Goal: Task Accomplishment & Management: Manage account settings

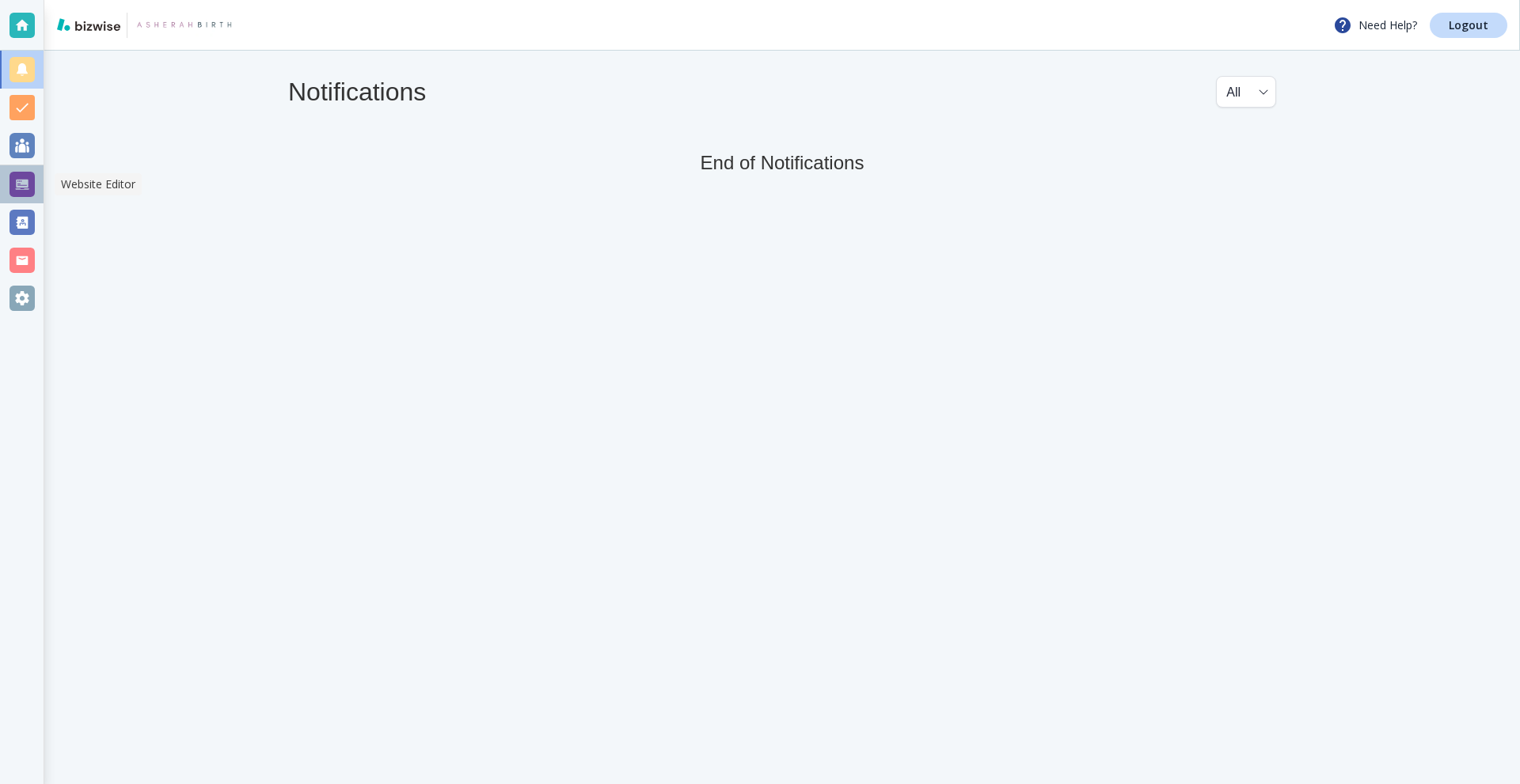
click at [22, 188] on div at bounding box center [23, 184] width 25 height 25
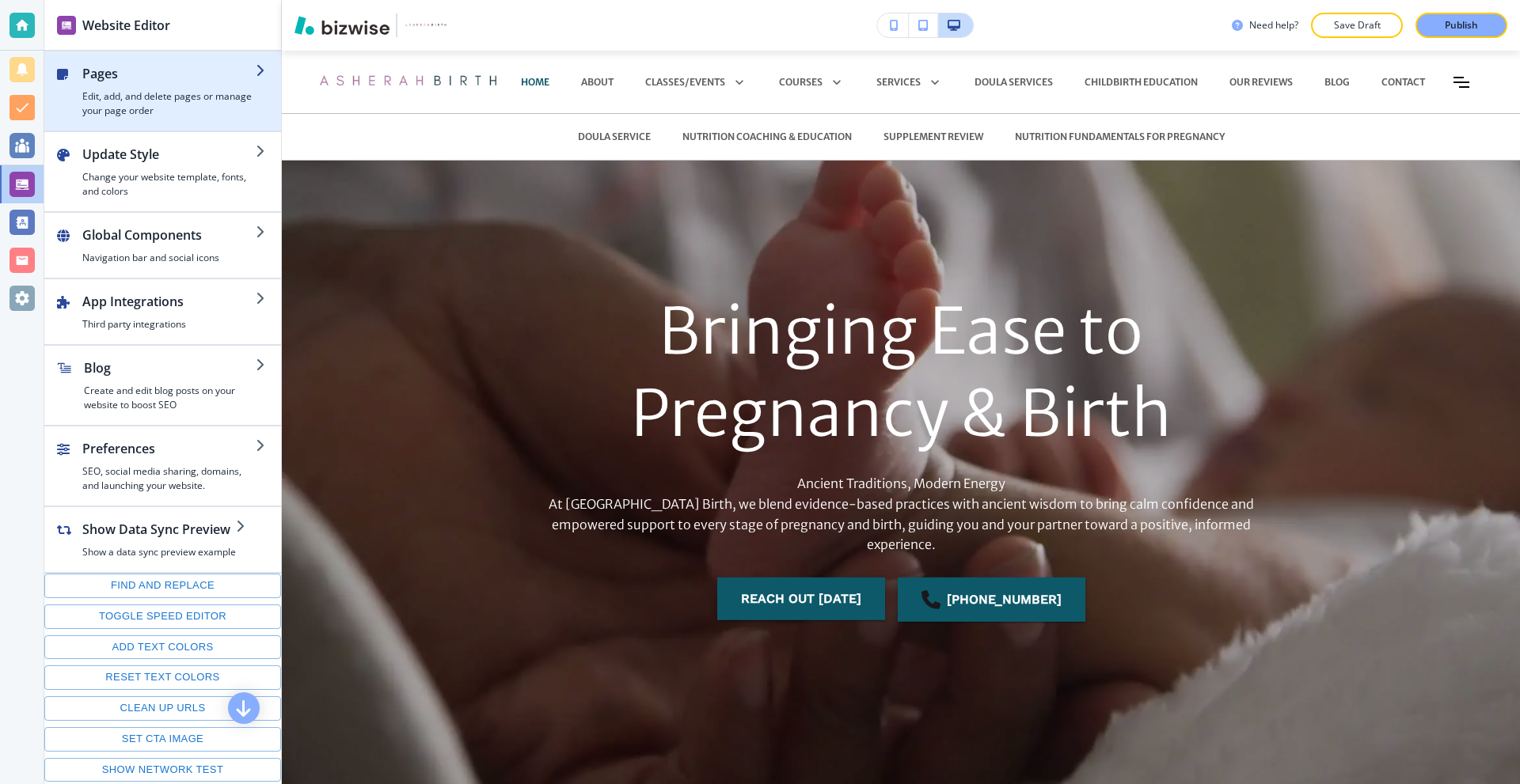
click at [155, 115] on h4 "Edit, add, and delete pages or manage your page order" at bounding box center [168, 103] width 173 height 28
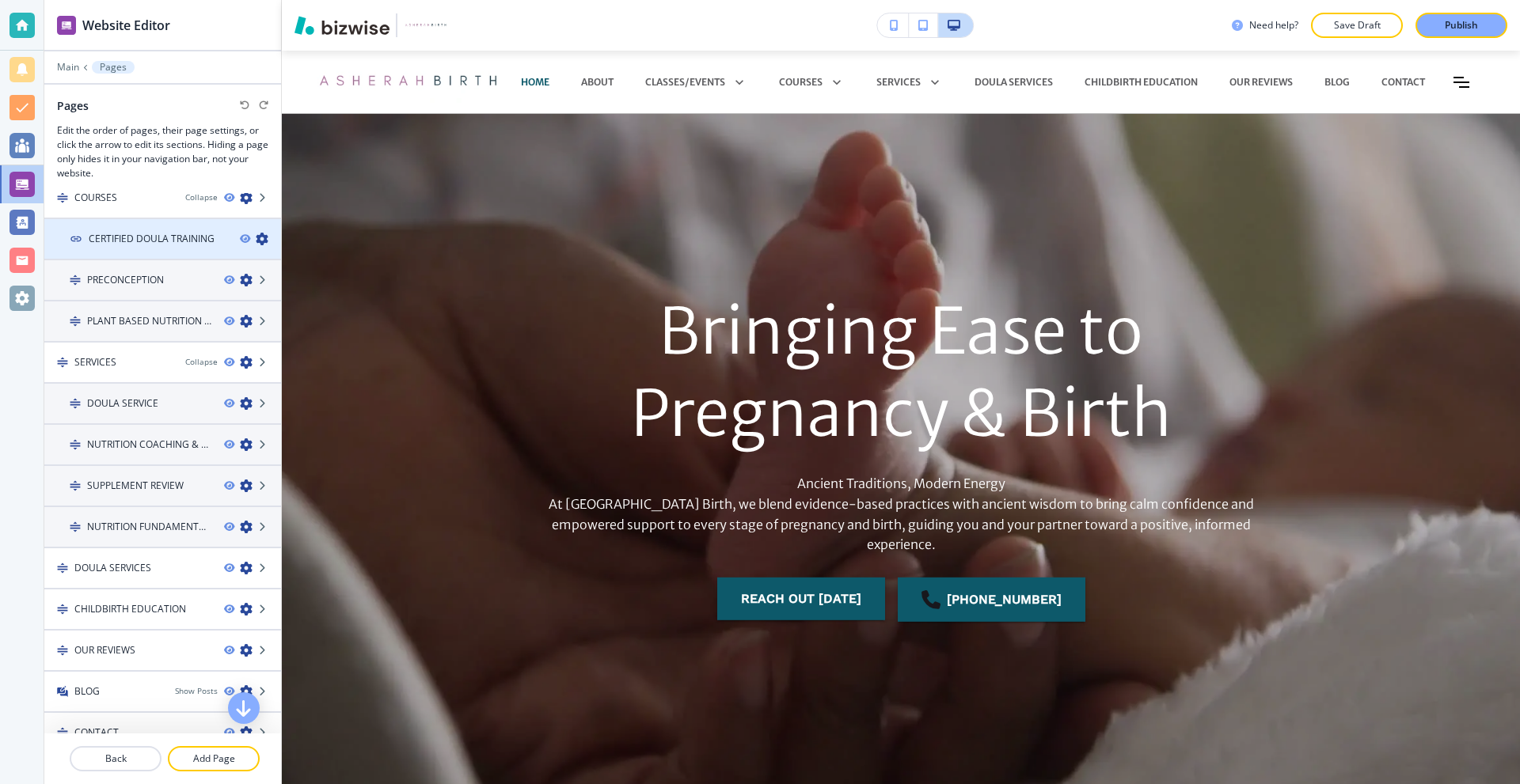
scroll to position [325, 0]
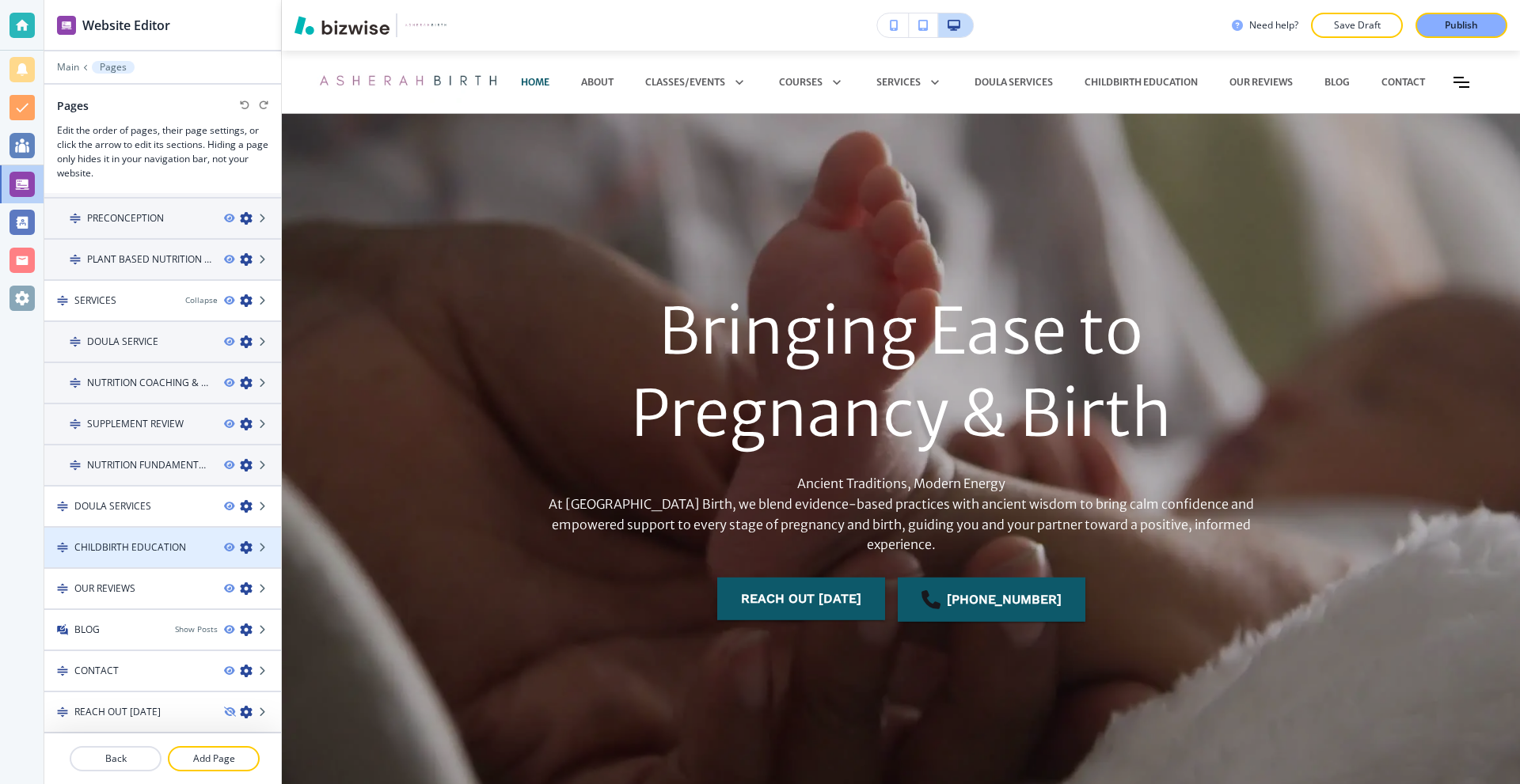
click at [110, 533] on div at bounding box center [163, 533] width 237 height 13
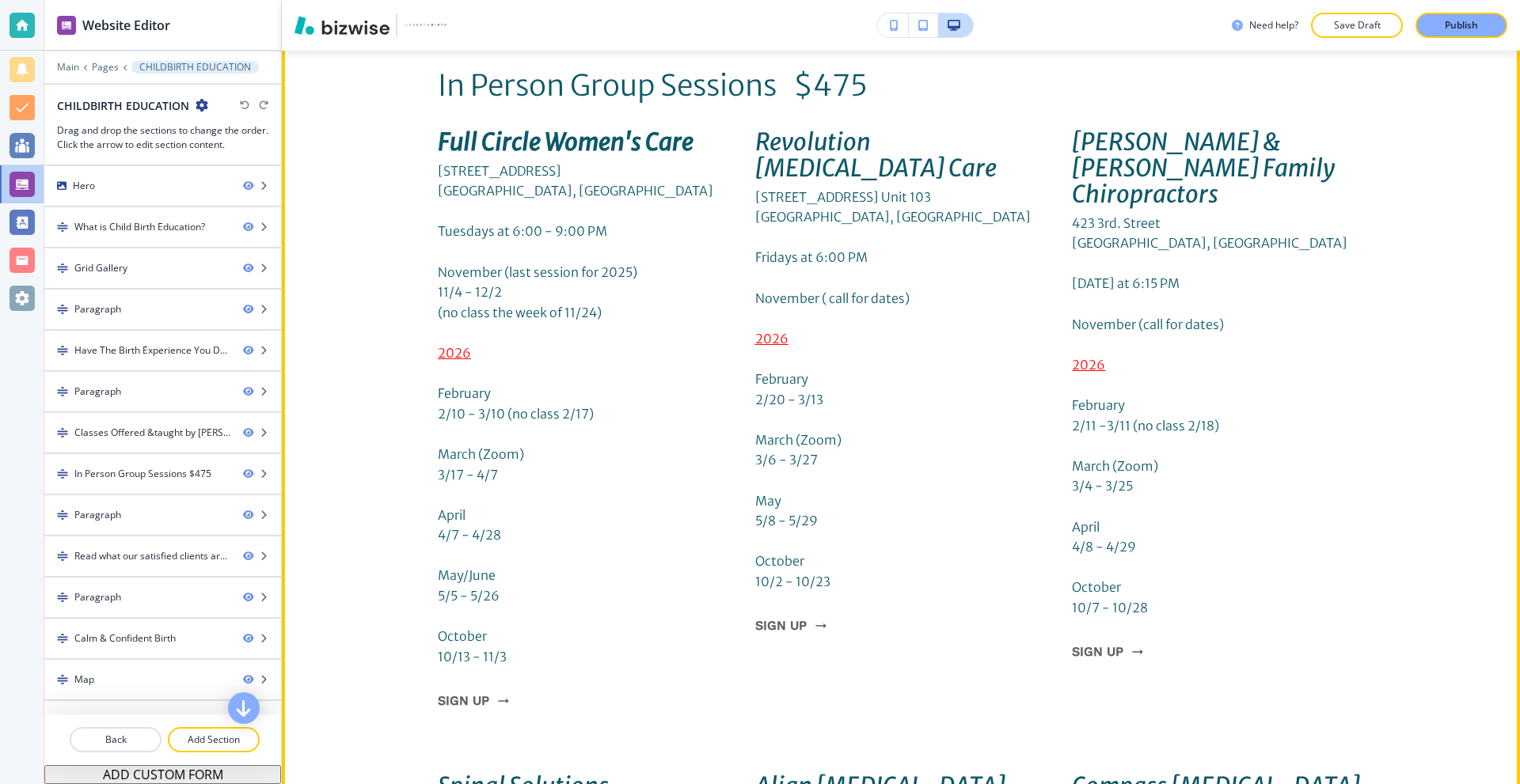
scroll to position [5144, 0]
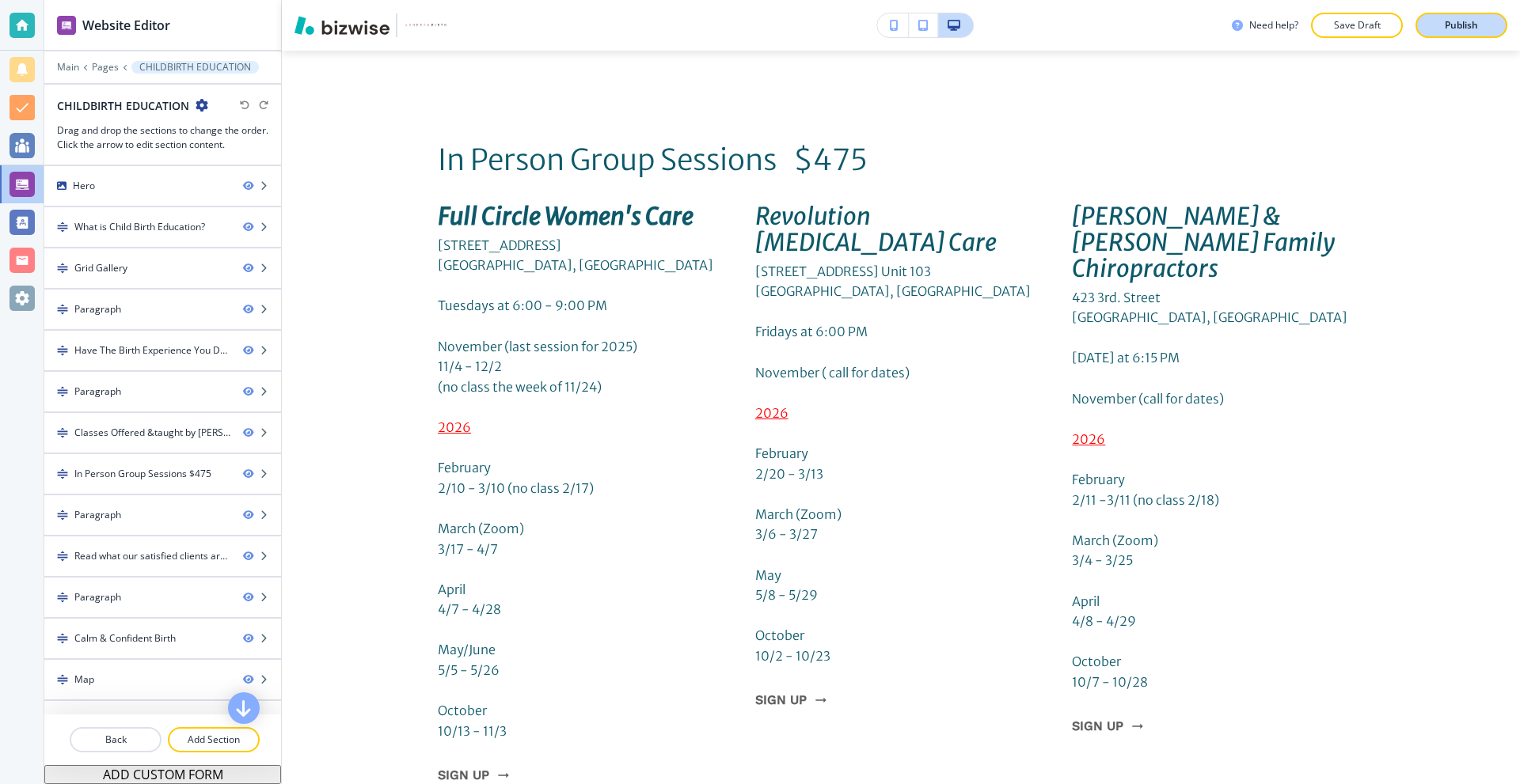
click at [1481, 18] on button "Publish" at bounding box center [1462, 25] width 92 height 25
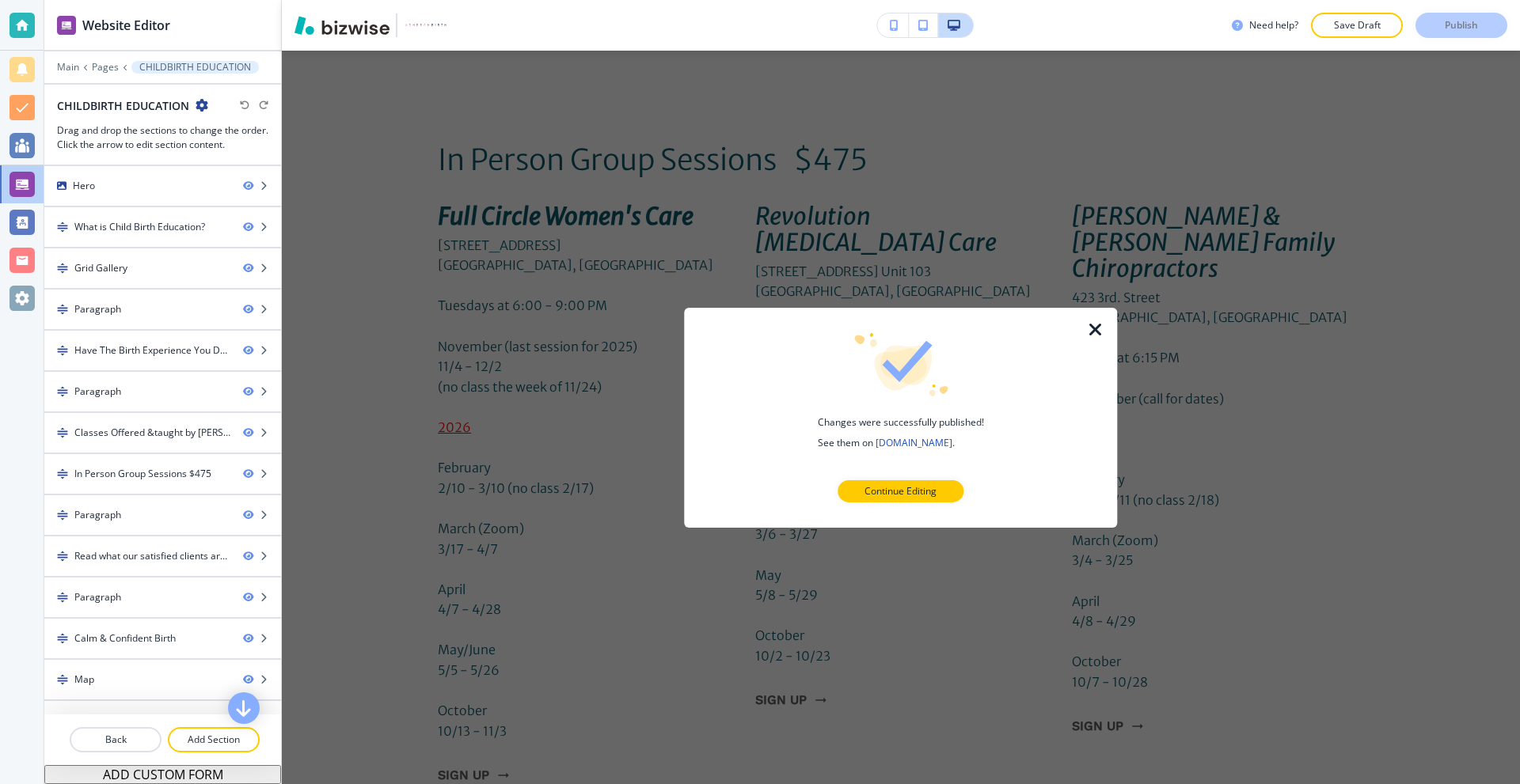
click at [1092, 330] on icon "button" at bounding box center [1095, 329] width 19 height 19
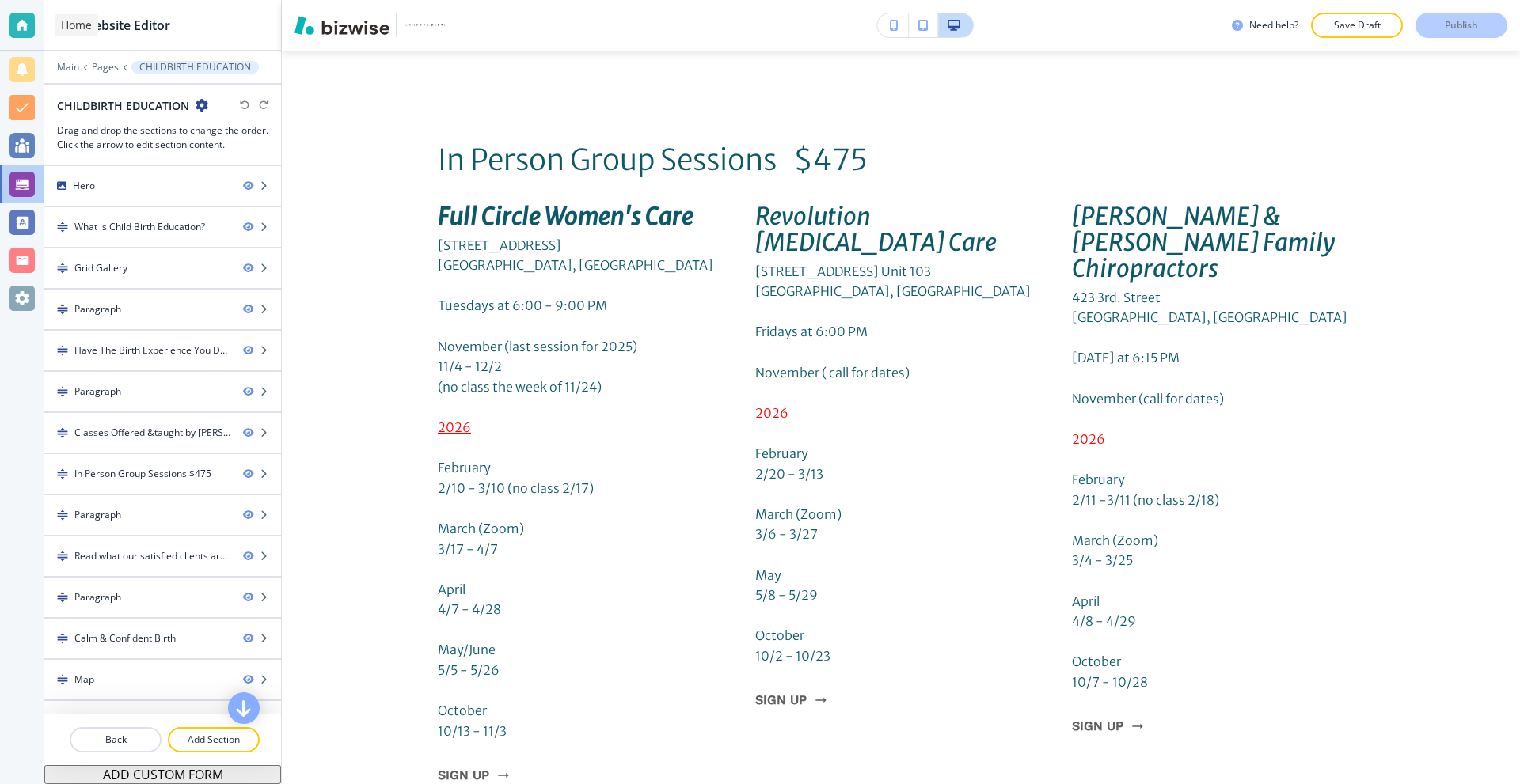
click at [19, 15] on div at bounding box center [23, 25] width 25 height 25
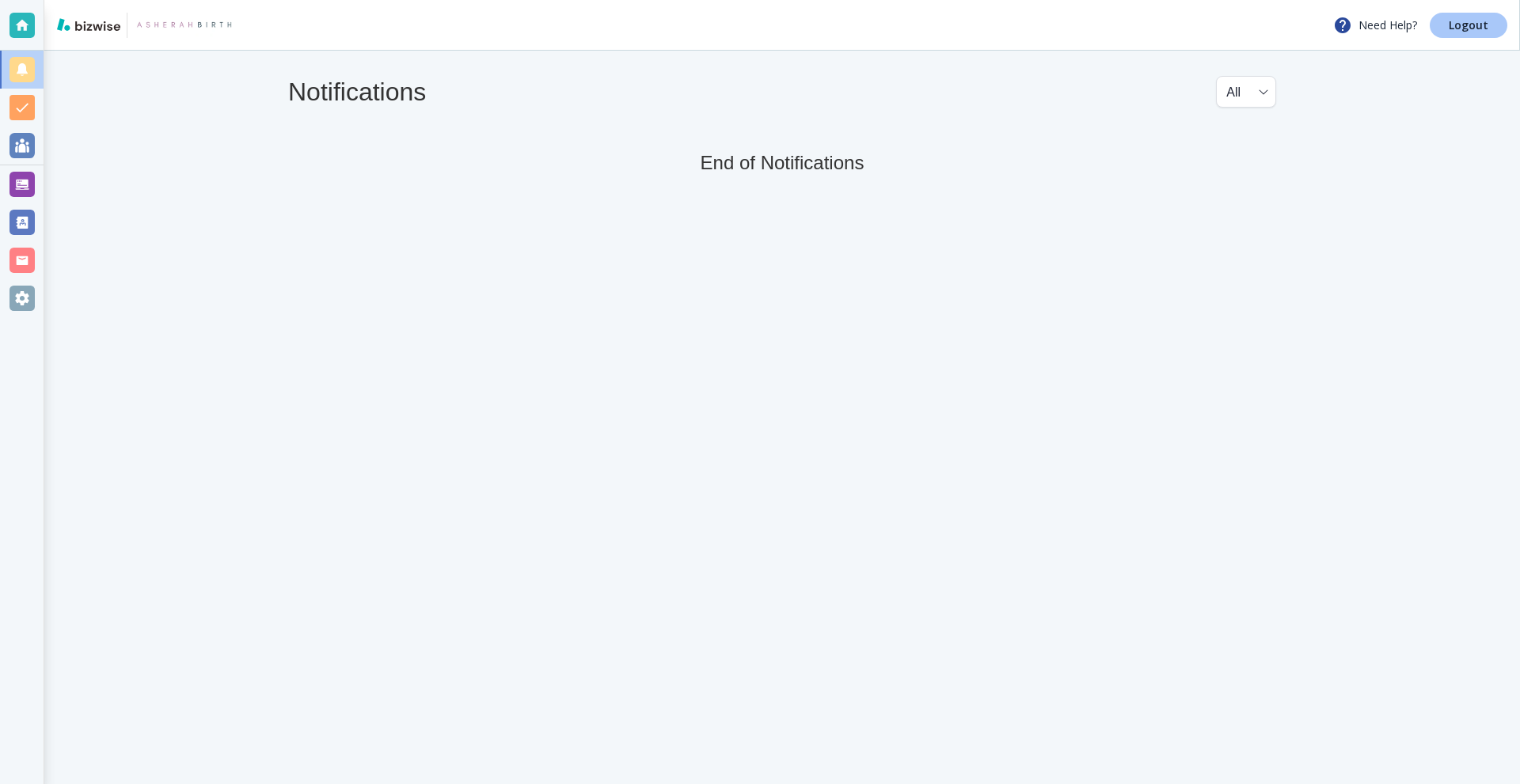
click at [1450, 21] on link "Logout" at bounding box center [1468, 25] width 77 height 25
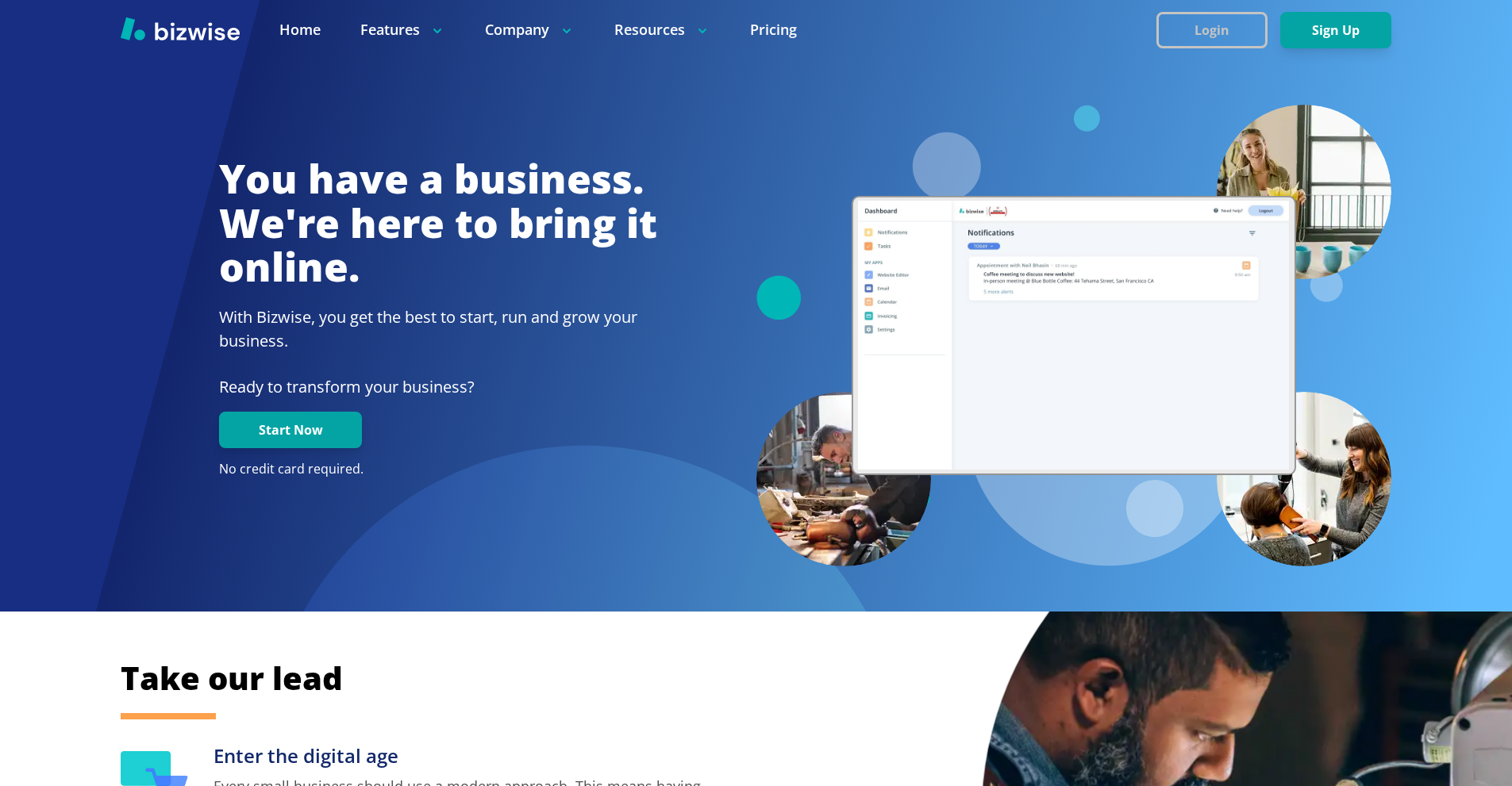
click at [1180, 31] on button "Login" at bounding box center [1212, 29] width 111 height 36
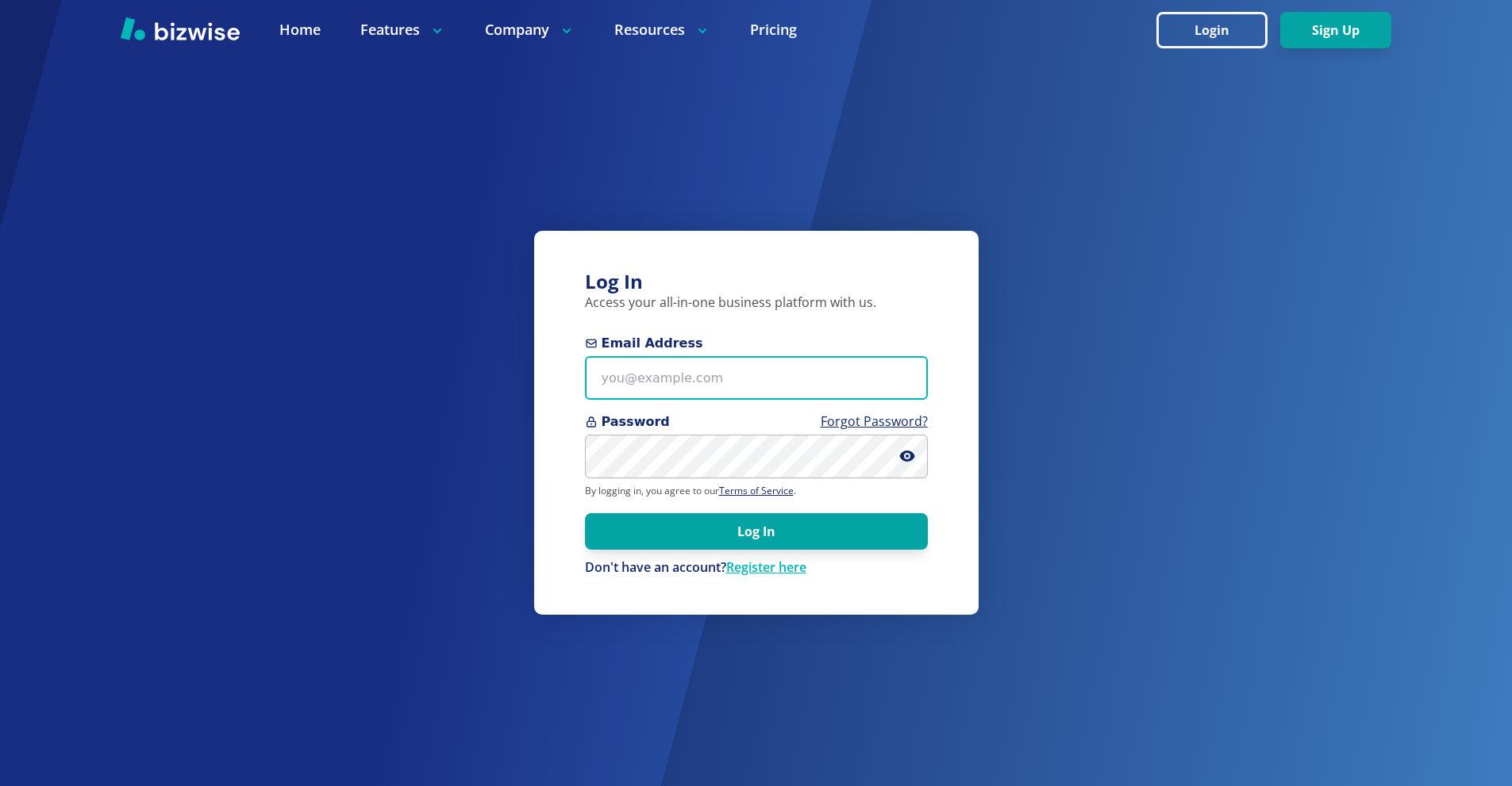
click at [715, 369] on input "Email Address" at bounding box center [756, 378] width 343 height 43
paste input "doulavonda@gmail.com"
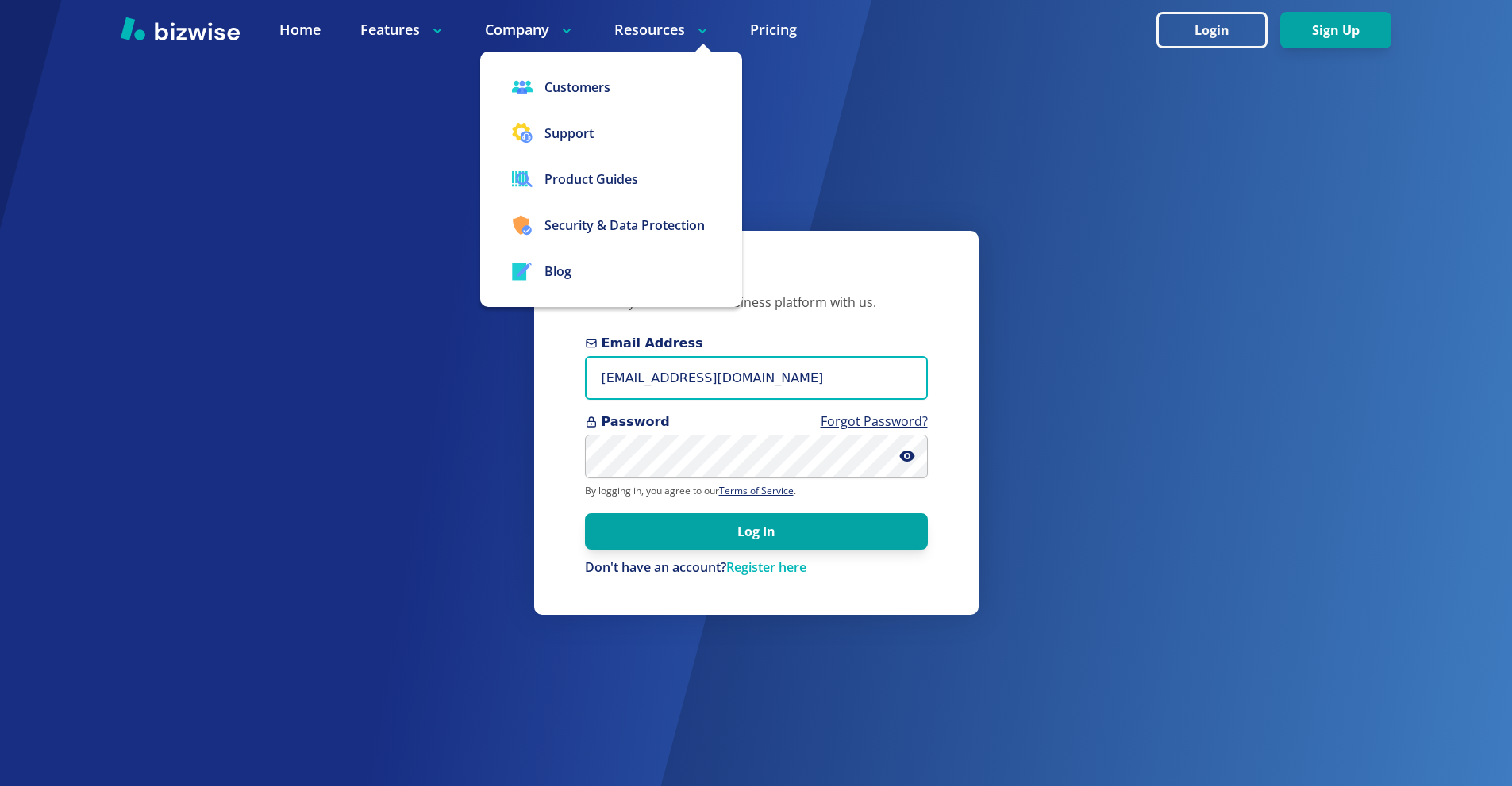
type input "doulavonda@gmail.com"
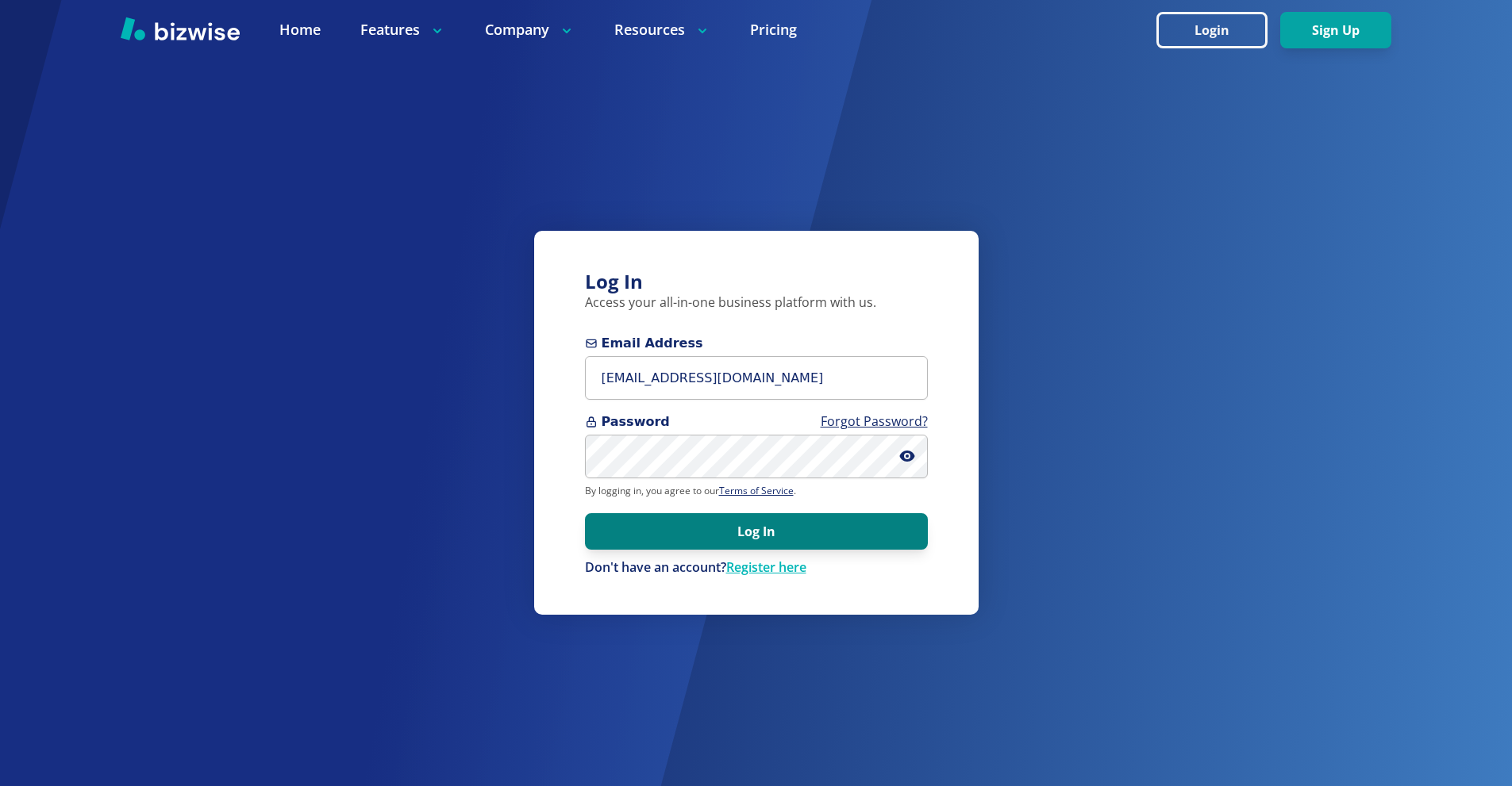
click at [840, 520] on button "Log In" at bounding box center [756, 531] width 343 height 36
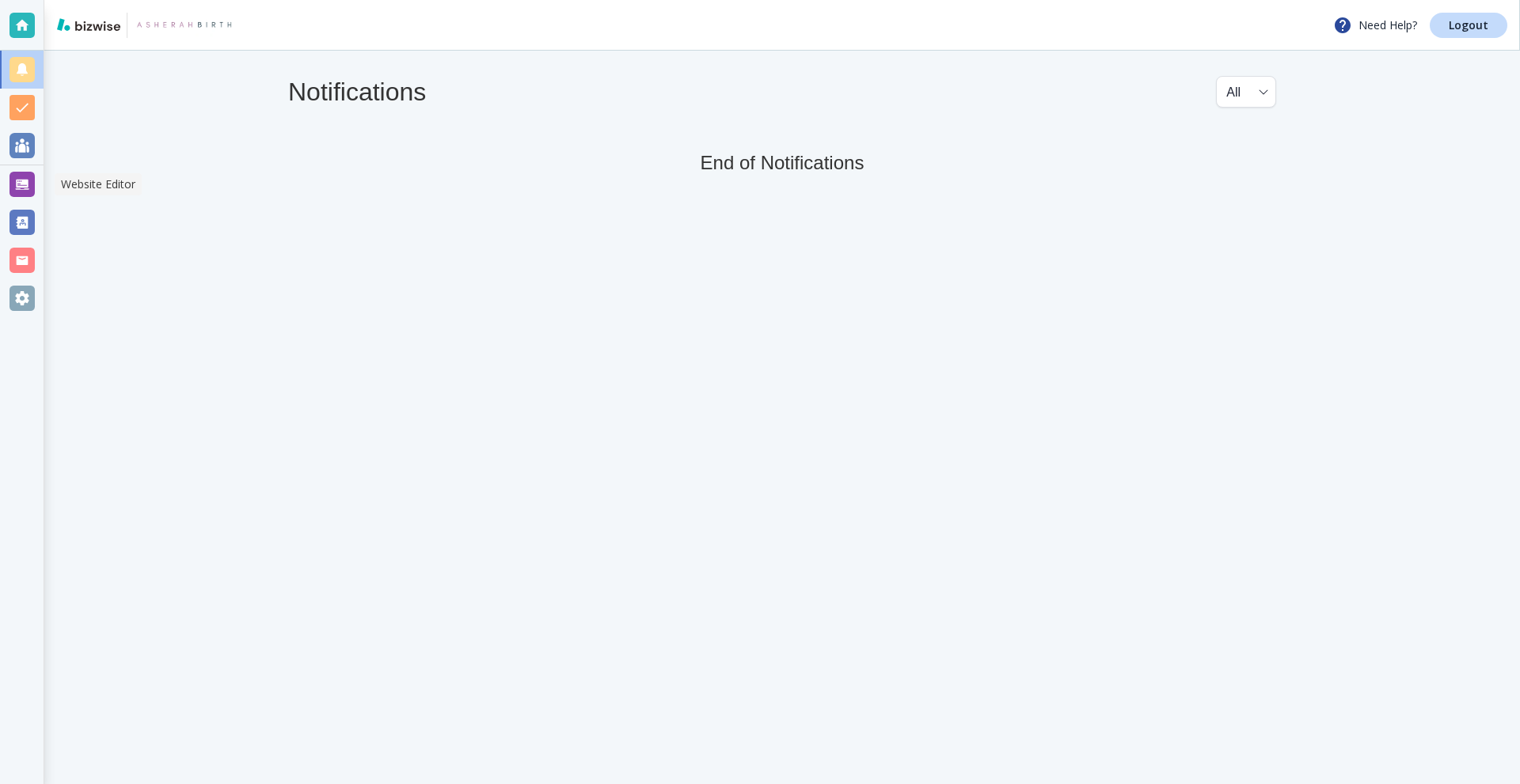
click at [23, 179] on div at bounding box center [23, 184] width 25 height 25
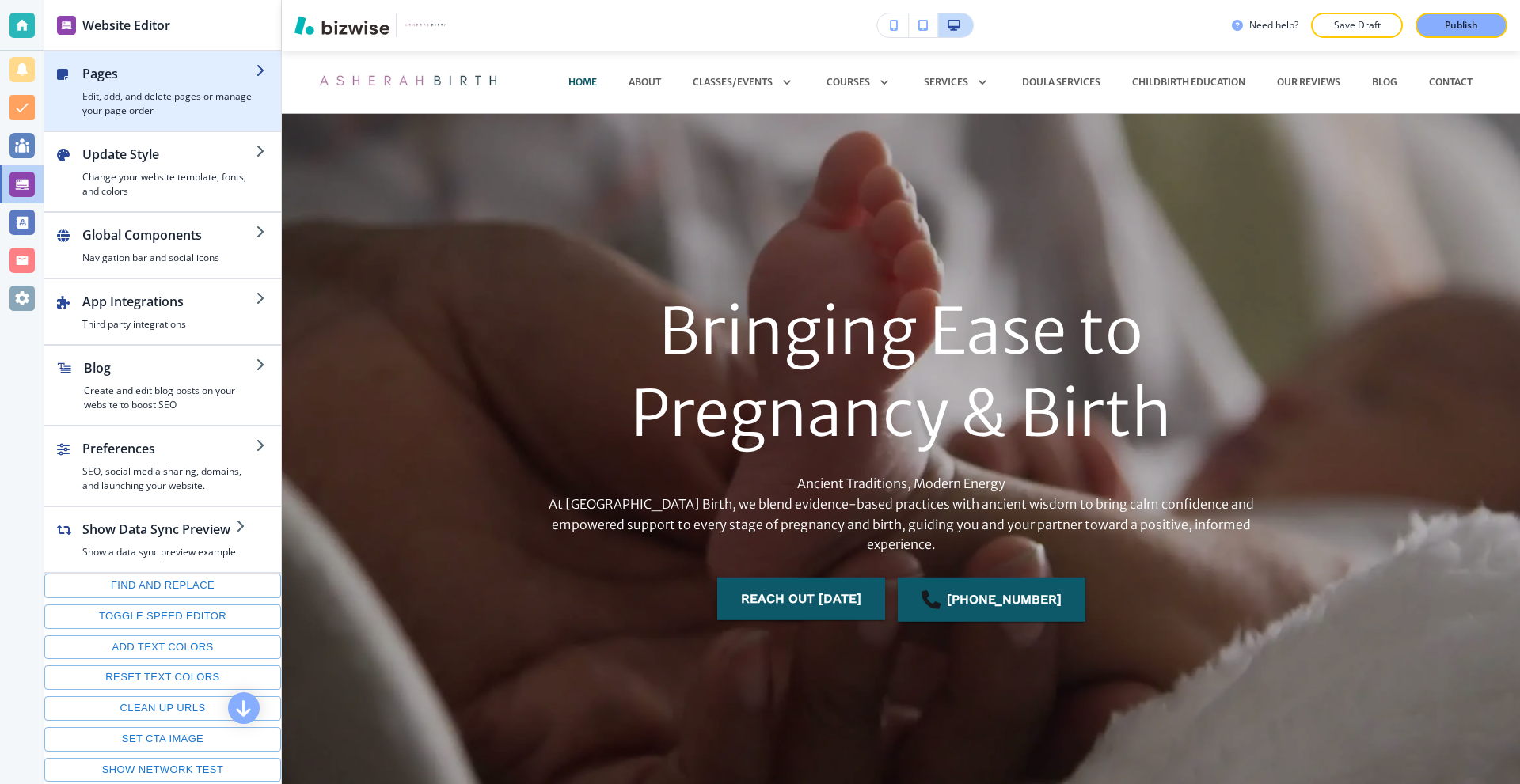
click at [159, 89] on div "button" at bounding box center [168, 86] width 173 height 6
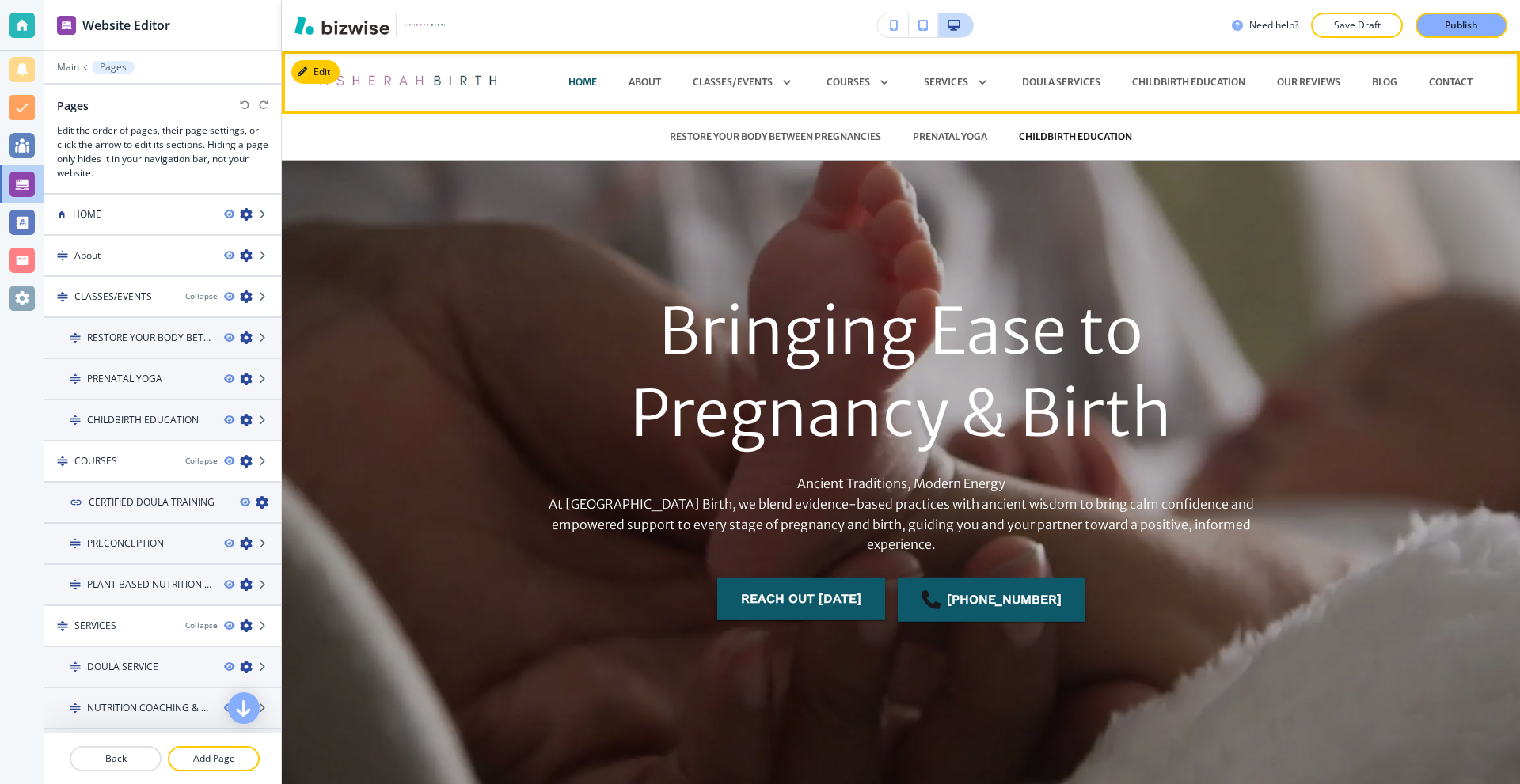
click at [1043, 138] on p "CHILDBIRTH EDUCATION" at bounding box center [1076, 137] width 114 height 15
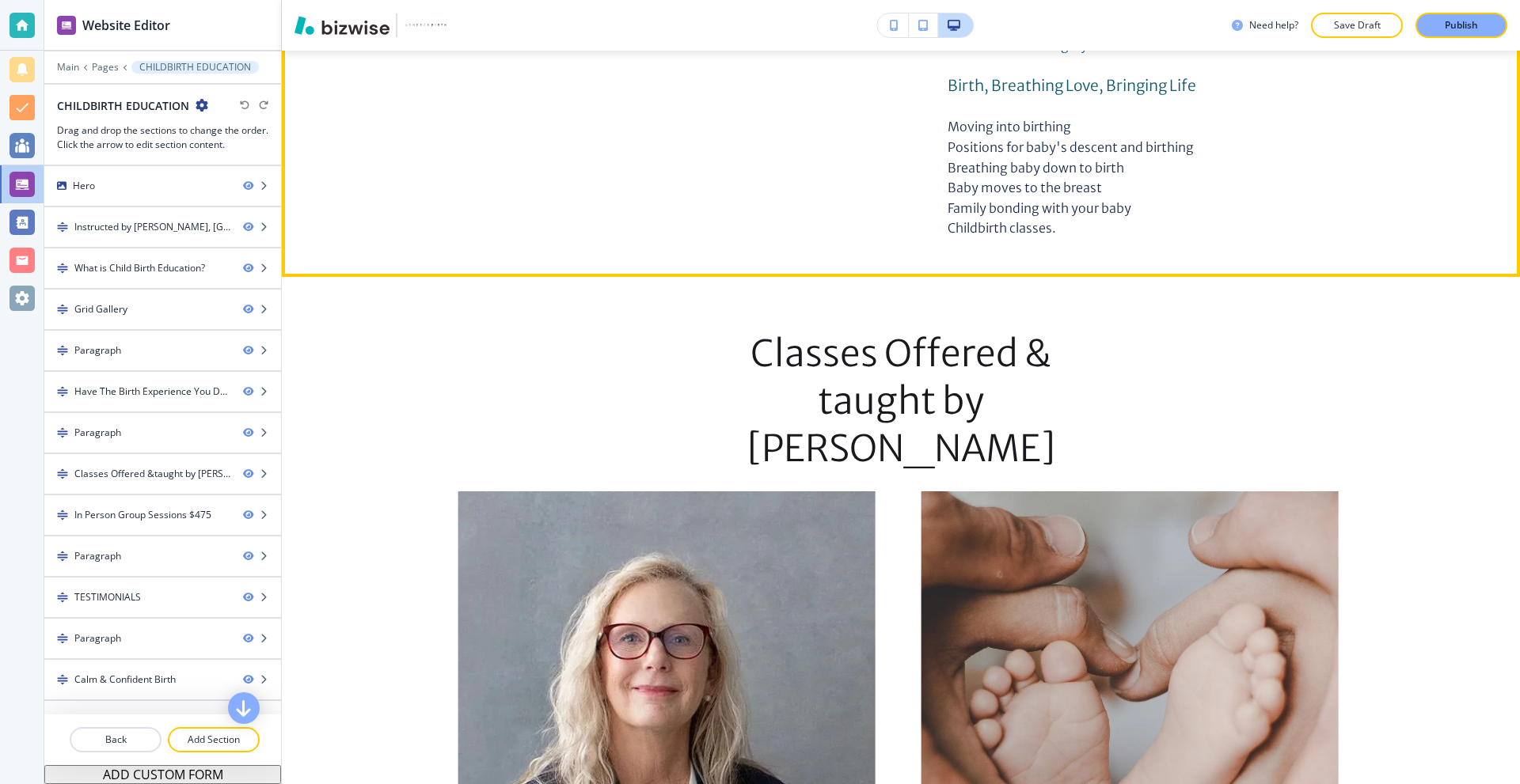
scroll to position [4116, 0]
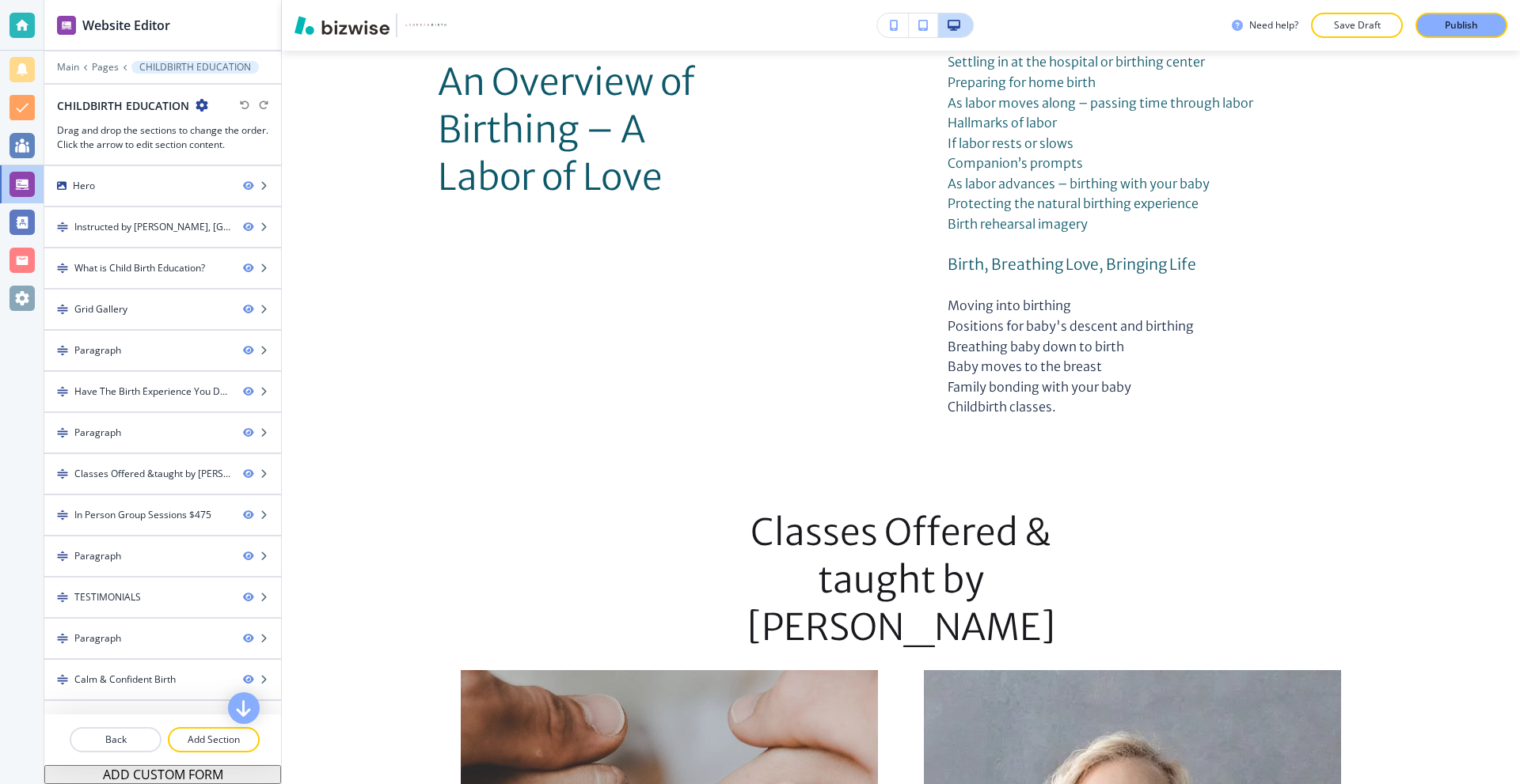
click at [200, 109] on icon "button" at bounding box center [202, 105] width 13 height 13
click at [236, 134] on p "Edit Page Settings" at bounding box center [246, 133] width 80 height 15
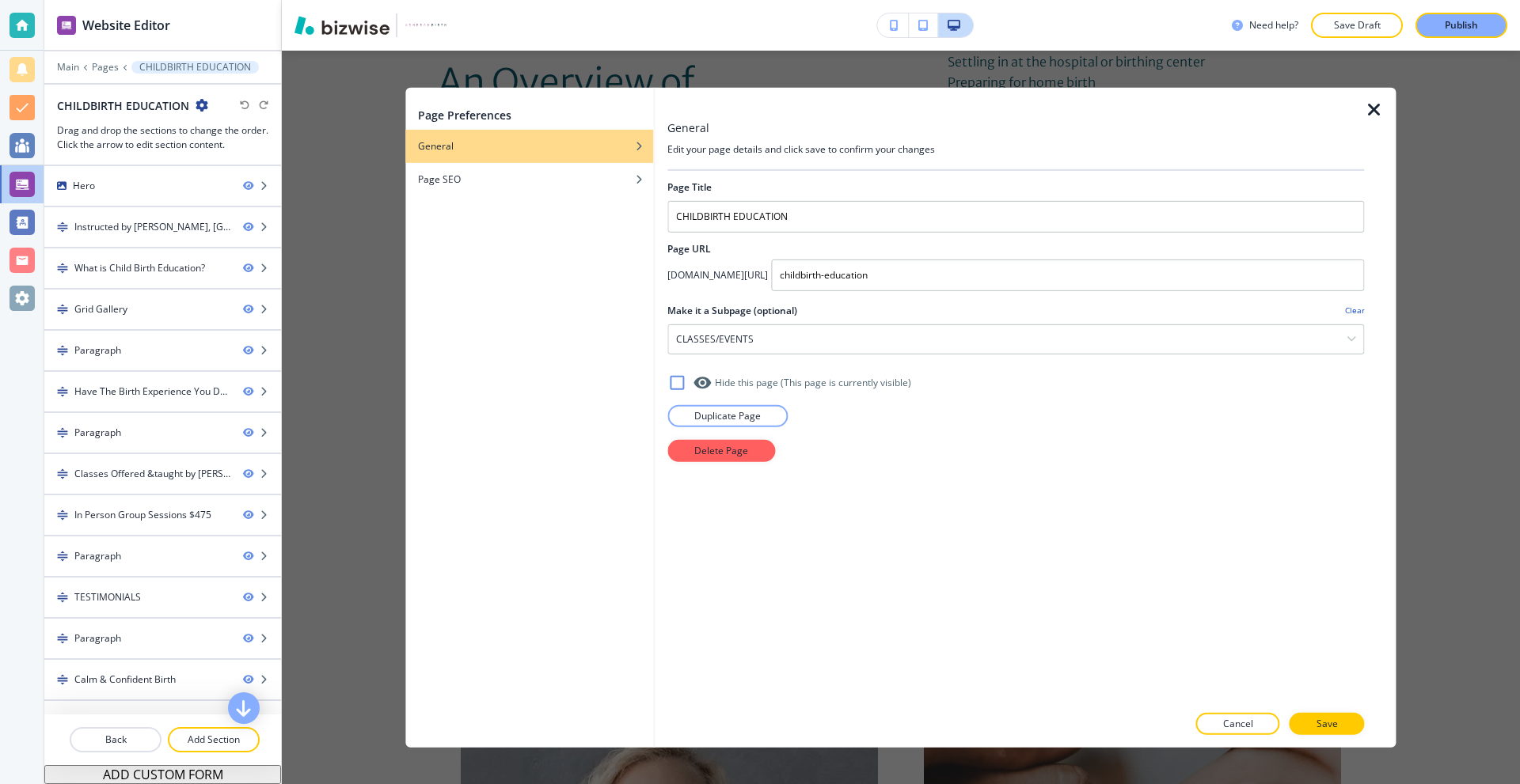
drag, startPoint x: 318, startPoint y: 160, endPoint x: 276, endPoint y: 135, distance: 48.9
click at [318, 160] on div "Page Preferences General Page SEO General Edit your page details and click save…" at bounding box center [901, 418] width 1239 height 734
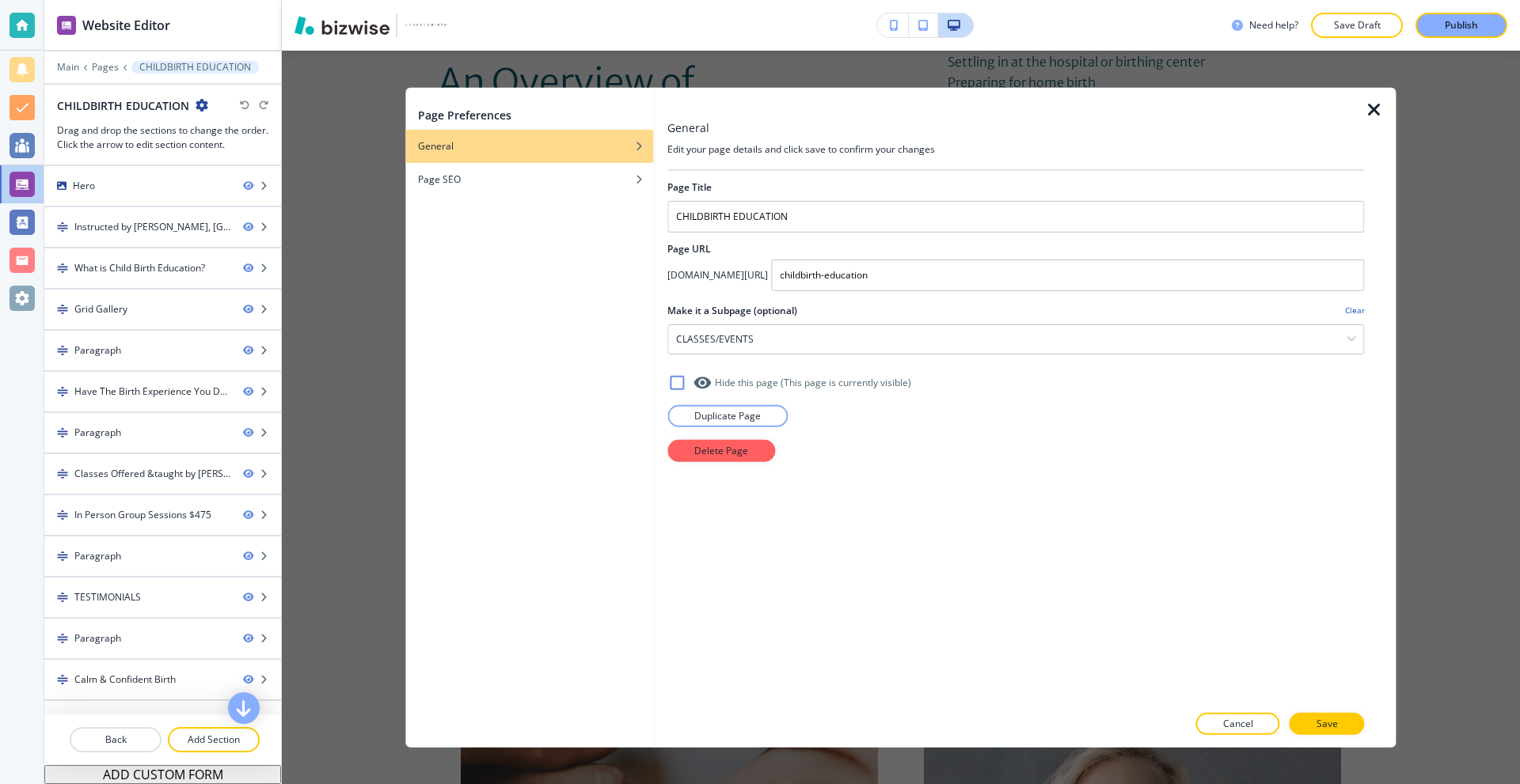
click at [383, 196] on div "Page Preferences General Page SEO General Edit your page details and click save…" at bounding box center [901, 418] width 1239 height 734
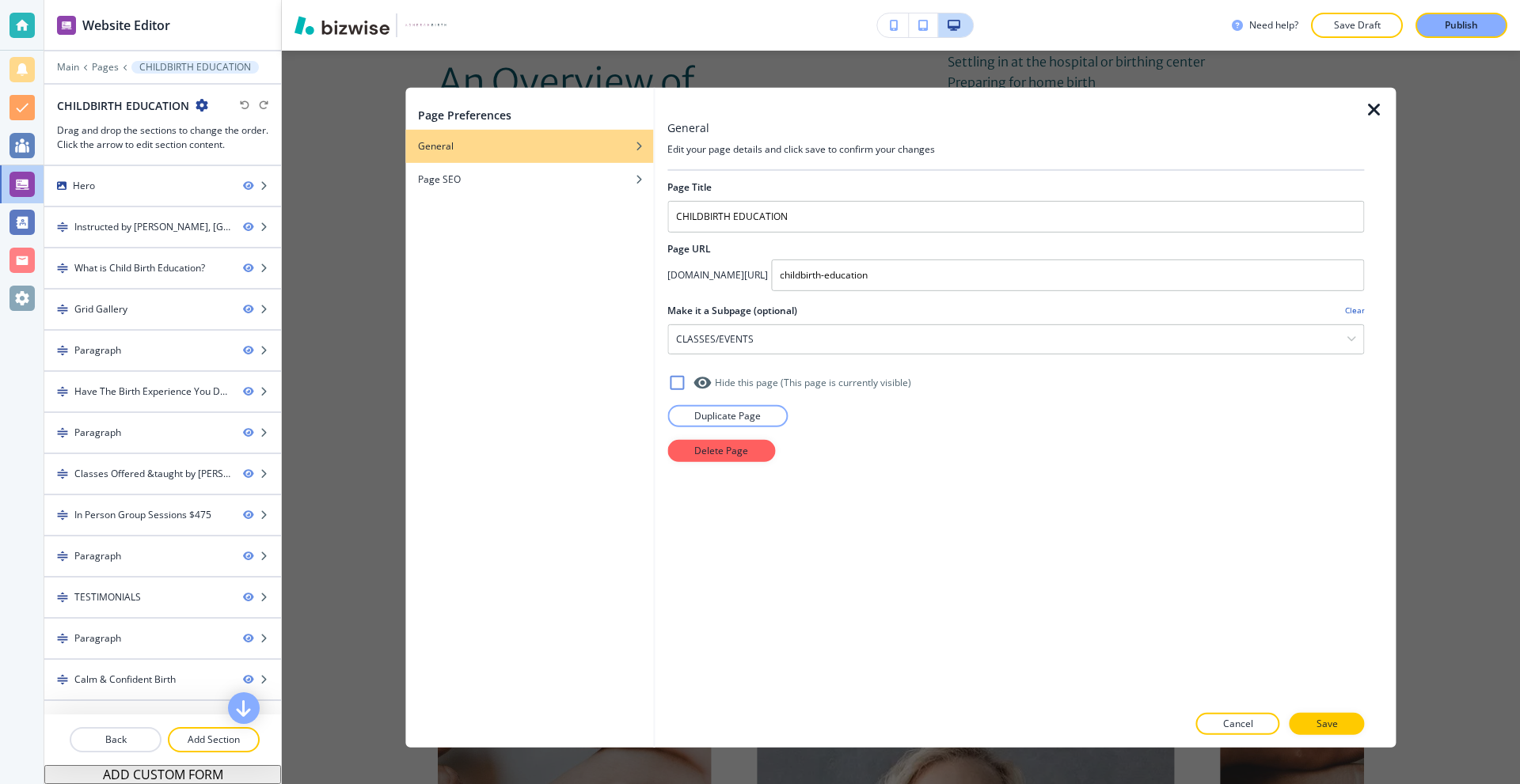
click at [1376, 110] on icon "button" at bounding box center [1374, 109] width 19 height 19
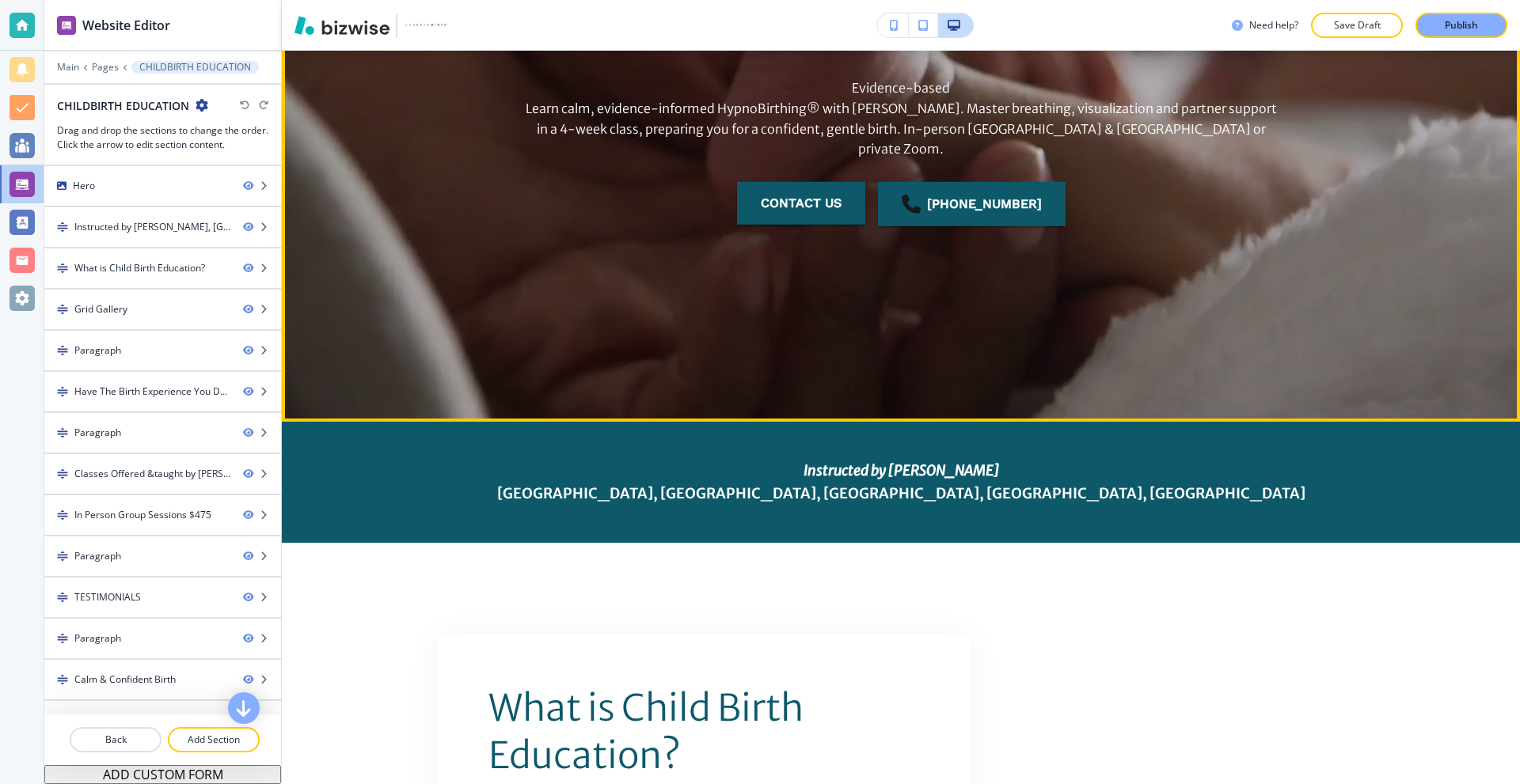
scroll to position [0, 0]
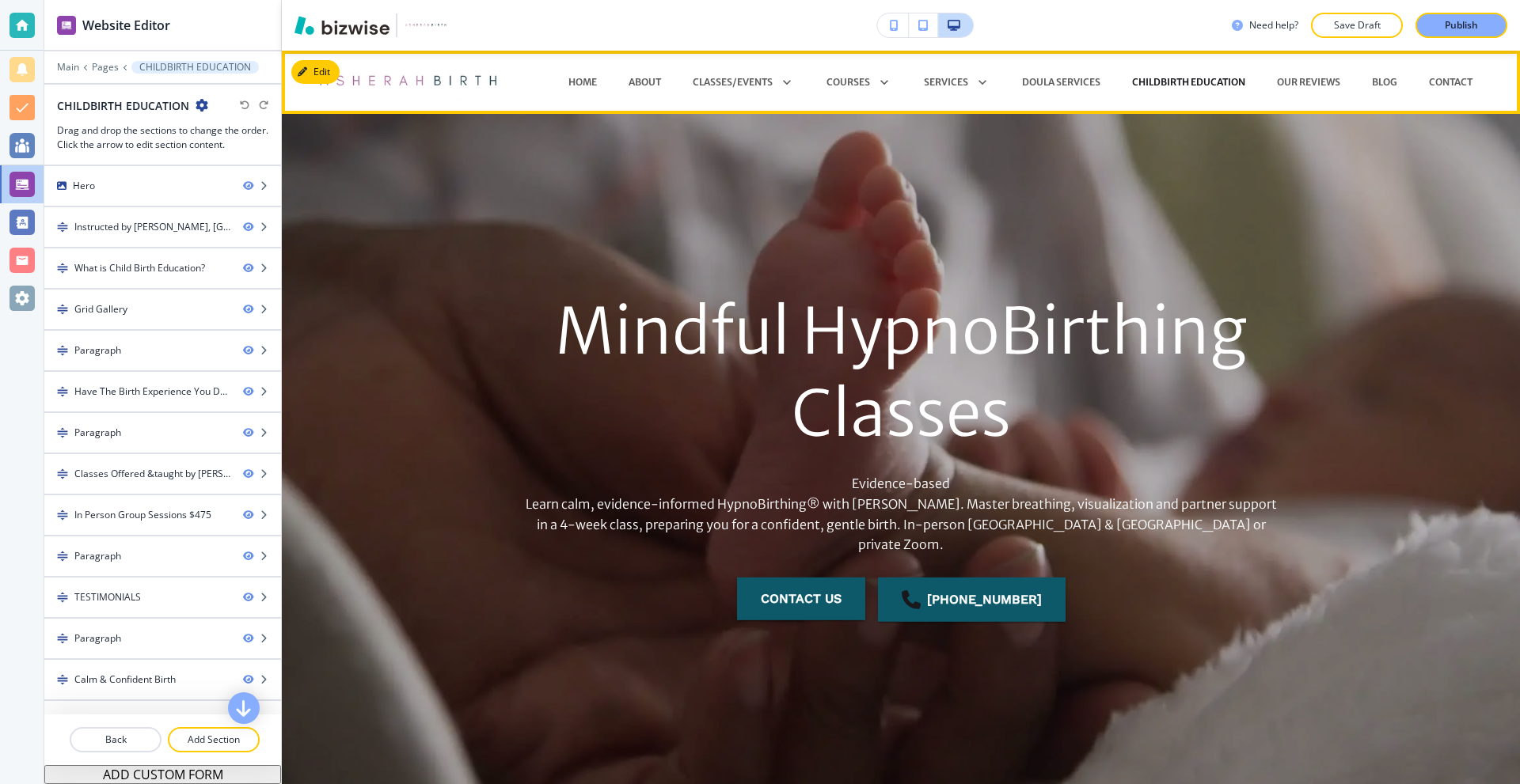
click at [1162, 82] on p "CHILDBIRTH EDUCATION" at bounding box center [1189, 82] width 114 height 15
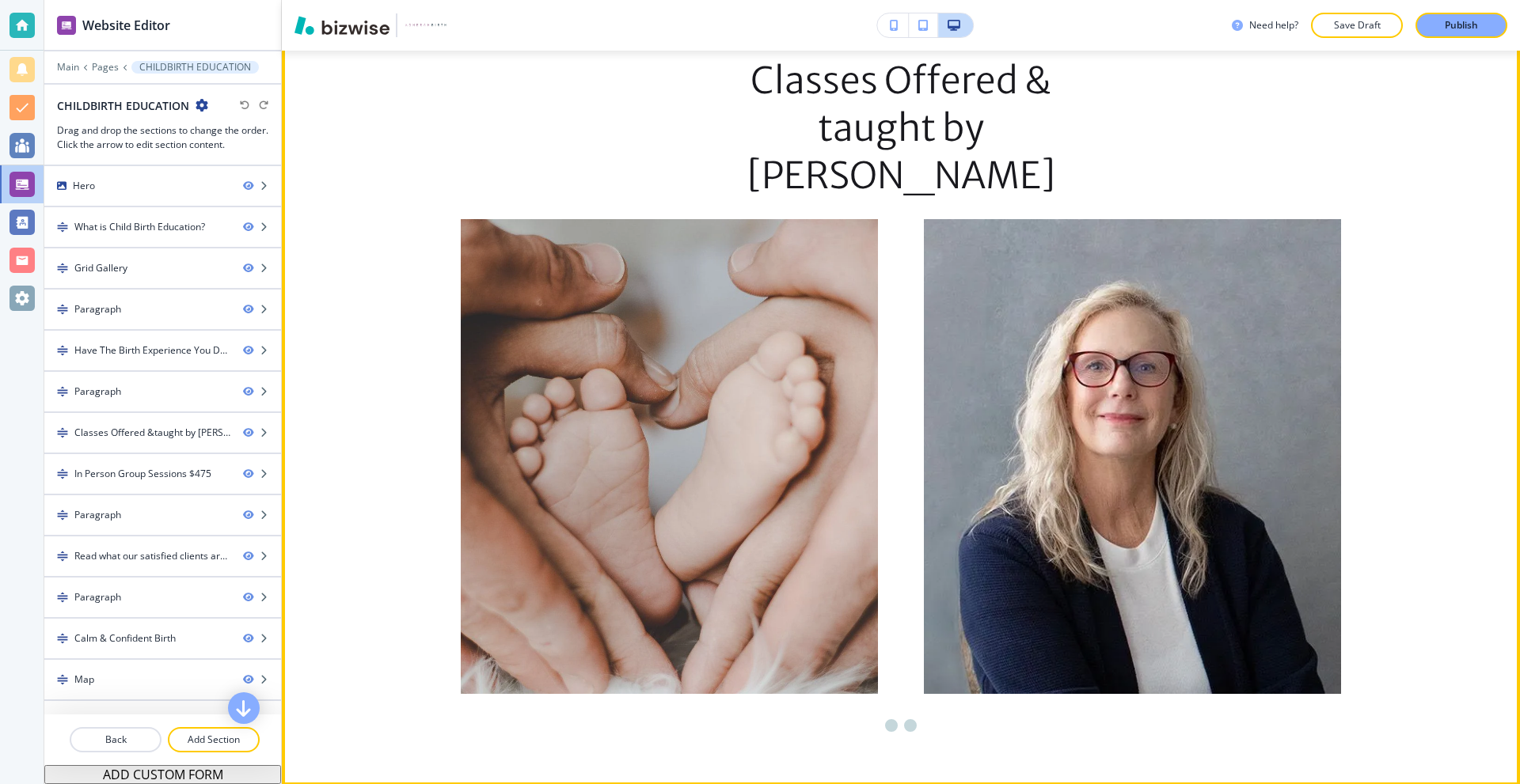
scroll to position [4907, 0]
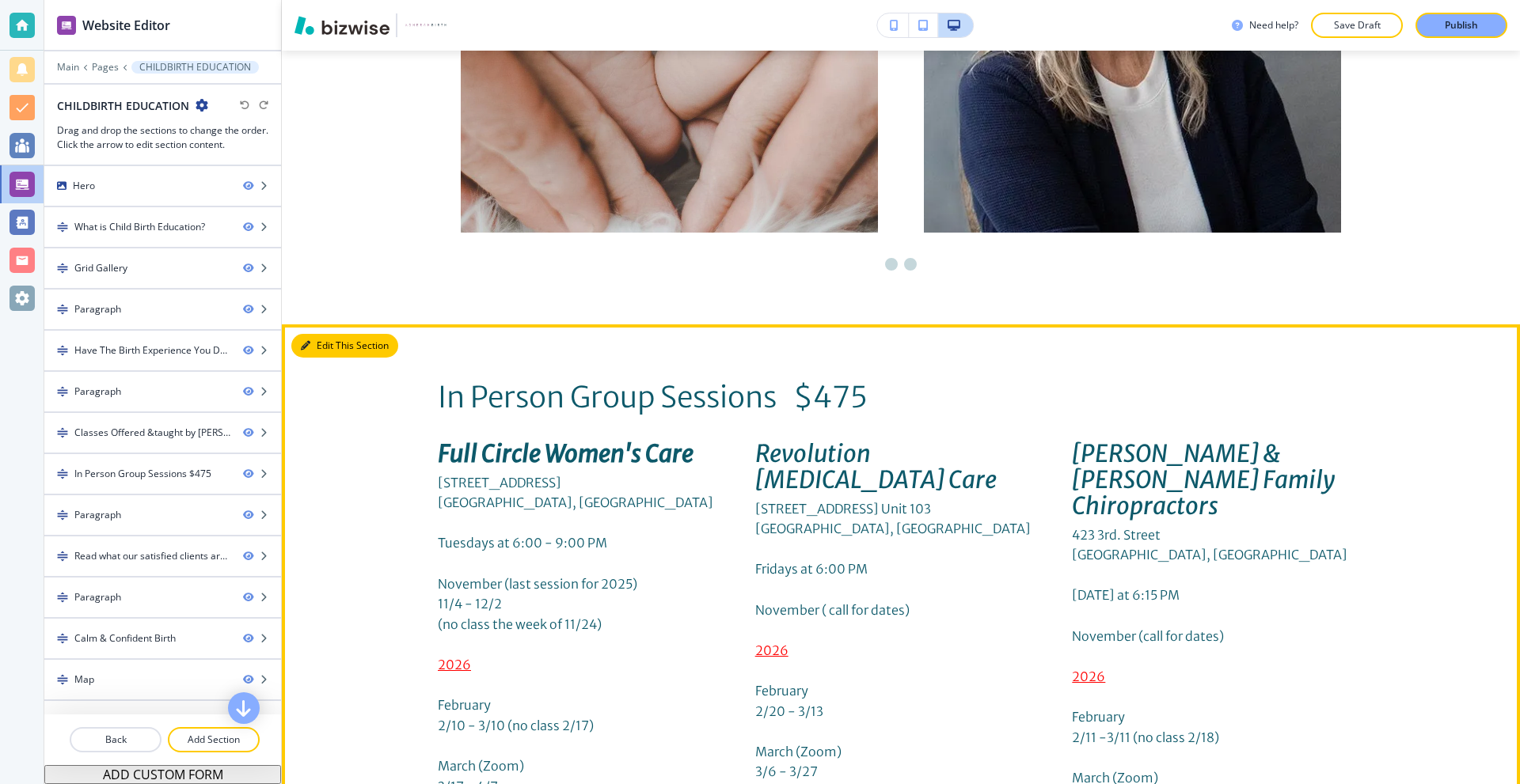
click at [320, 334] on button "Edit This Section" at bounding box center [345, 346] width 107 height 23
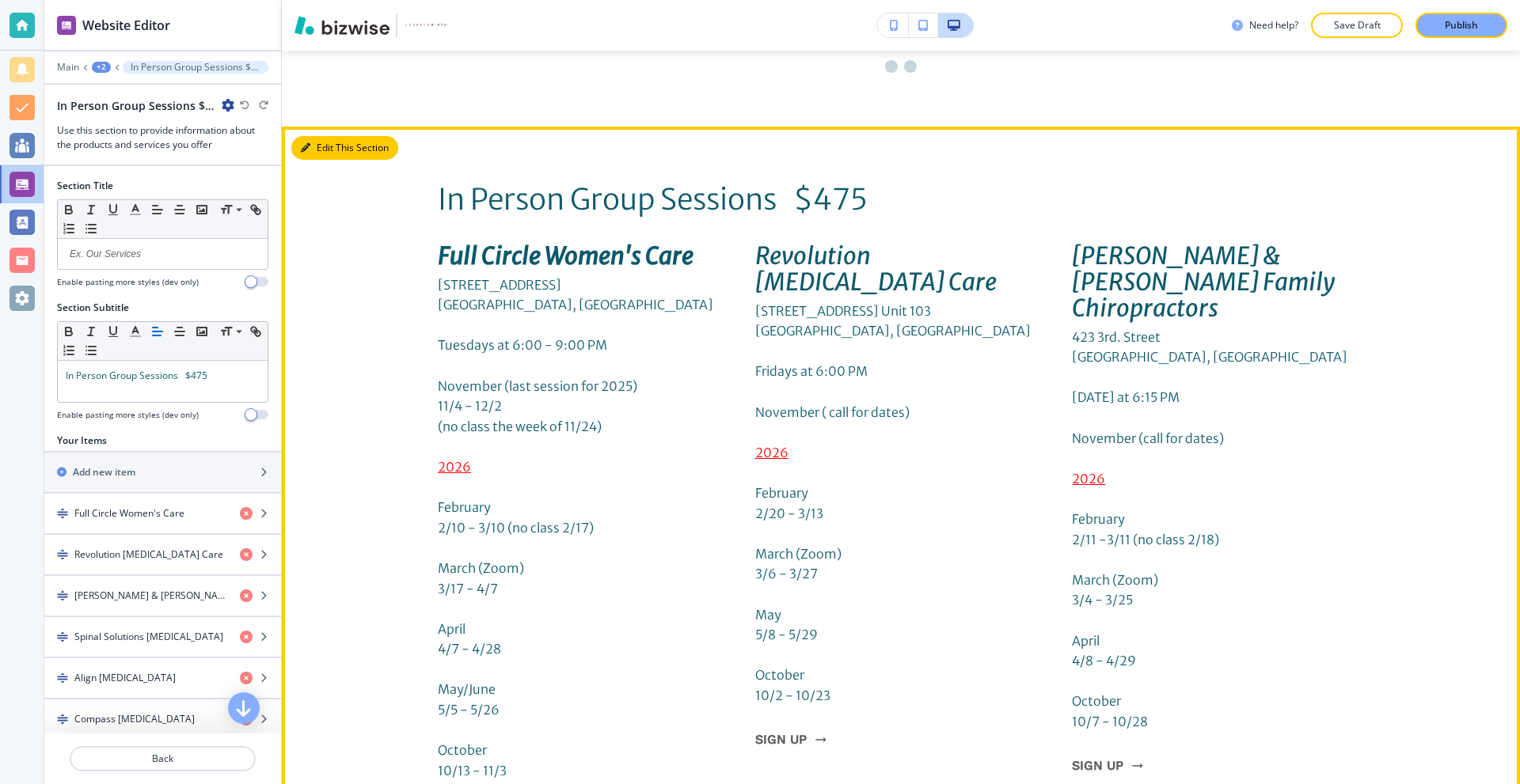
scroll to position [5134, 0]
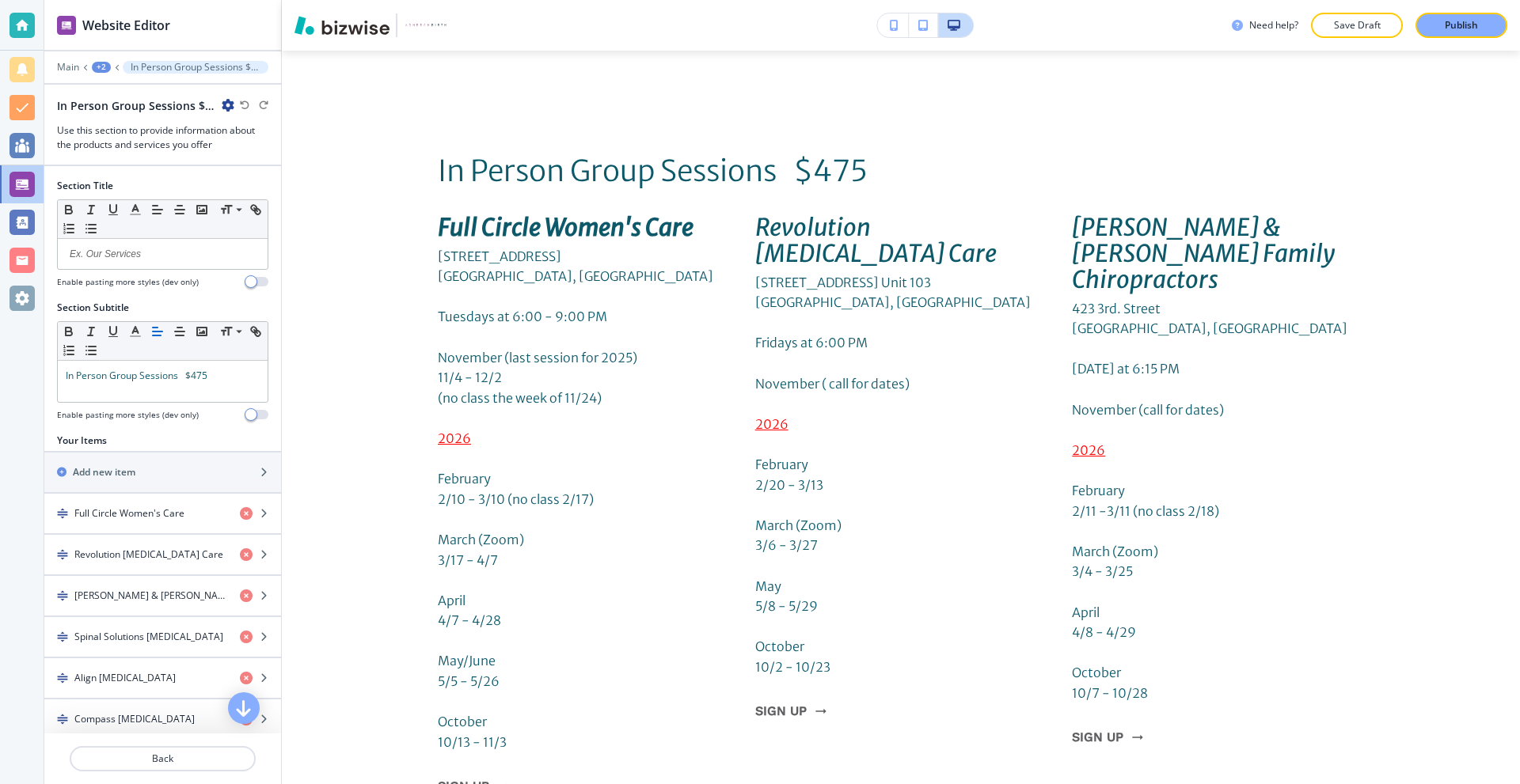
click at [106, 65] on div "+2" at bounding box center [101, 67] width 19 height 11
click at [128, 110] on button "CHILDBIRTH EDUCATION" at bounding box center [142, 120] width 101 height 28
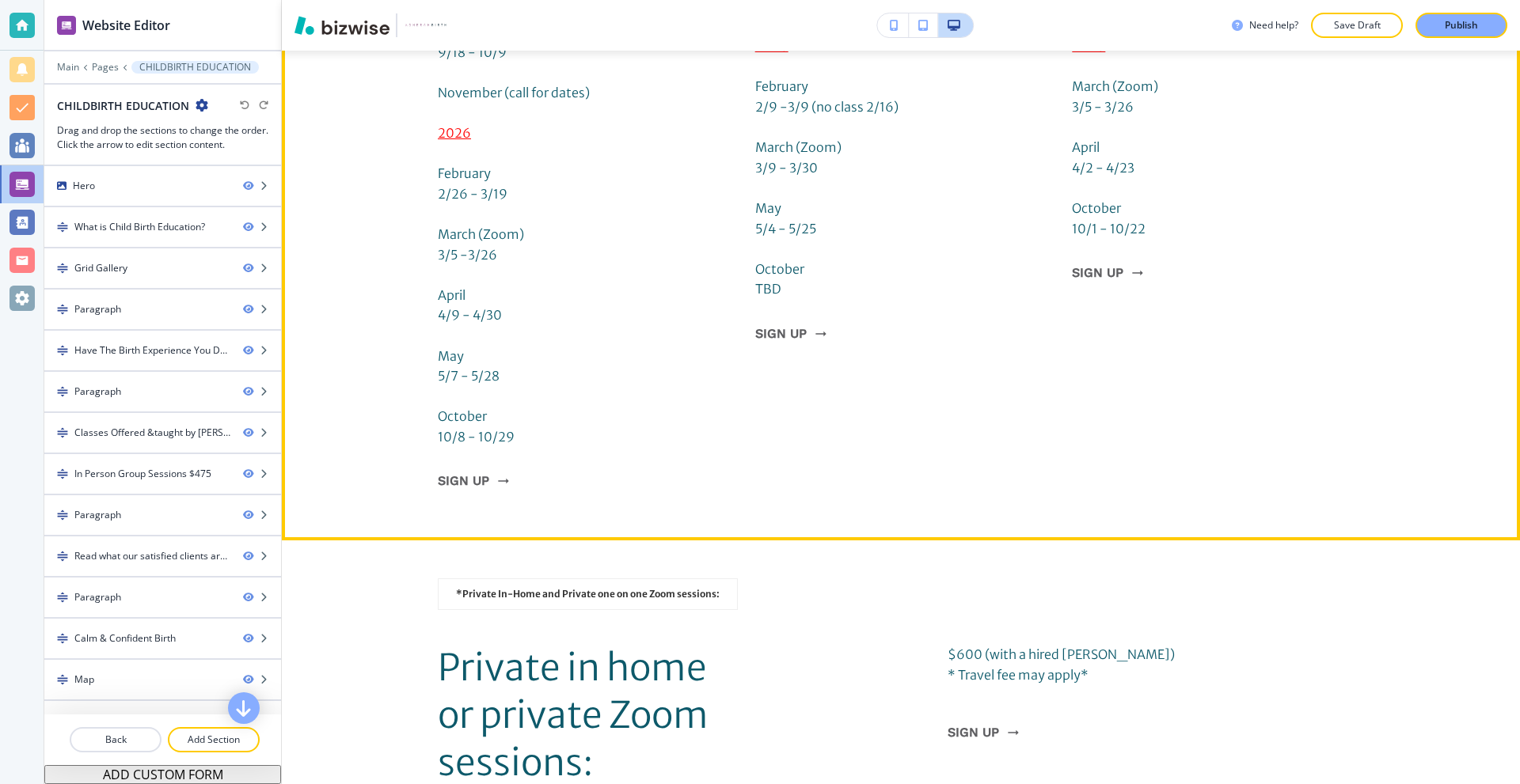
scroll to position [6162, 0]
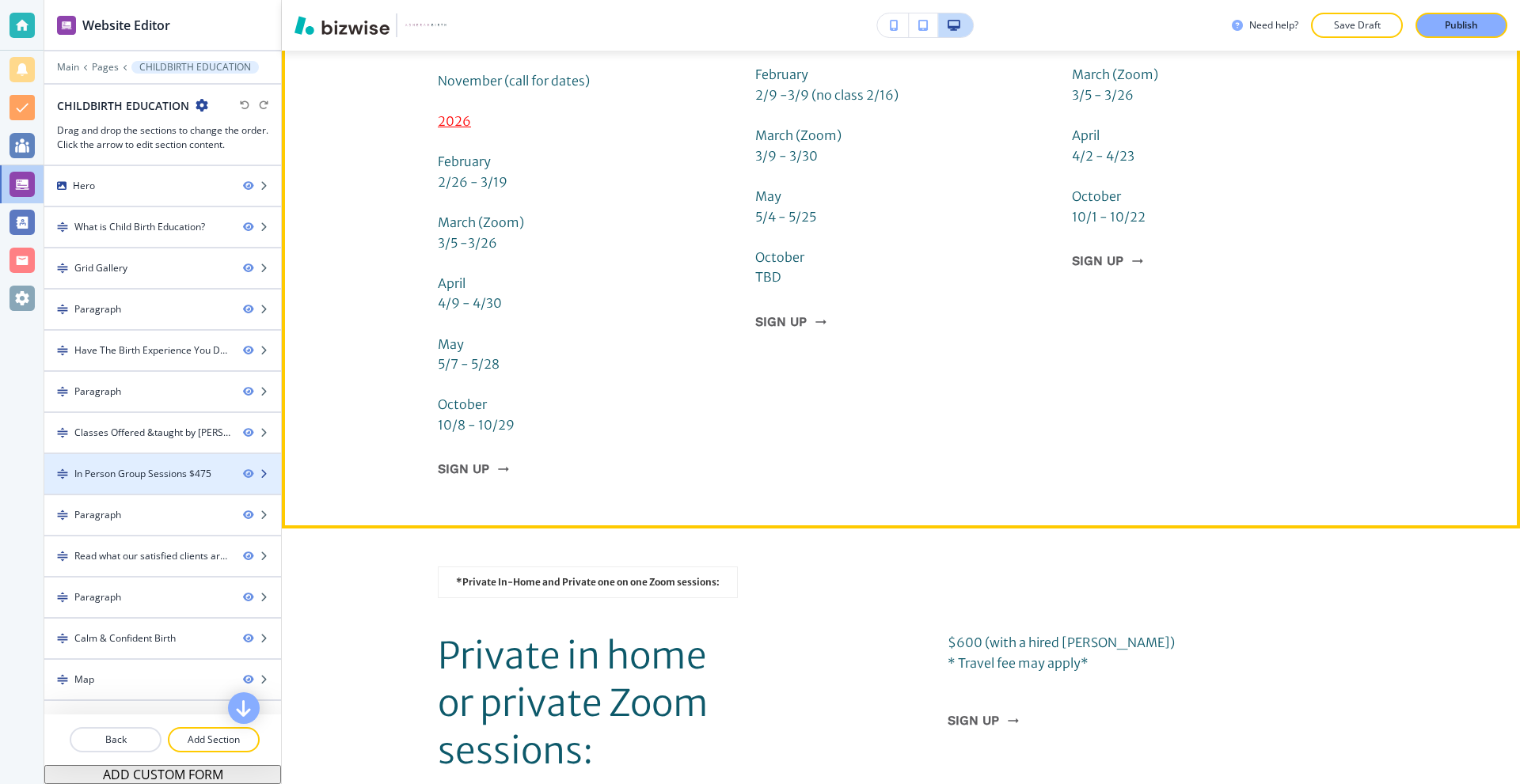
click at [158, 477] on div "In Person Group Sessions $475" at bounding box center [143, 474] width 137 height 15
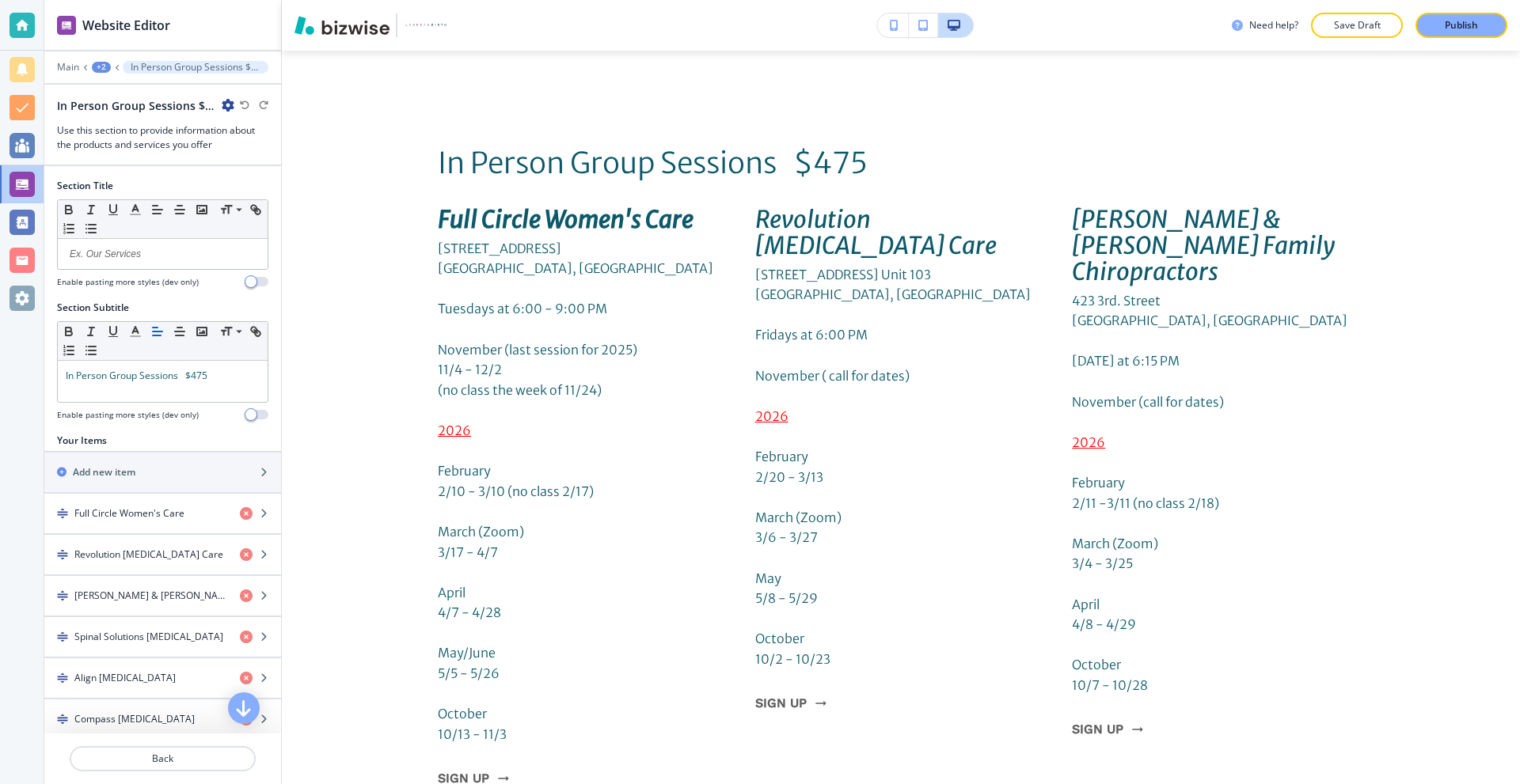
scroll to position [5134, 0]
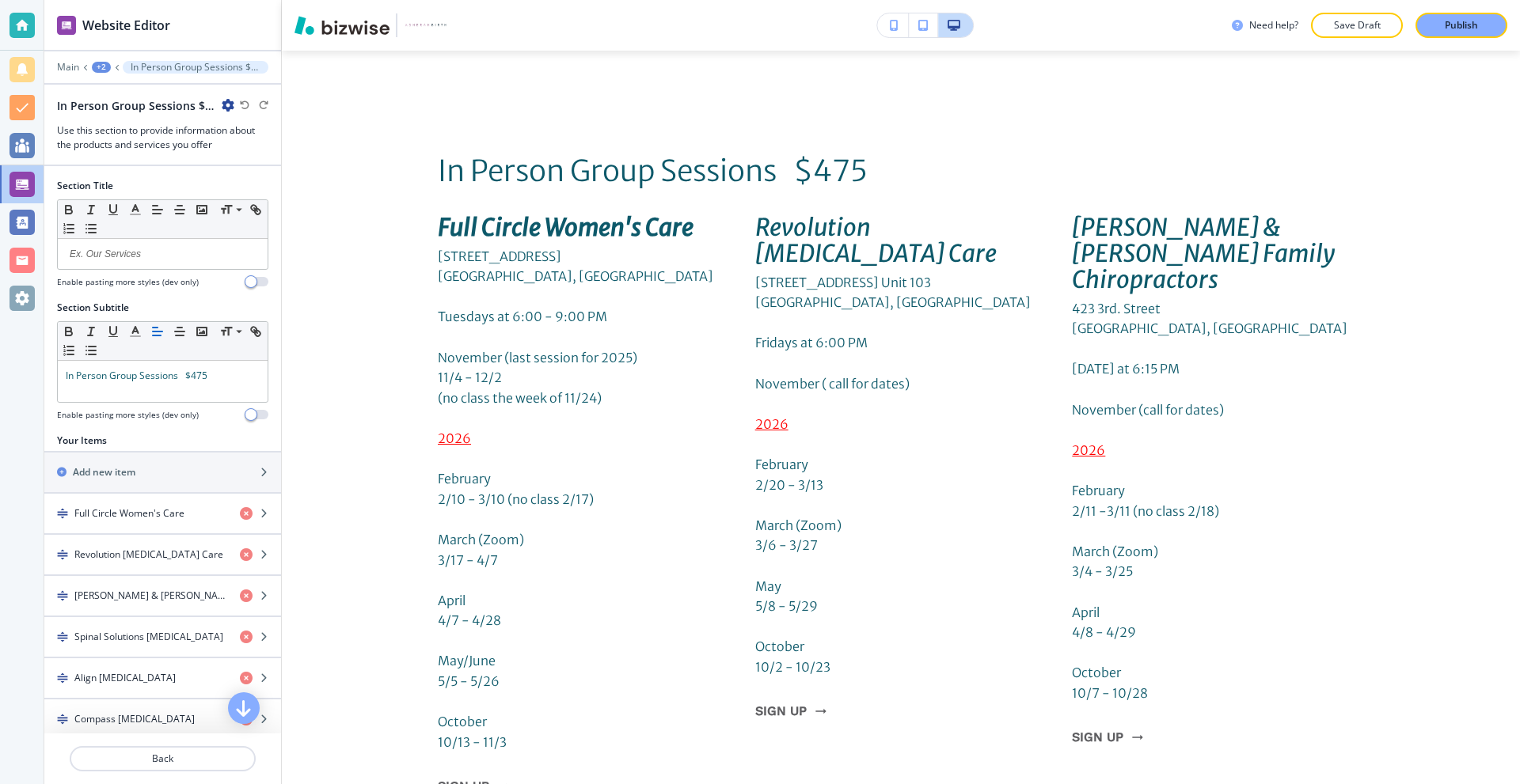
click at [230, 101] on icon "button" at bounding box center [227, 105] width 13 height 13
click at [275, 160] on p "Duplicate Section" at bounding box center [272, 161] width 80 height 15
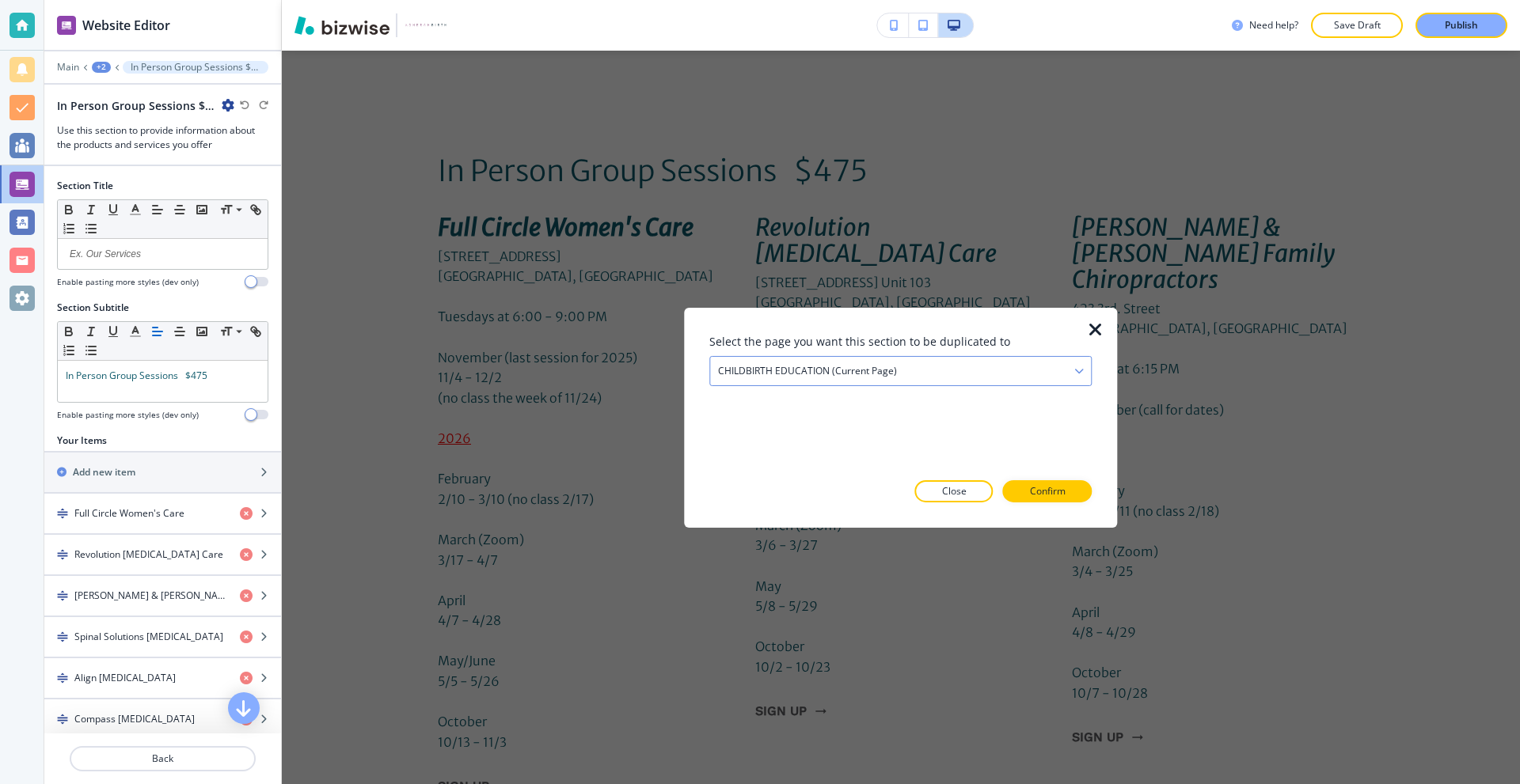
click at [989, 373] on div "CHILDBIRTH EDUCATION (current page)" at bounding box center [900, 370] width 381 height 28
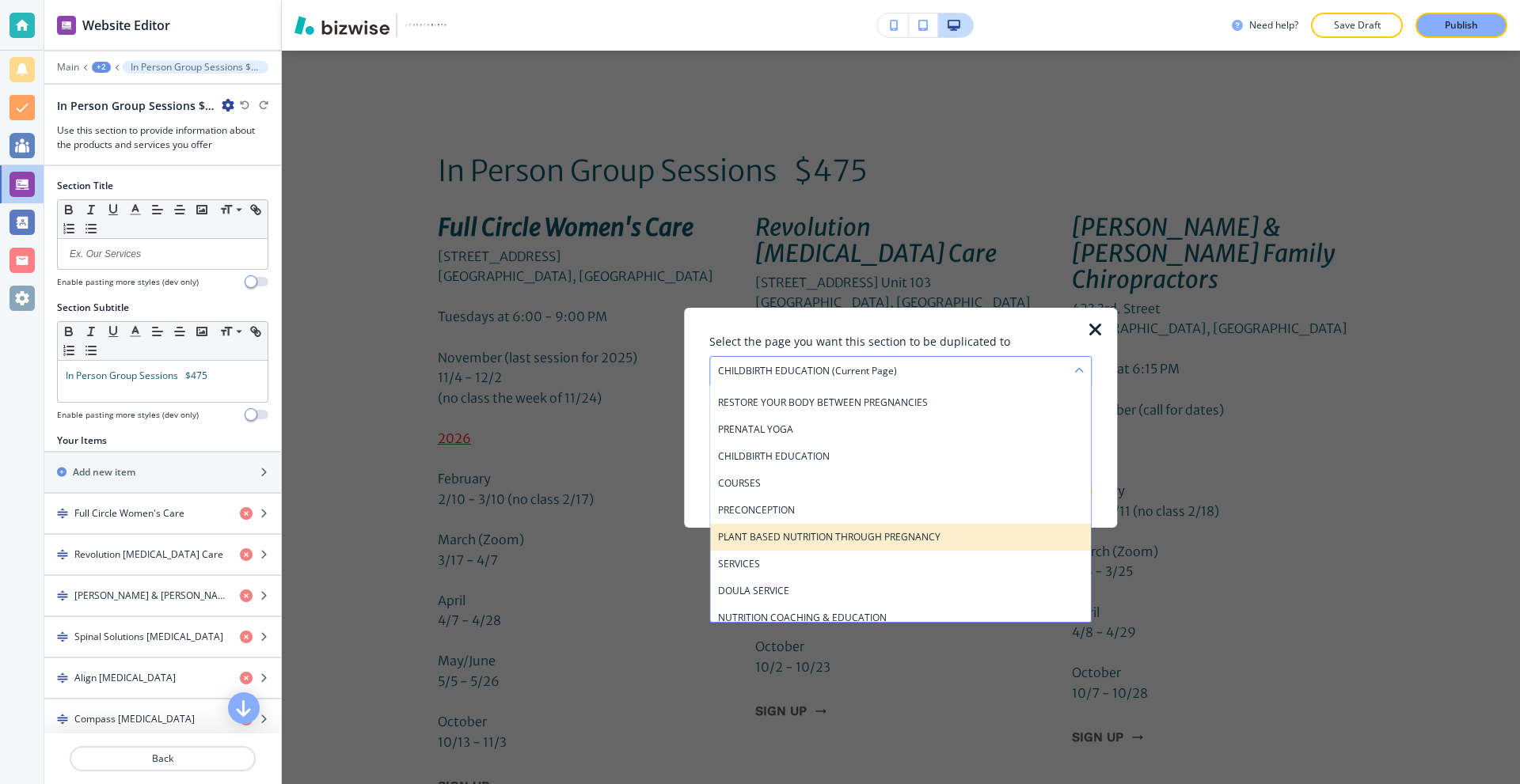
scroll to position [62, 0]
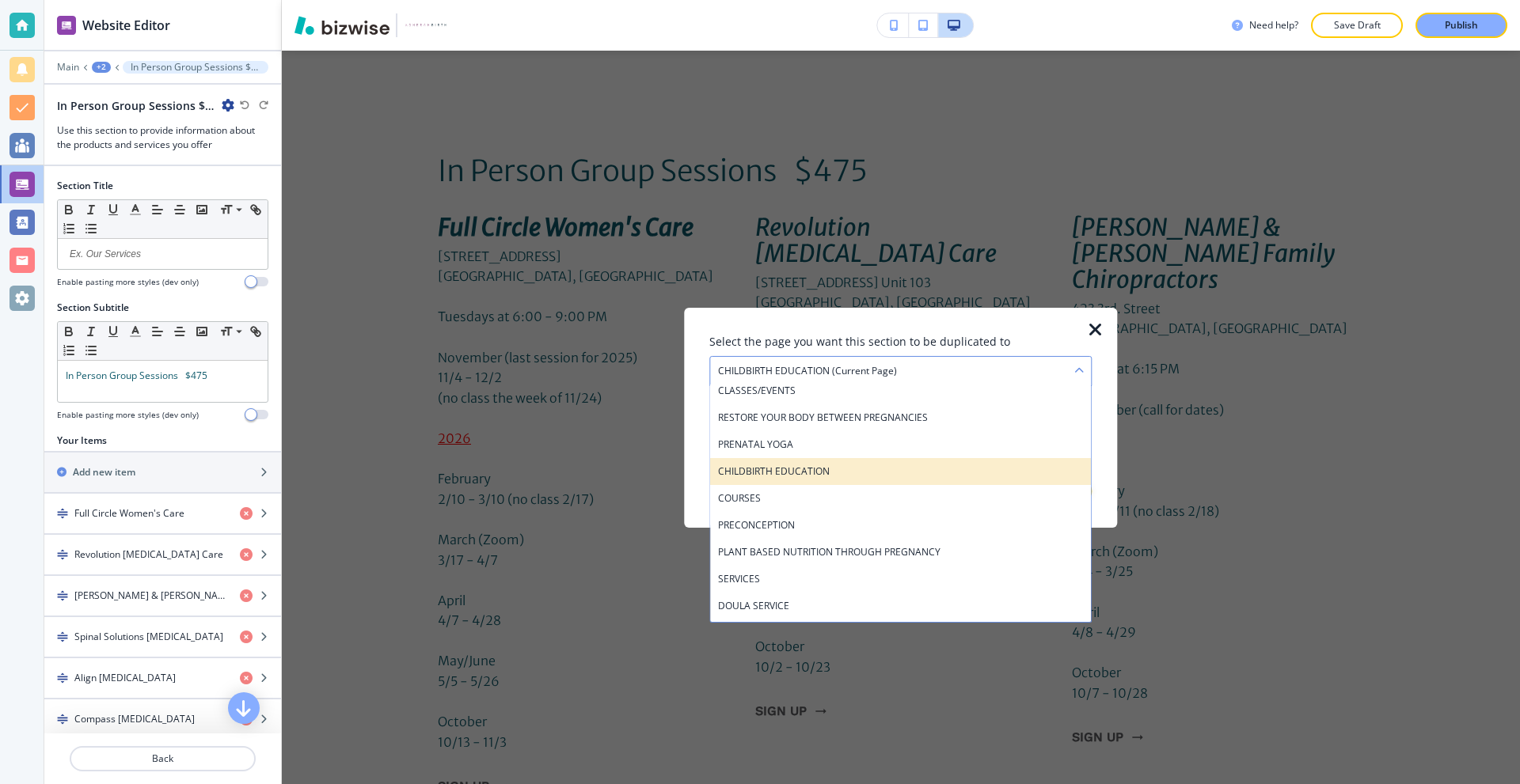
click at [859, 470] on h4 "CHILDBIRTH EDUCATION" at bounding box center [900, 471] width 365 height 15
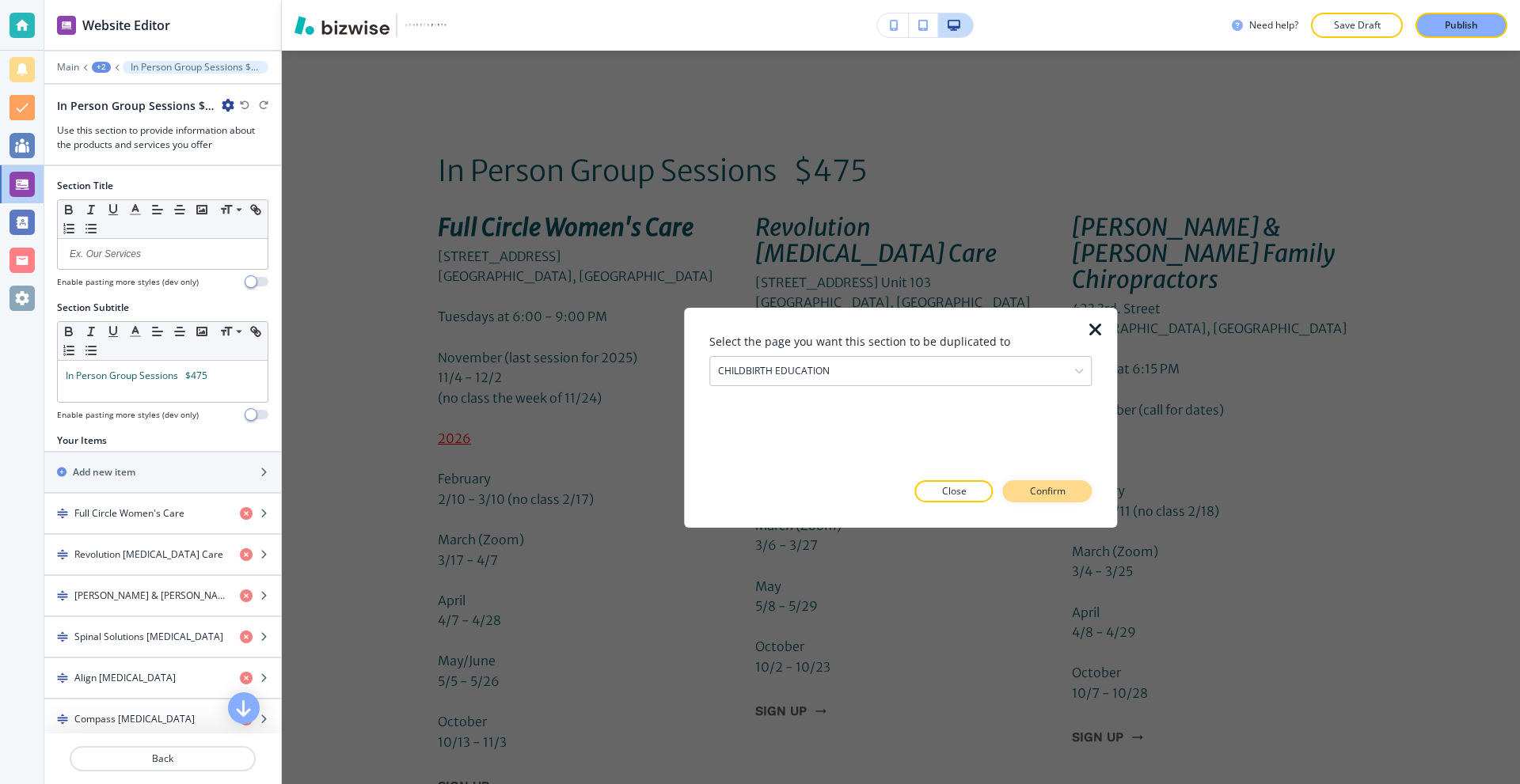
click at [1057, 490] on p "Confirm" at bounding box center [1048, 491] width 35 height 15
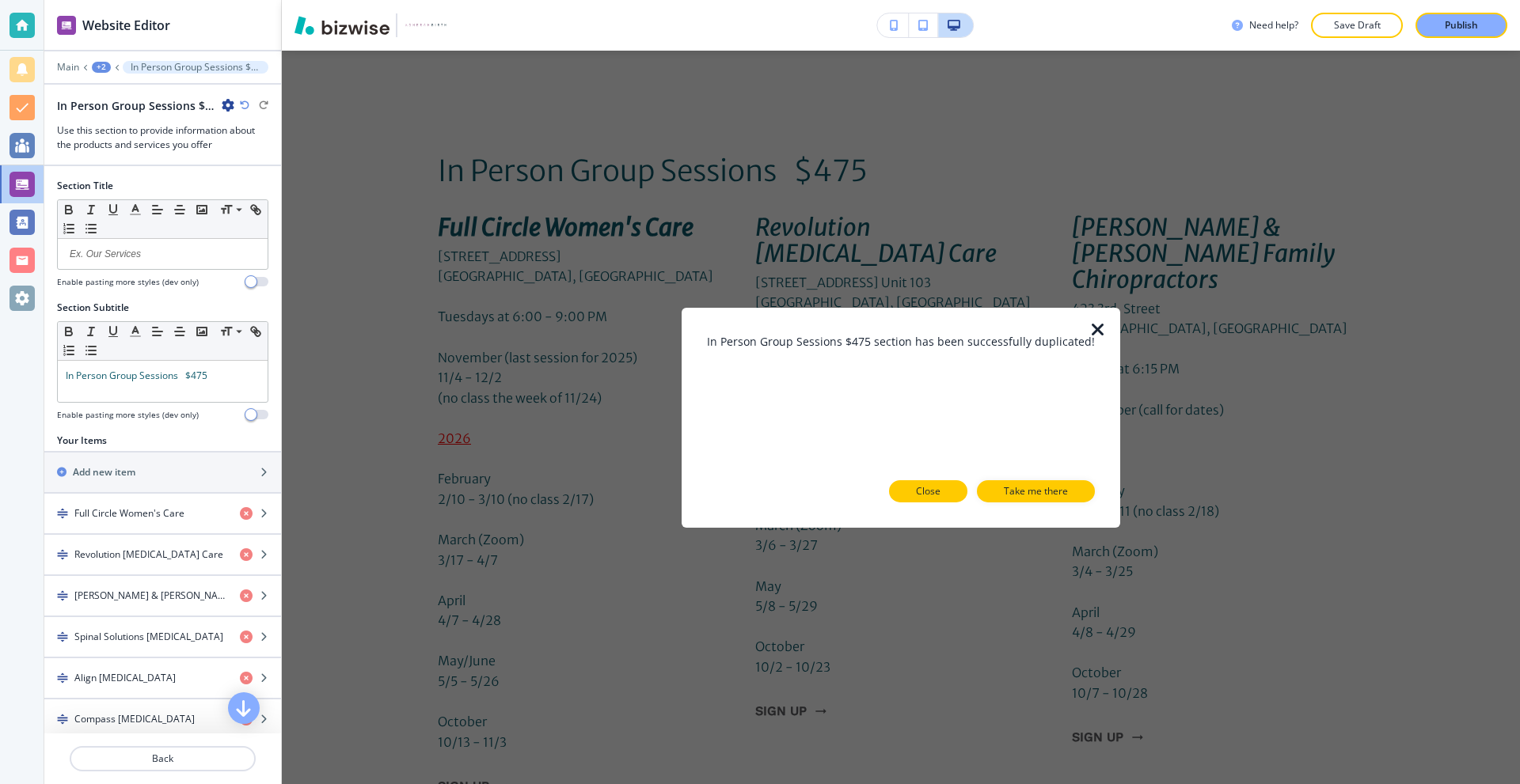
click at [947, 485] on button "Close" at bounding box center [928, 491] width 78 height 23
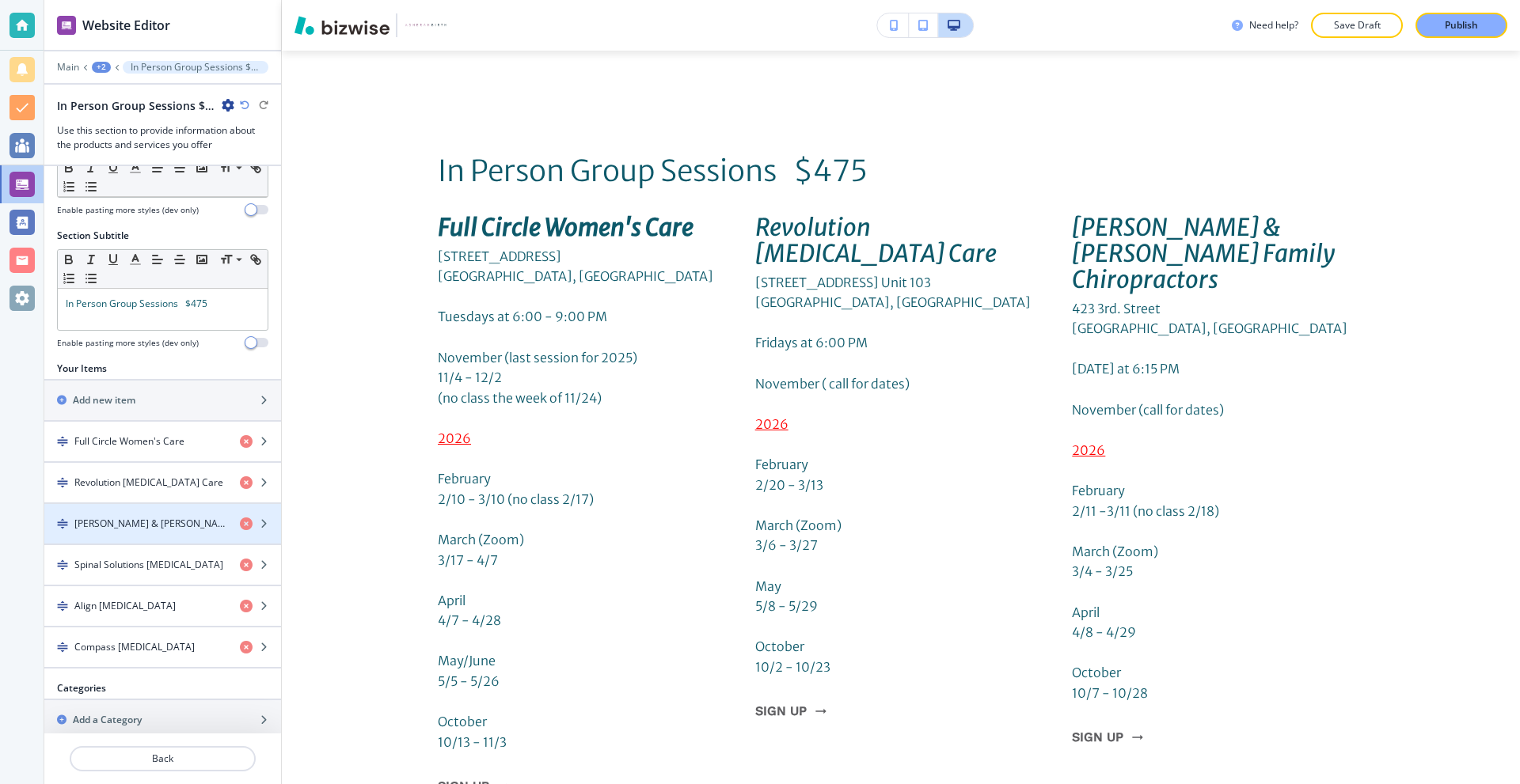
scroll to position [93, 0]
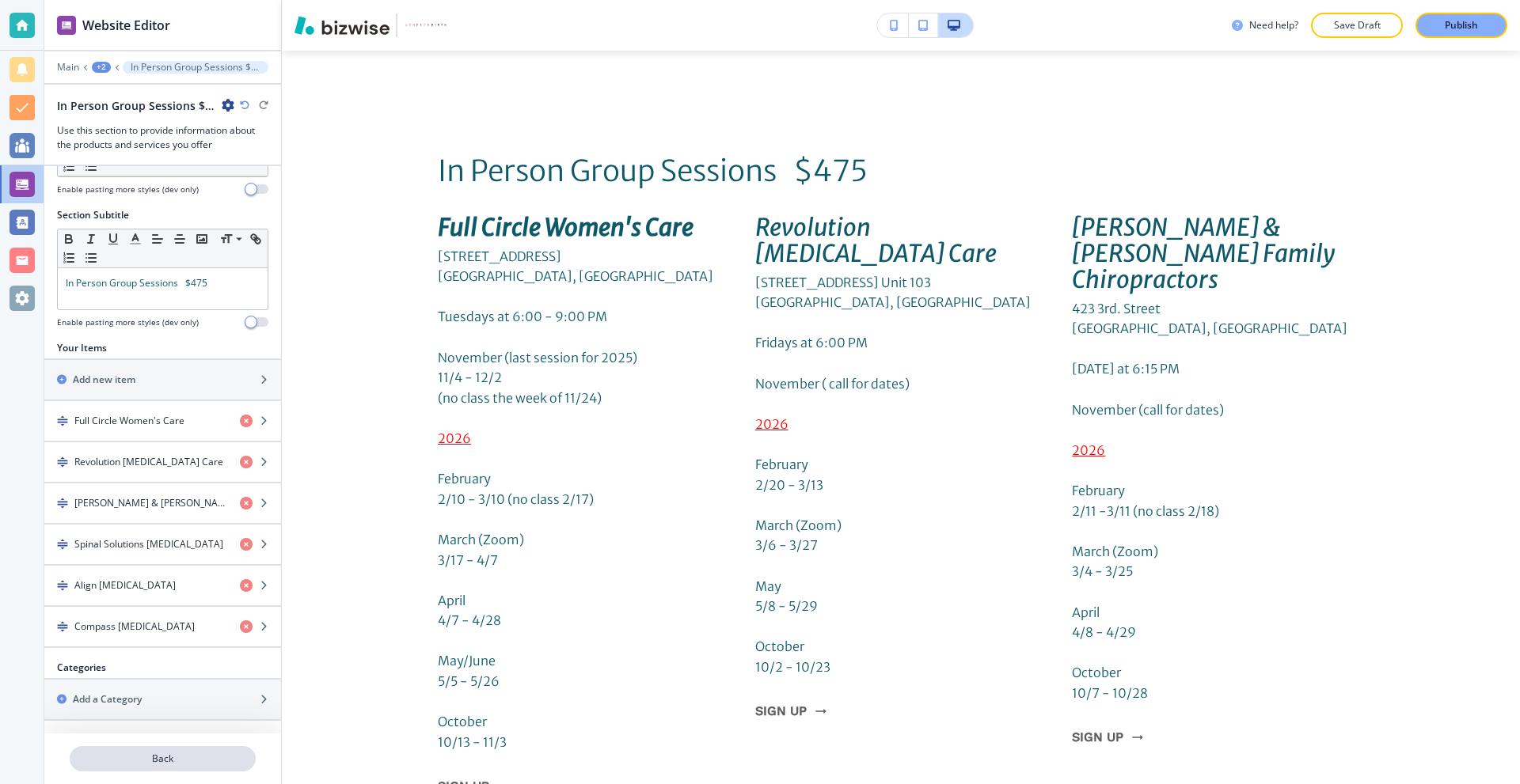
click at [142, 754] on p "Back" at bounding box center [163, 759] width 183 height 15
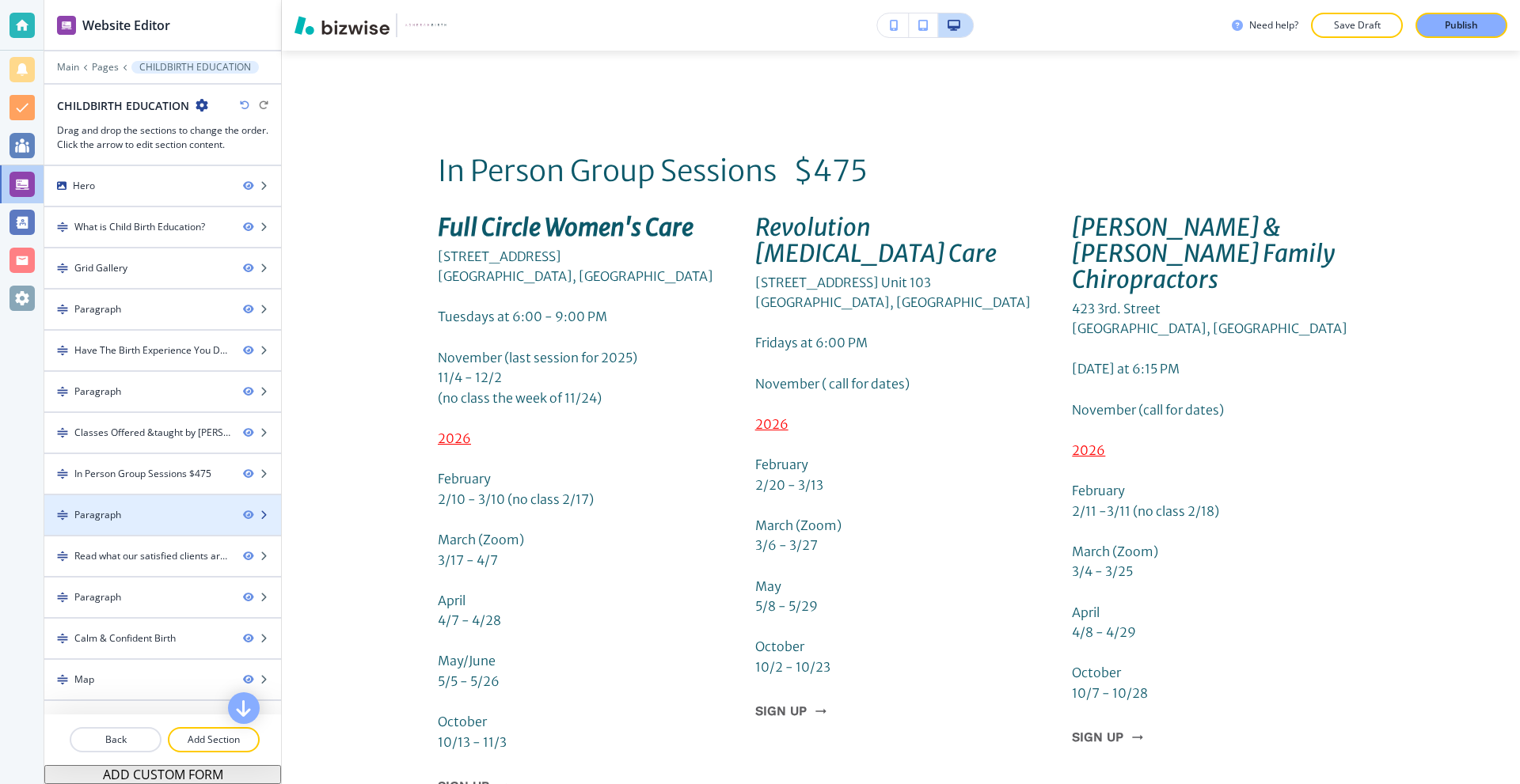
click at [180, 523] on div at bounding box center [163, 529] width 237 height 13
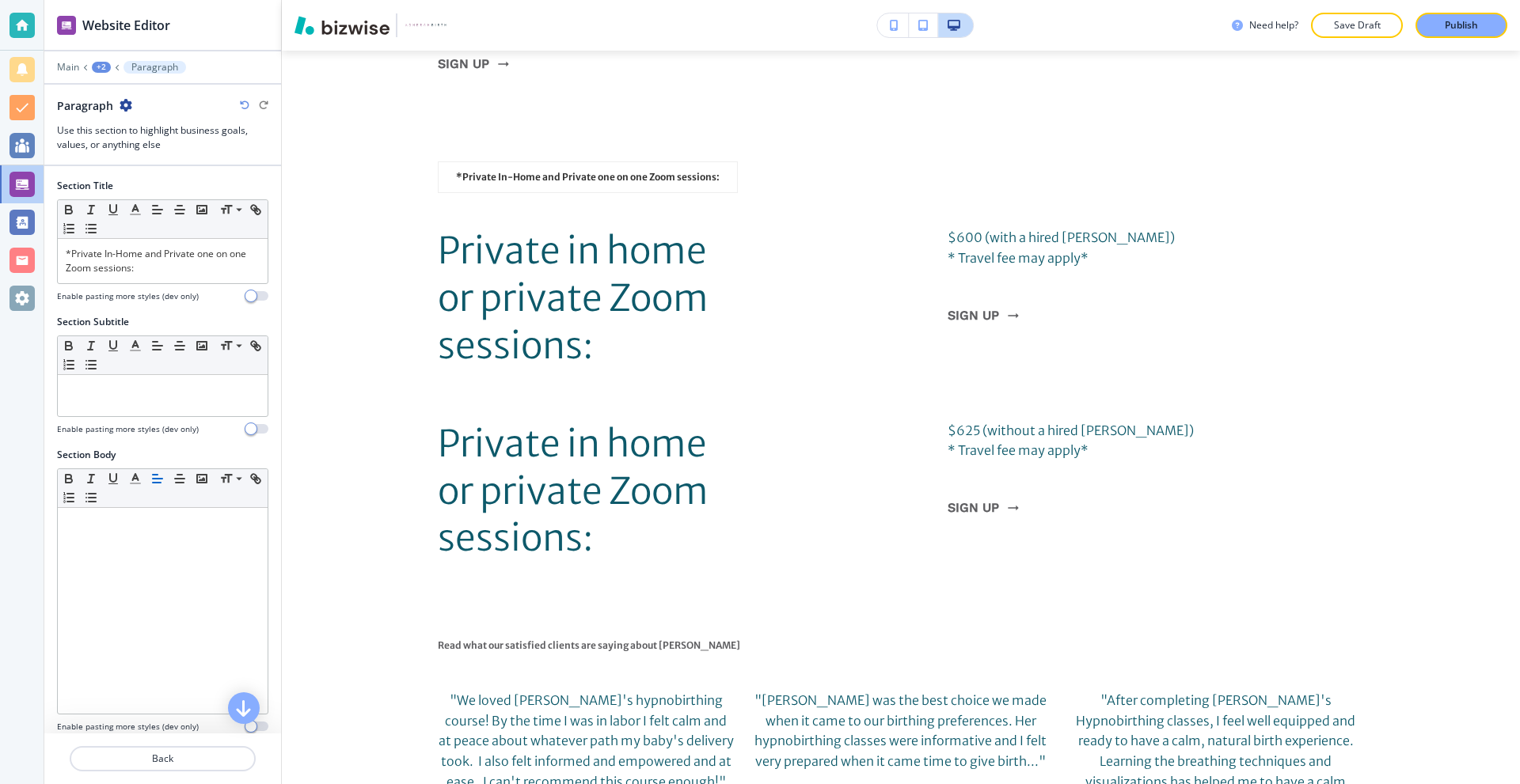
scroll to position [6572, 0]
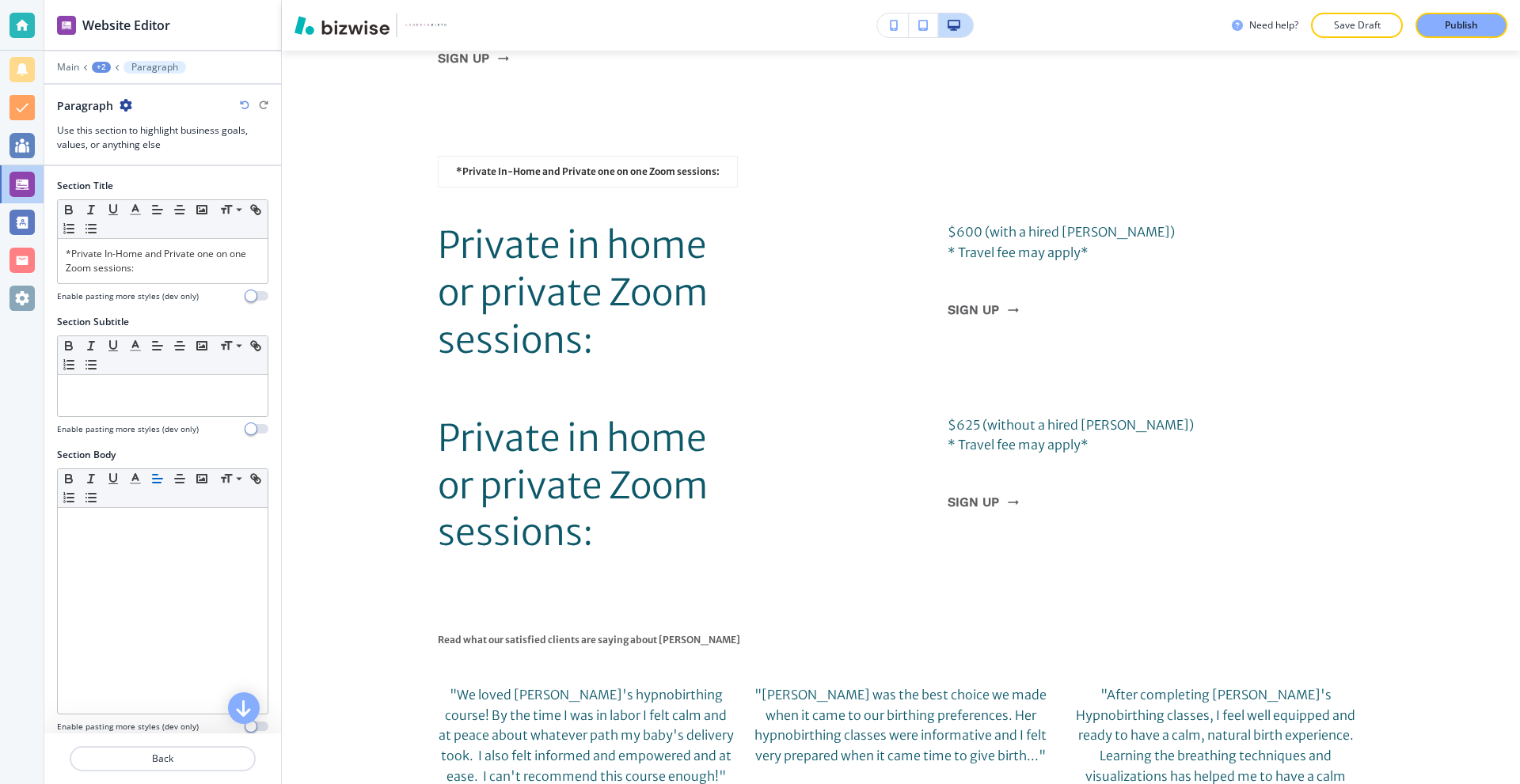
drag, startPoint x: 130, startPoint y: 98, endPoint x: 135, endPoint y: 112, distance: 14.9
click at [130, 99] on icon "button" at bounding box center [125, 105] width 13 height 13
click at [177, 151] on button "Duplicate Section" at bounding box center [168, 161] width 101 height 27
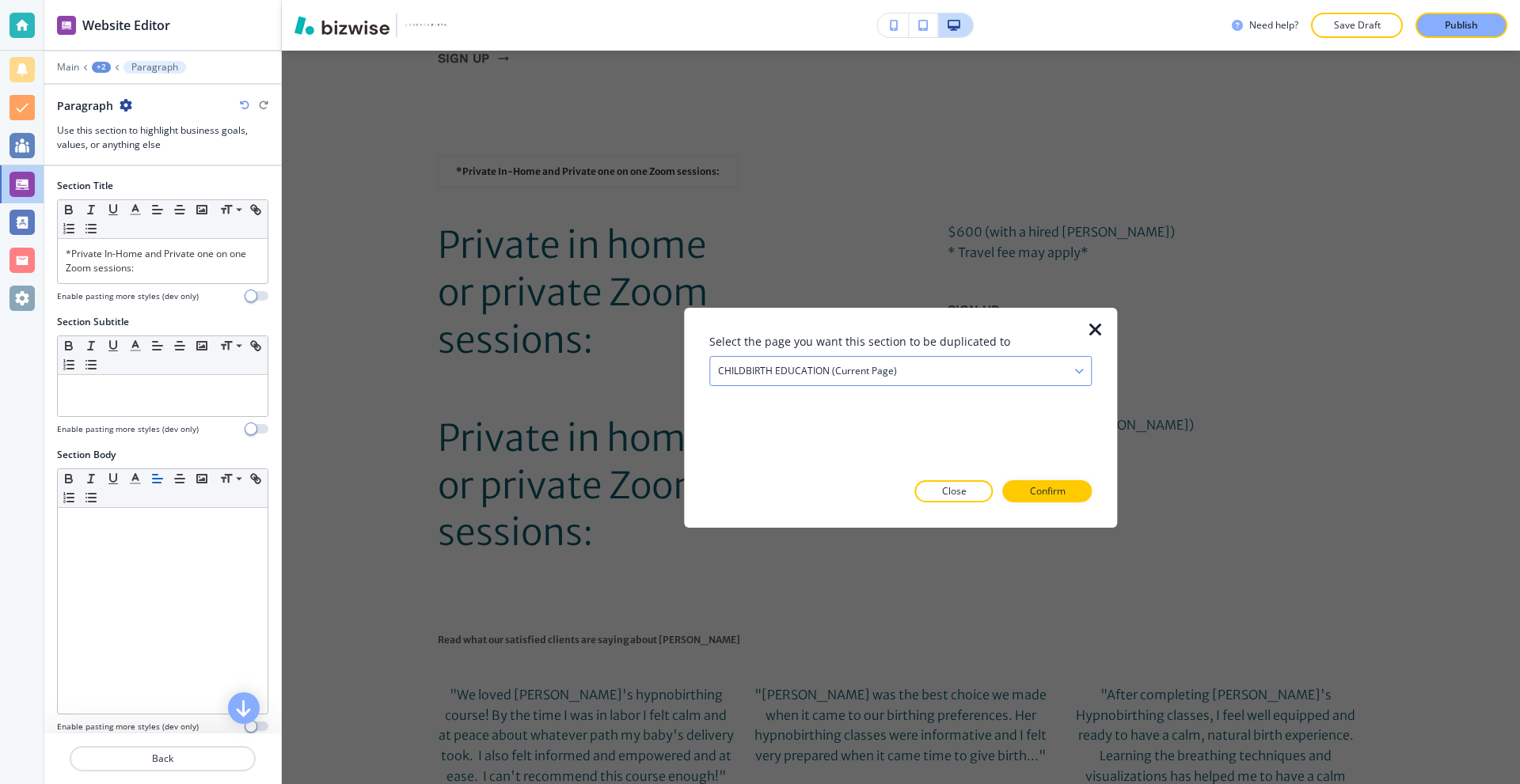
click at [866, 376] on h4 "CHILDBIRTH EDUCATION (current page)" at bounding box center [807, 370] width 179 height 15
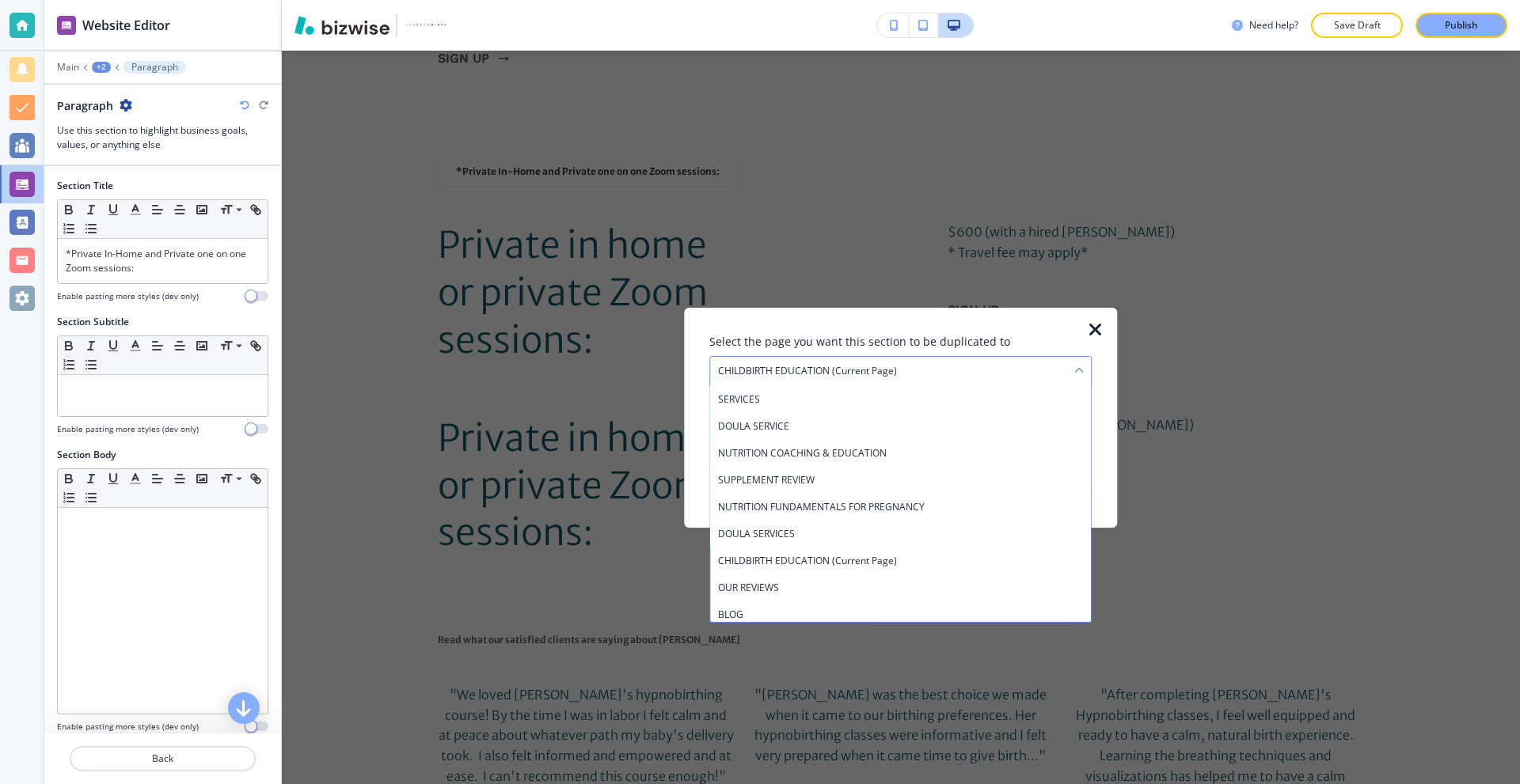
scroll to position [0, 0]
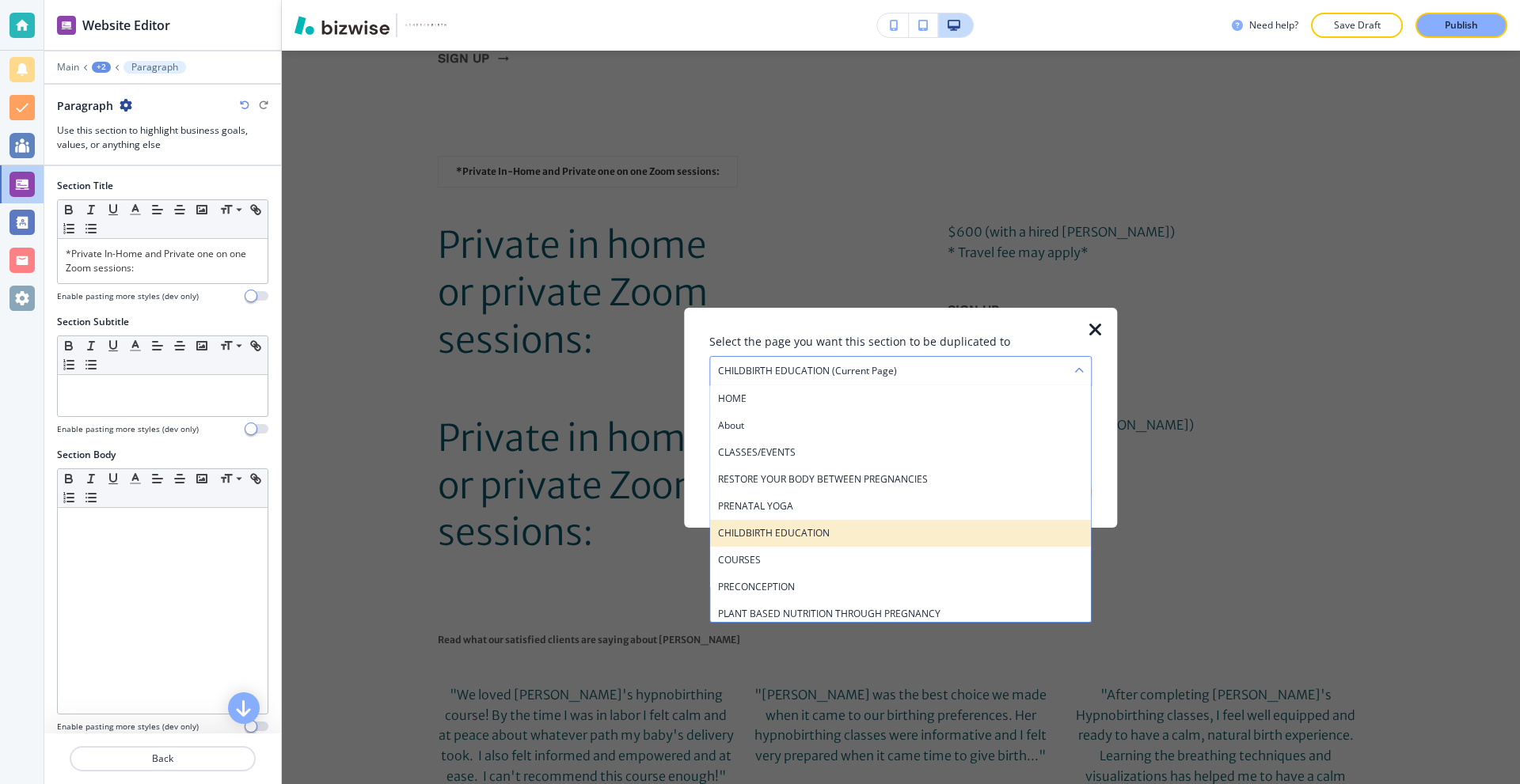
click at [870, 528] on h4 "CHILDBIRTH EDUCATION" at bounding box center [900, 532] width 365 height 15
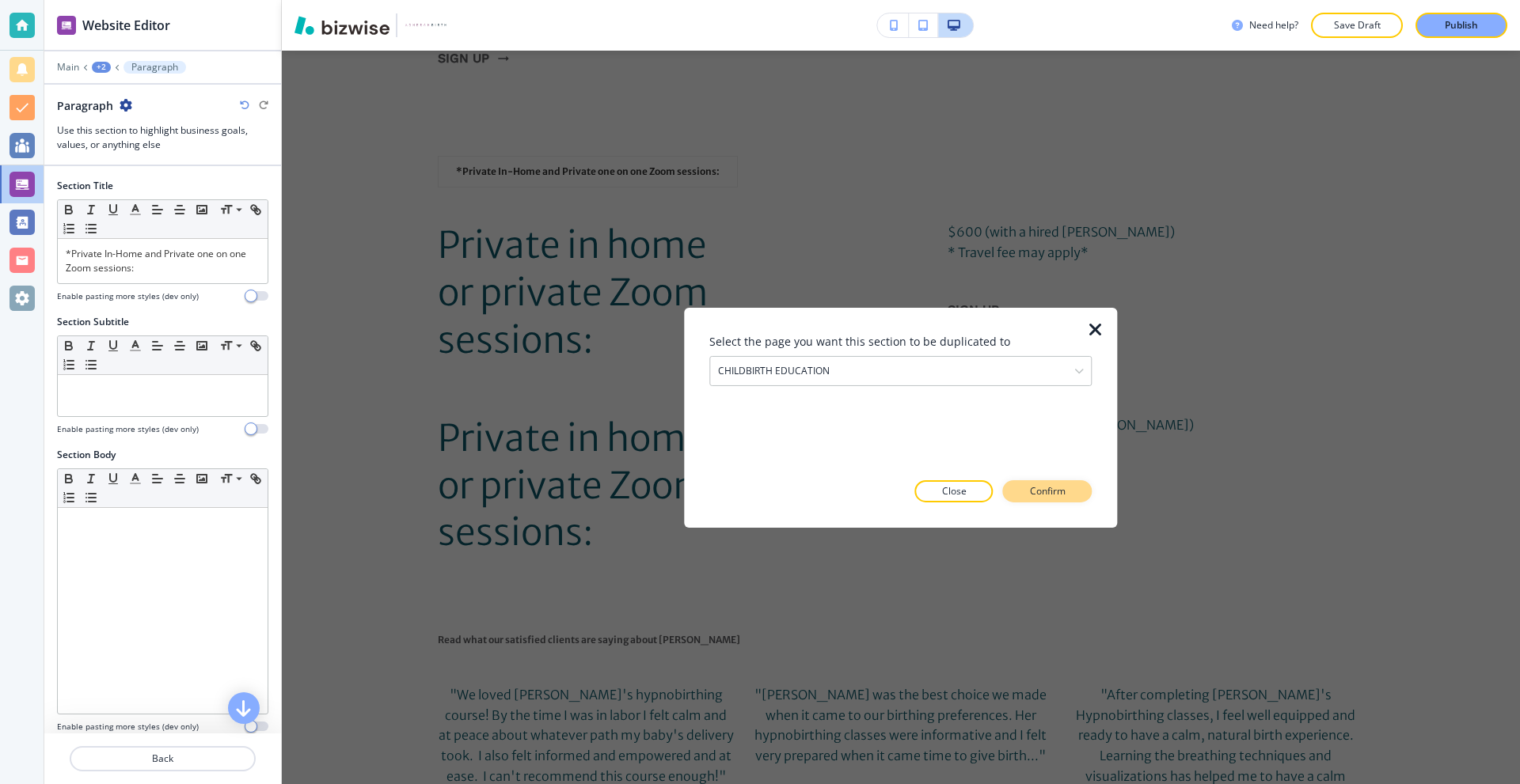
click at [1046, 494] on p "Confirm" at bounding box center [1048, 491] width 35 height 15
click at [1033, 484] on p "Take me there" at bounding box center [1033, 491] width 64 height 15
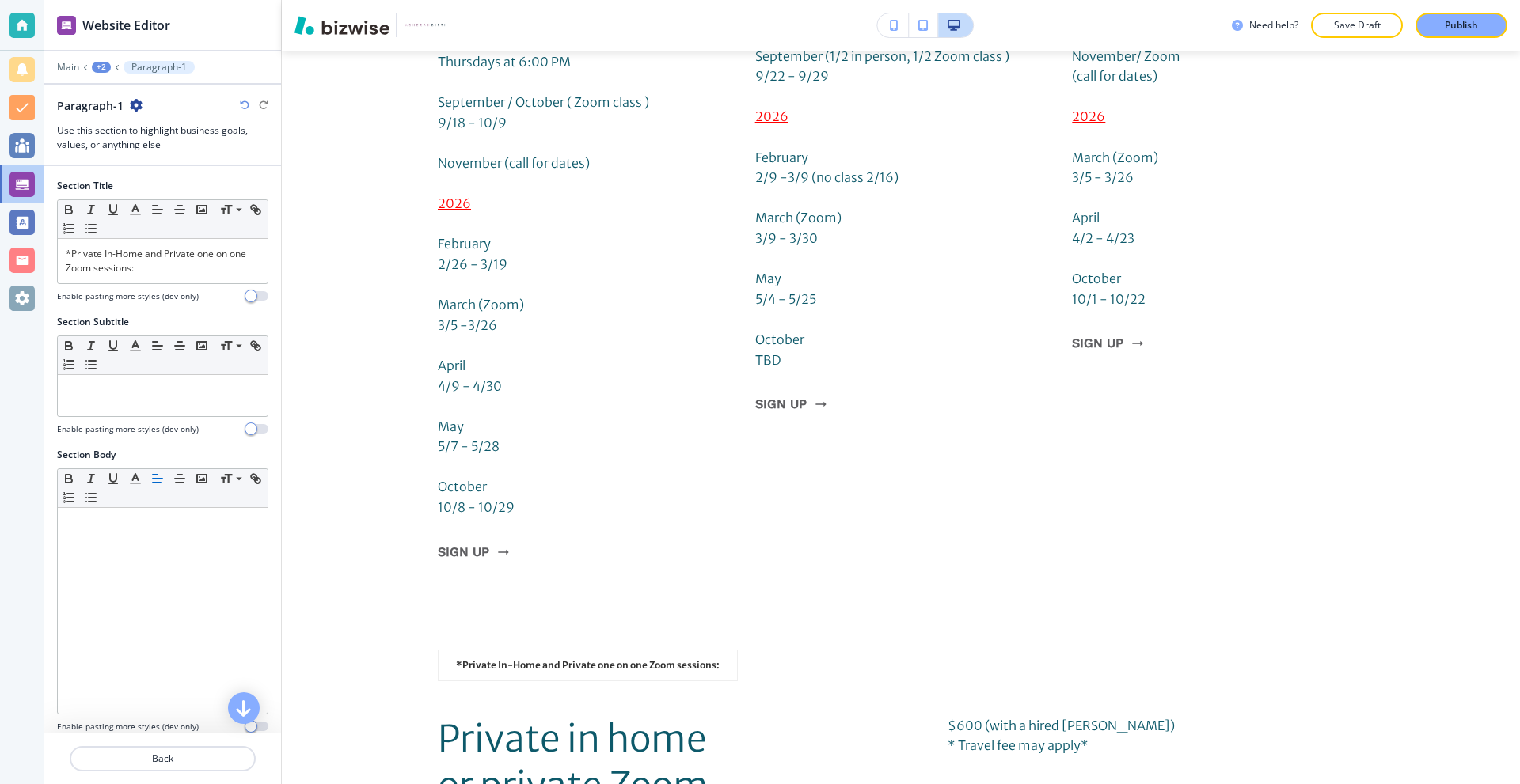
click at [103, 69] on div "+2" at bounding box center [101, 67] width 19 height 11
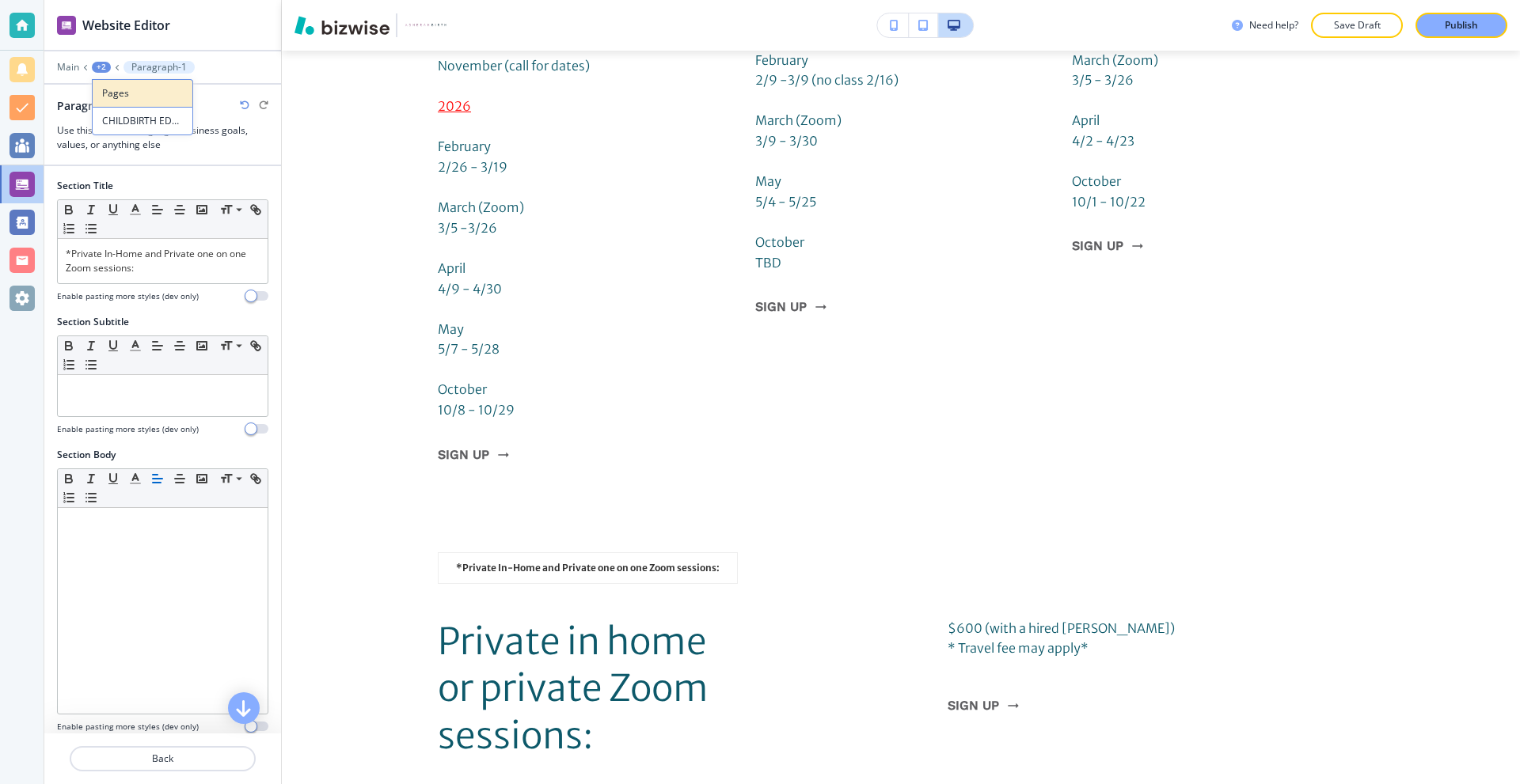
scroll to position [14760, 0]
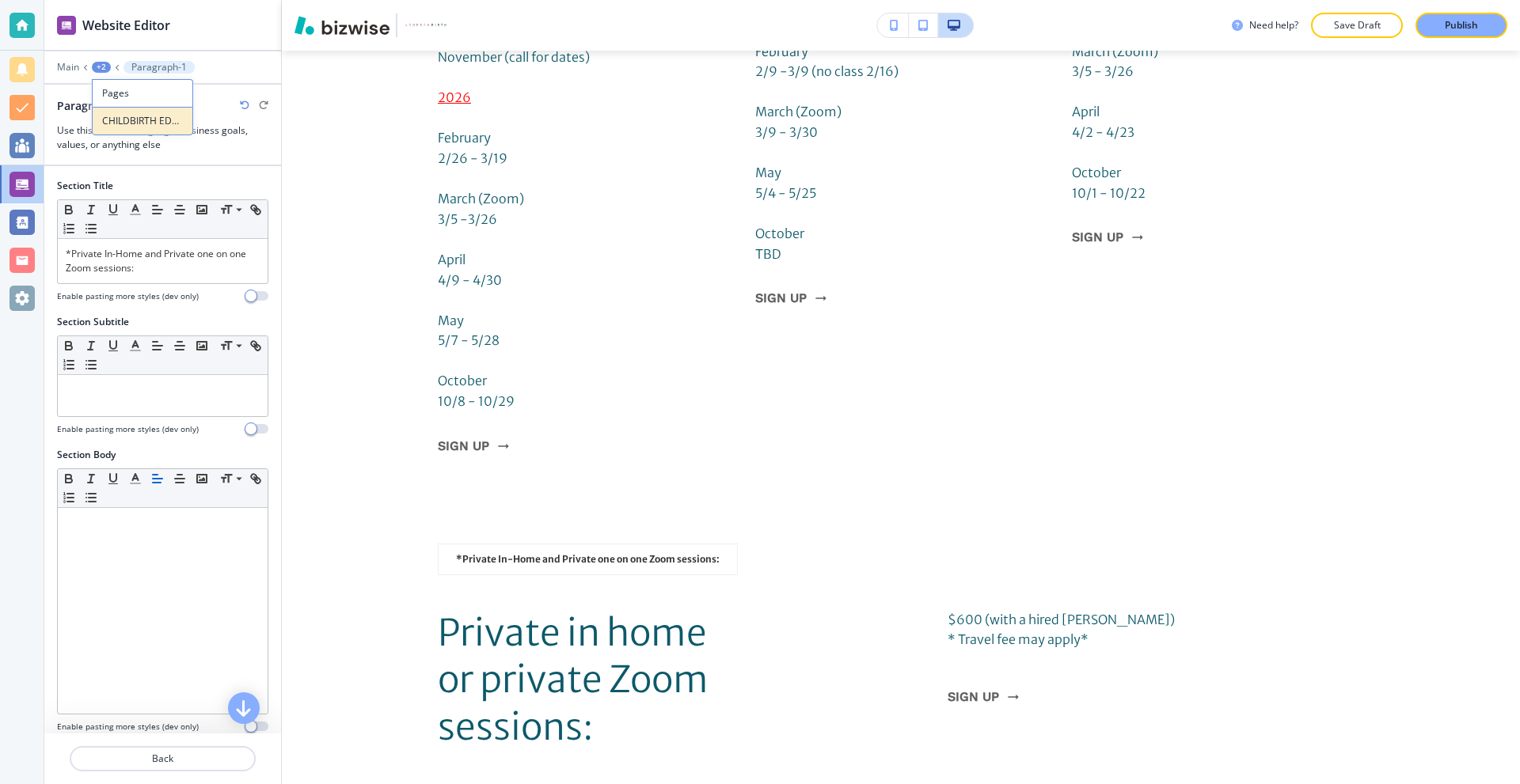
click at [138, 122] on p "CHILDBIRTH EDUCATION" at bounding box center [142, 120] width 80 height 15
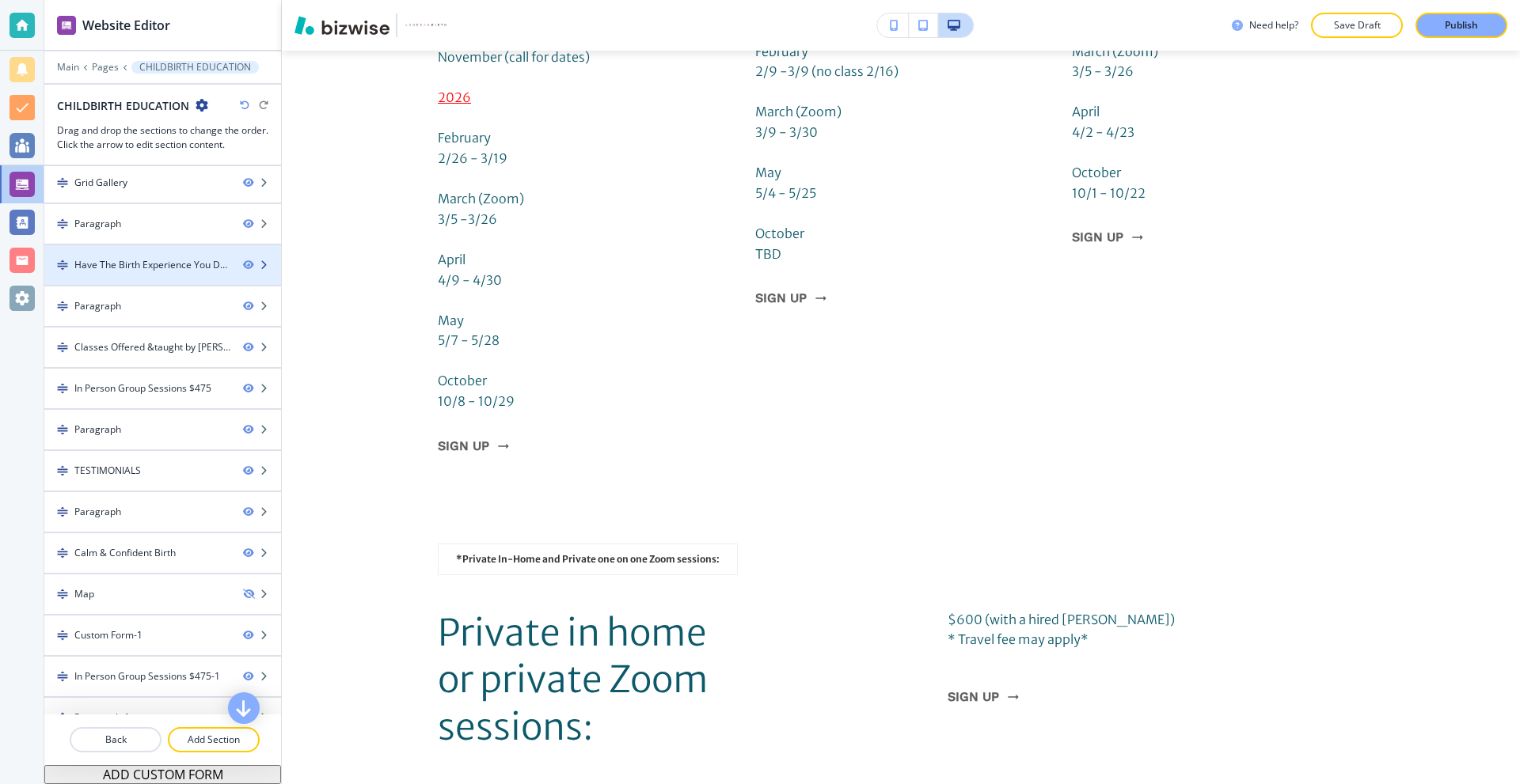
scroll to position [151, 0]
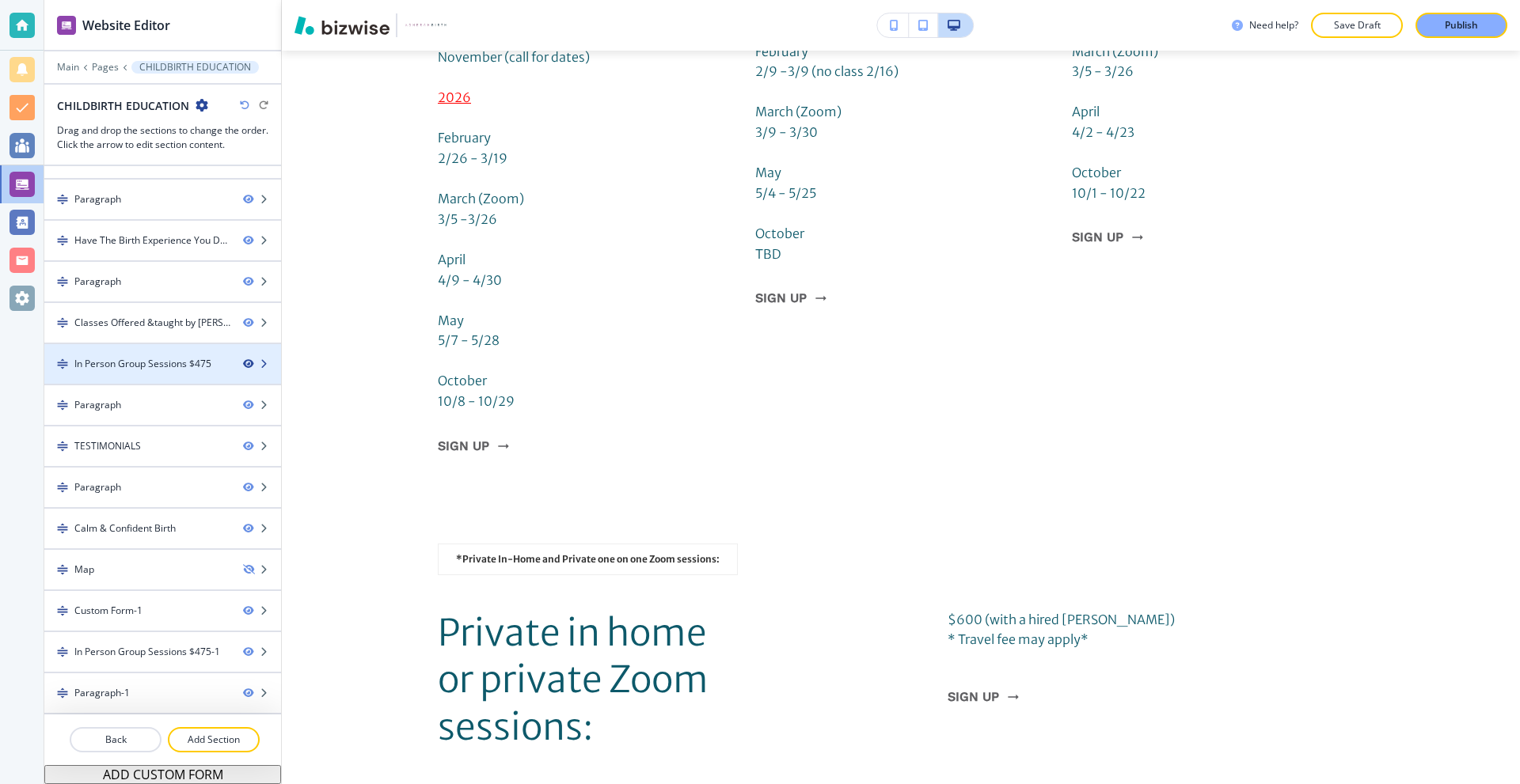
click at [243, 365] on icon "button" at bounding box center [248, 364] width 10 height 10
click at [243, 401] on icon "button" at bounding box center [248, 405] width 10 height 10
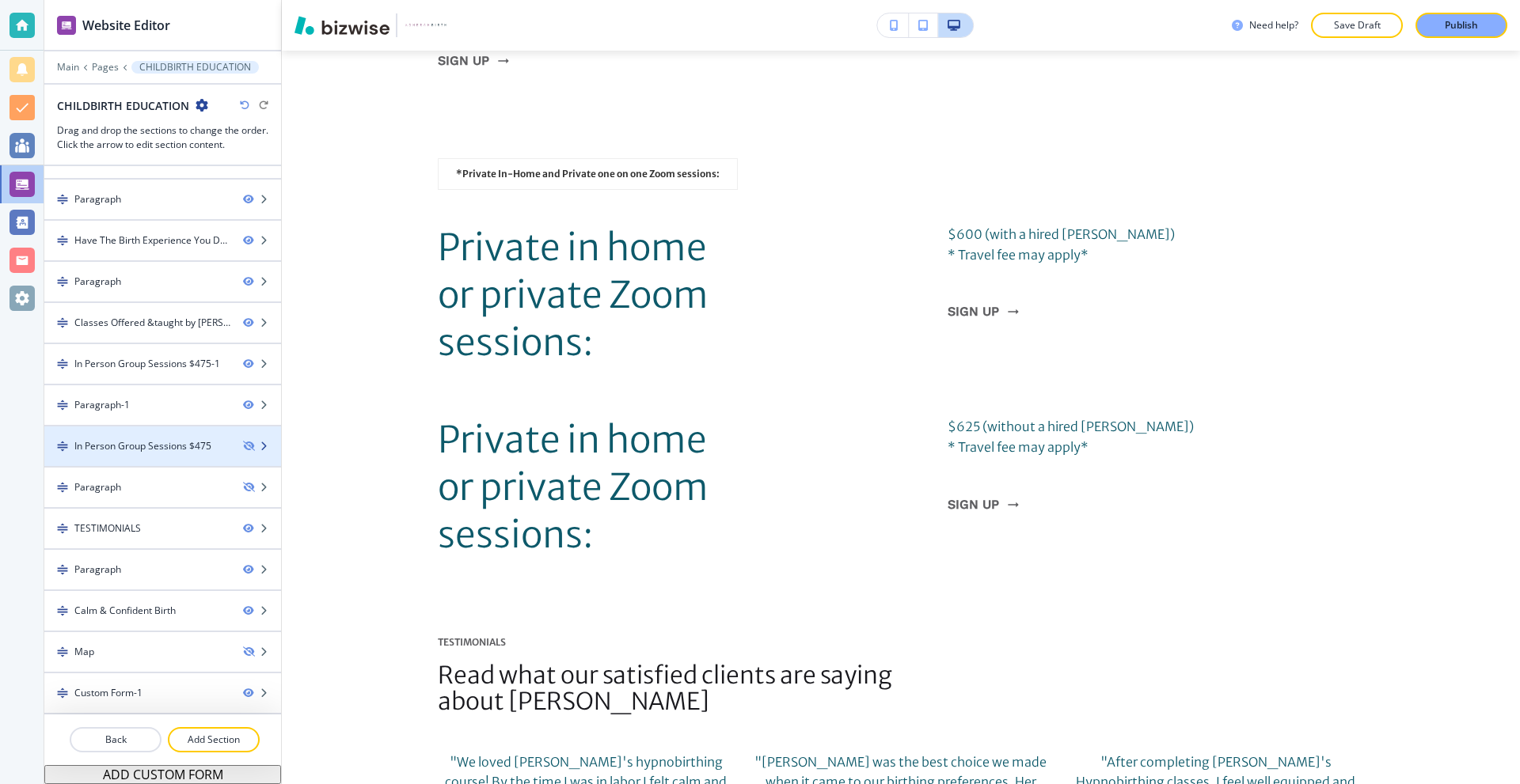
scroll to position [6695, 0]
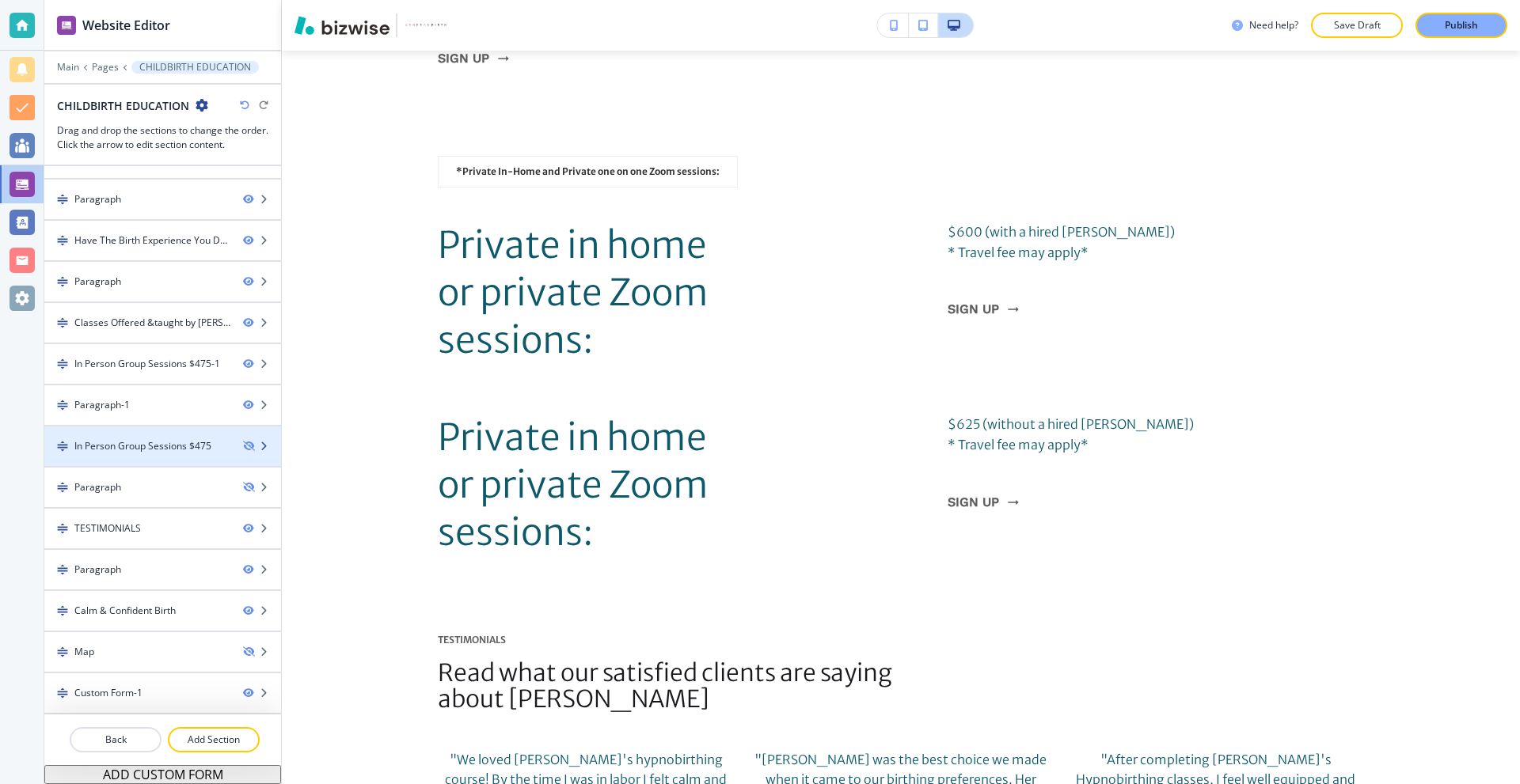
click at [181, 449] on div "In Person Group Sessions $475" at bounding box center [143, 446] width 137 height 15
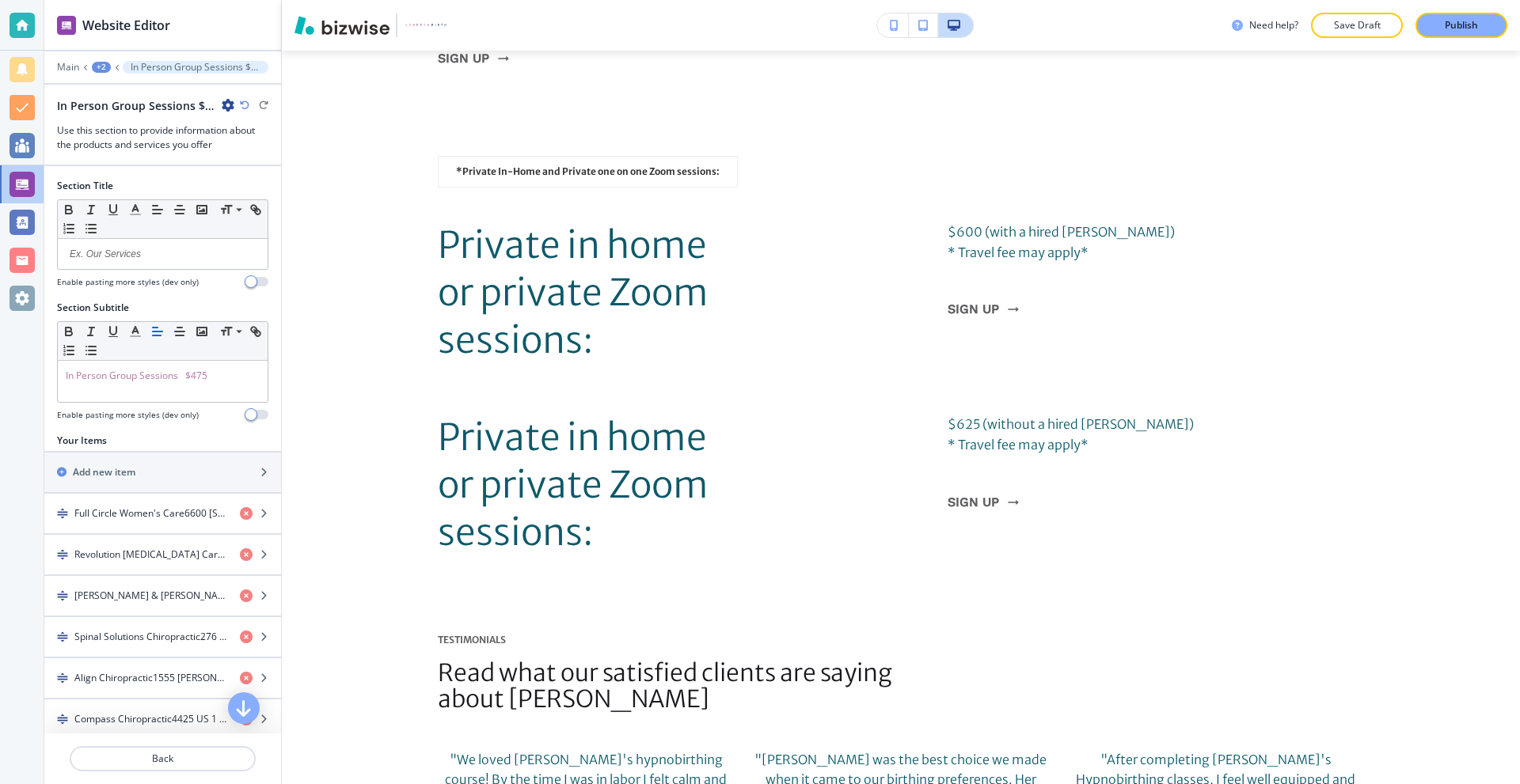
click at [237, 105] on div "In Person Group Sessions $475" at bounding box center [163, 105] width 212 height 17
click at [228, 105] on icon "button" at bounding box center [227, 105] width 13 height 13
click at [292, 186] on p "Delete Section" at bounding box center [272, 188] width 80 height 15
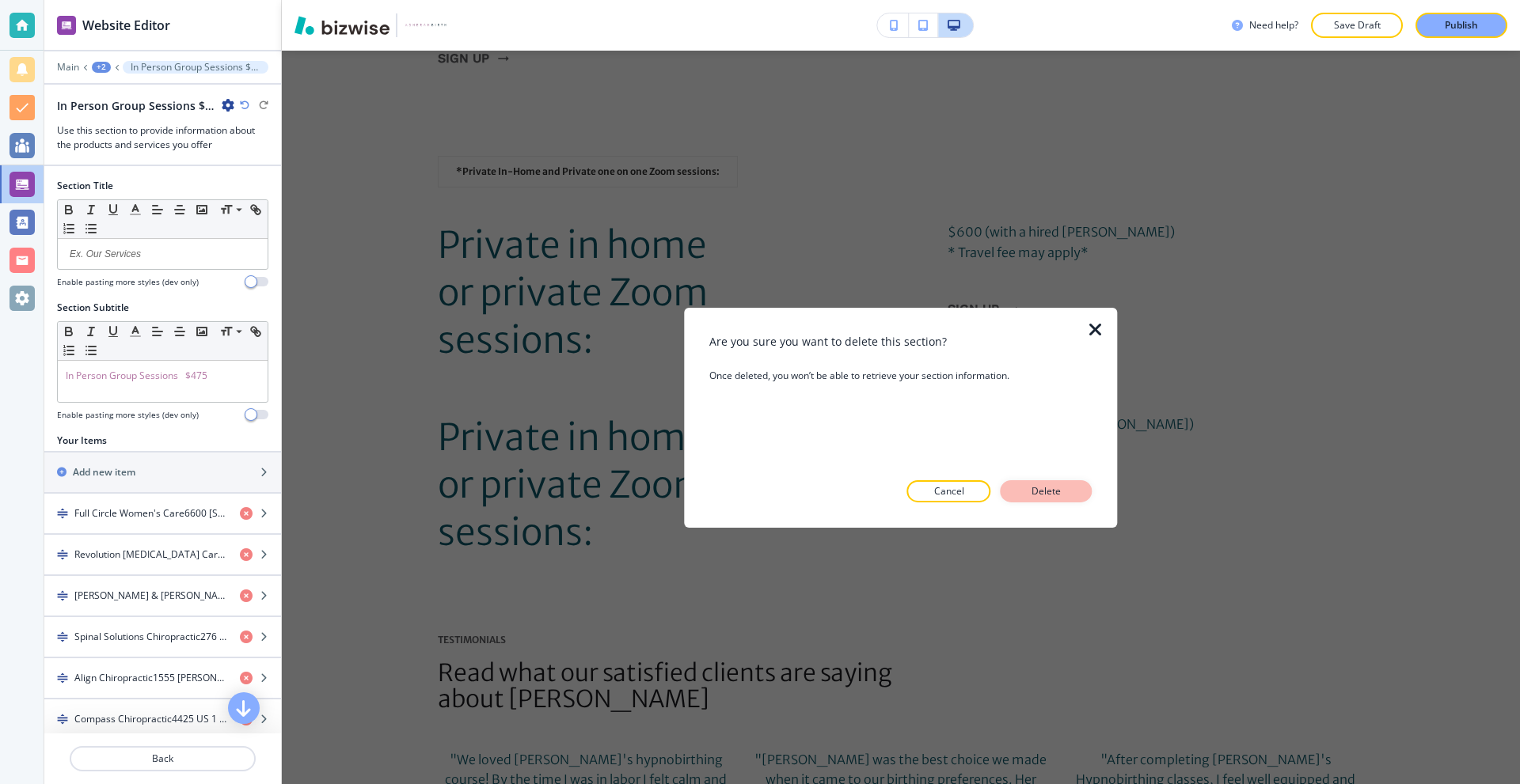
click at [1038, 490] on p "Delete" at bounding box center [1047, 491] width 38 height 15
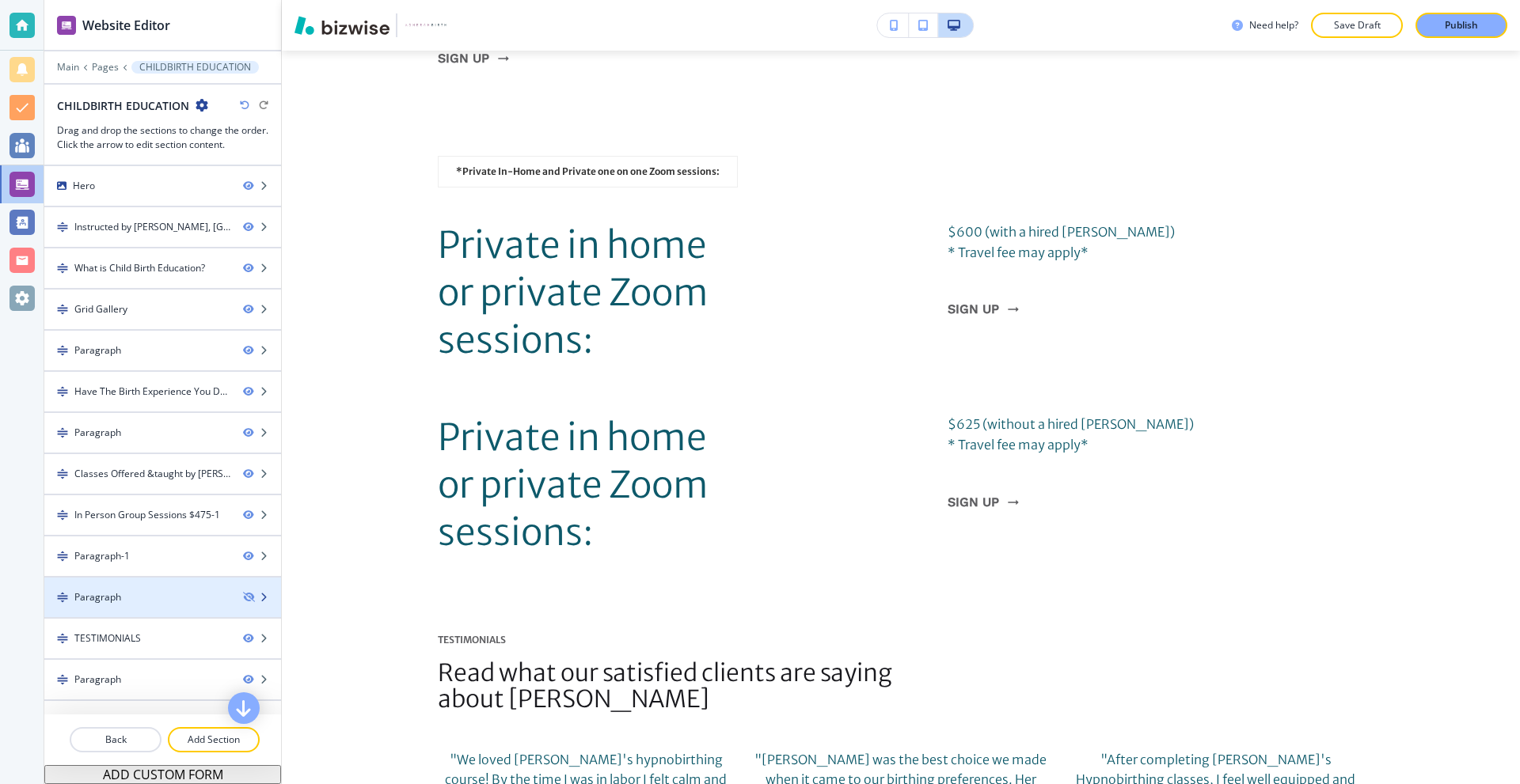
click at [176, 588] on div at bounding box center [163, 583] width 237 height 13
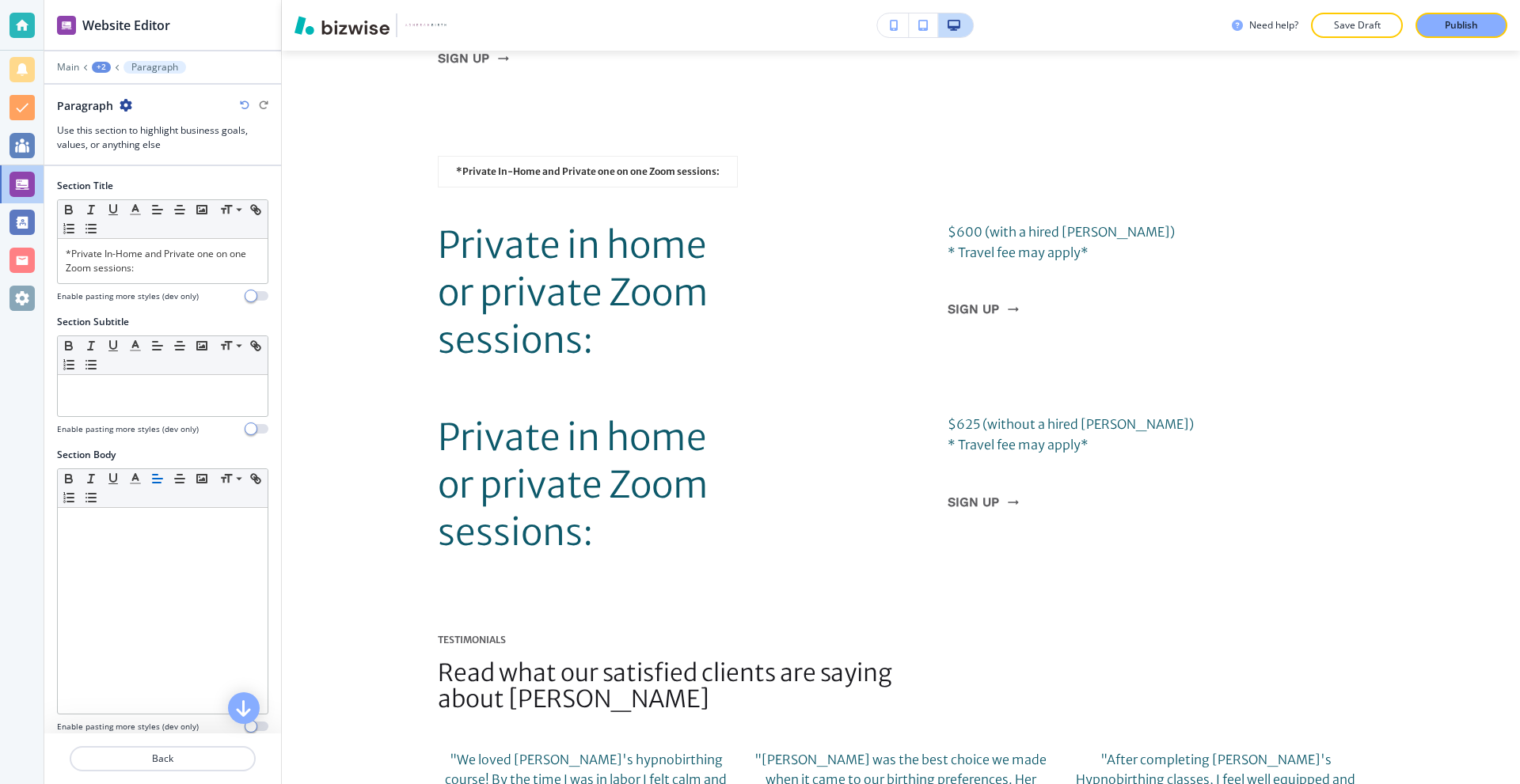
click at [133, 101] on div "Paragraph" at bounding box center [163, 105] width 212 height 17
click at [130, 103] on icon "button" at bounding box center [125, 105] width 13 height 13
click at [160, 187] on p "Delete Section" at bounding box center [169, 188] width 80 height 15
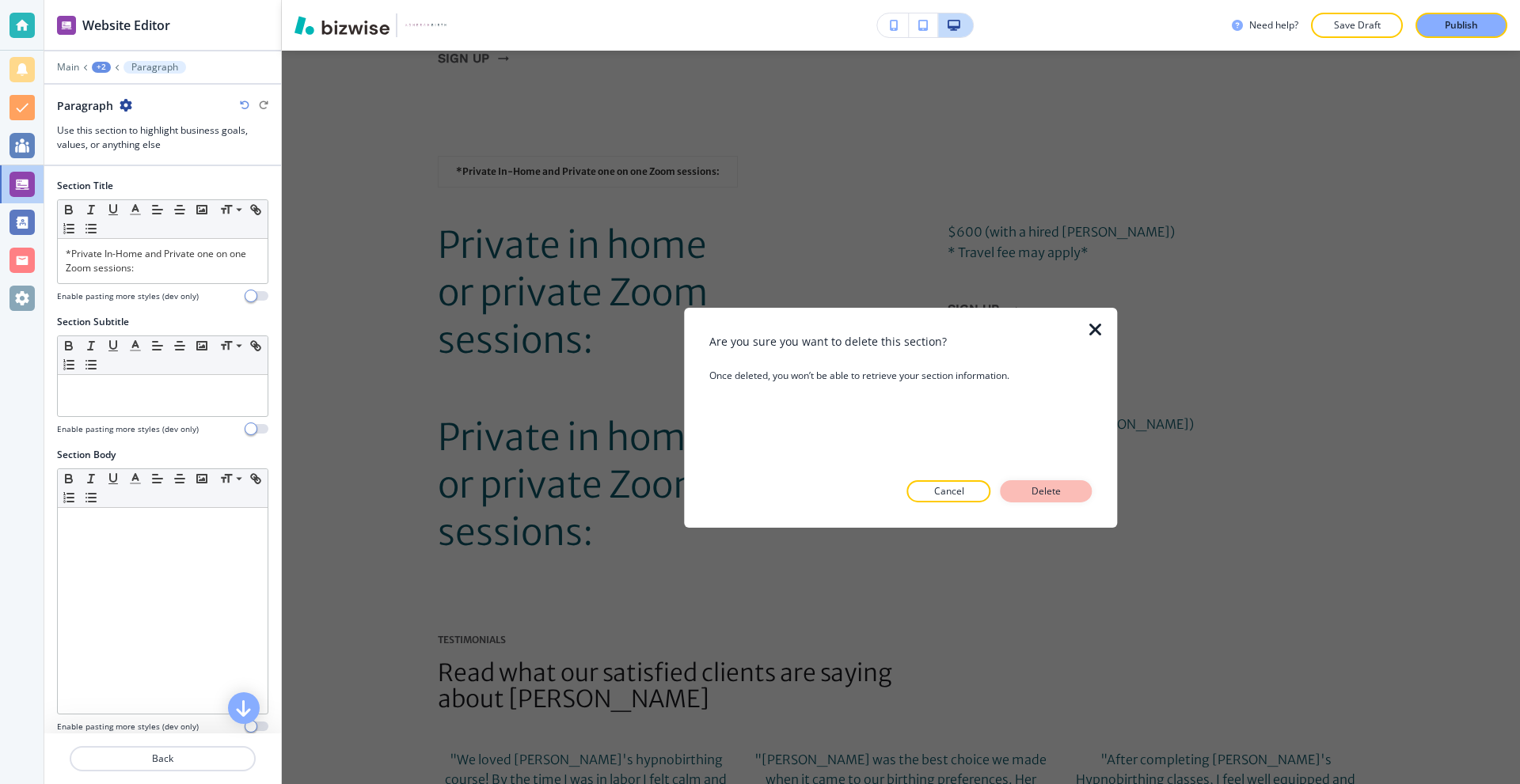
click at [1053, 494] on p "Delete" at bounding box center [1047, 491] width 38 height 15
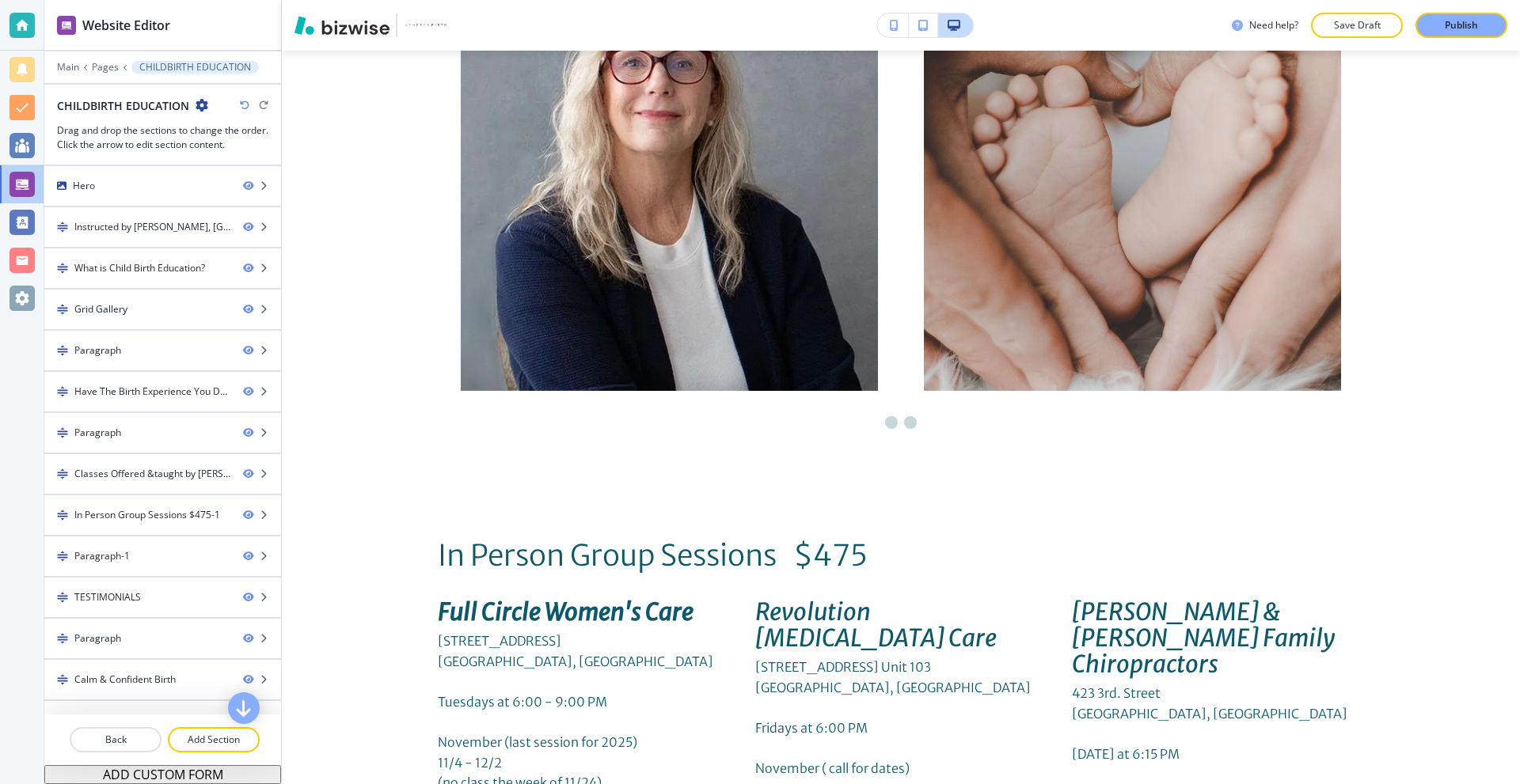
scroll to position [4795, 0]
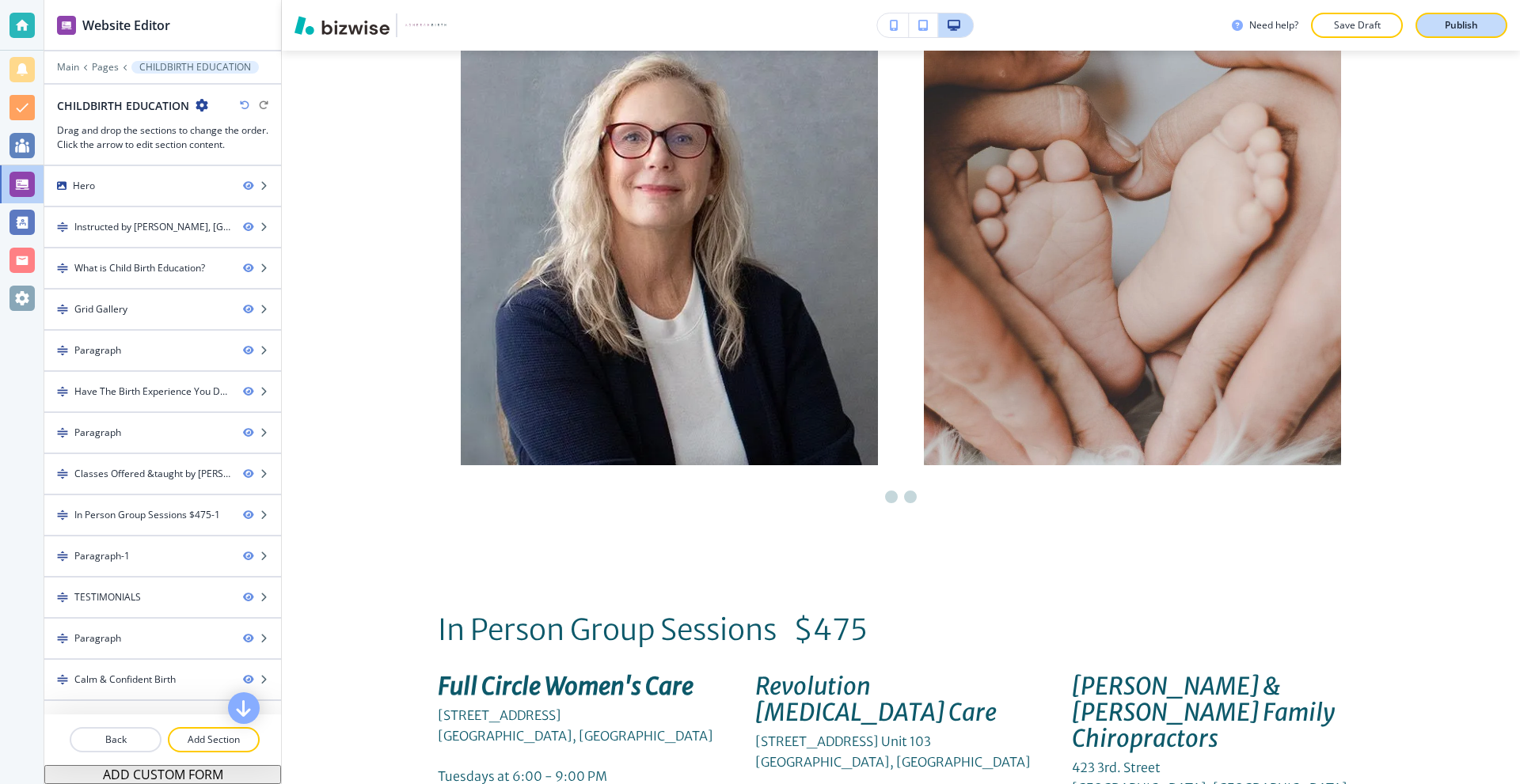
click at [1450, 26] on p "Publish" at bounding box center [1462, 25] width 33 height 15
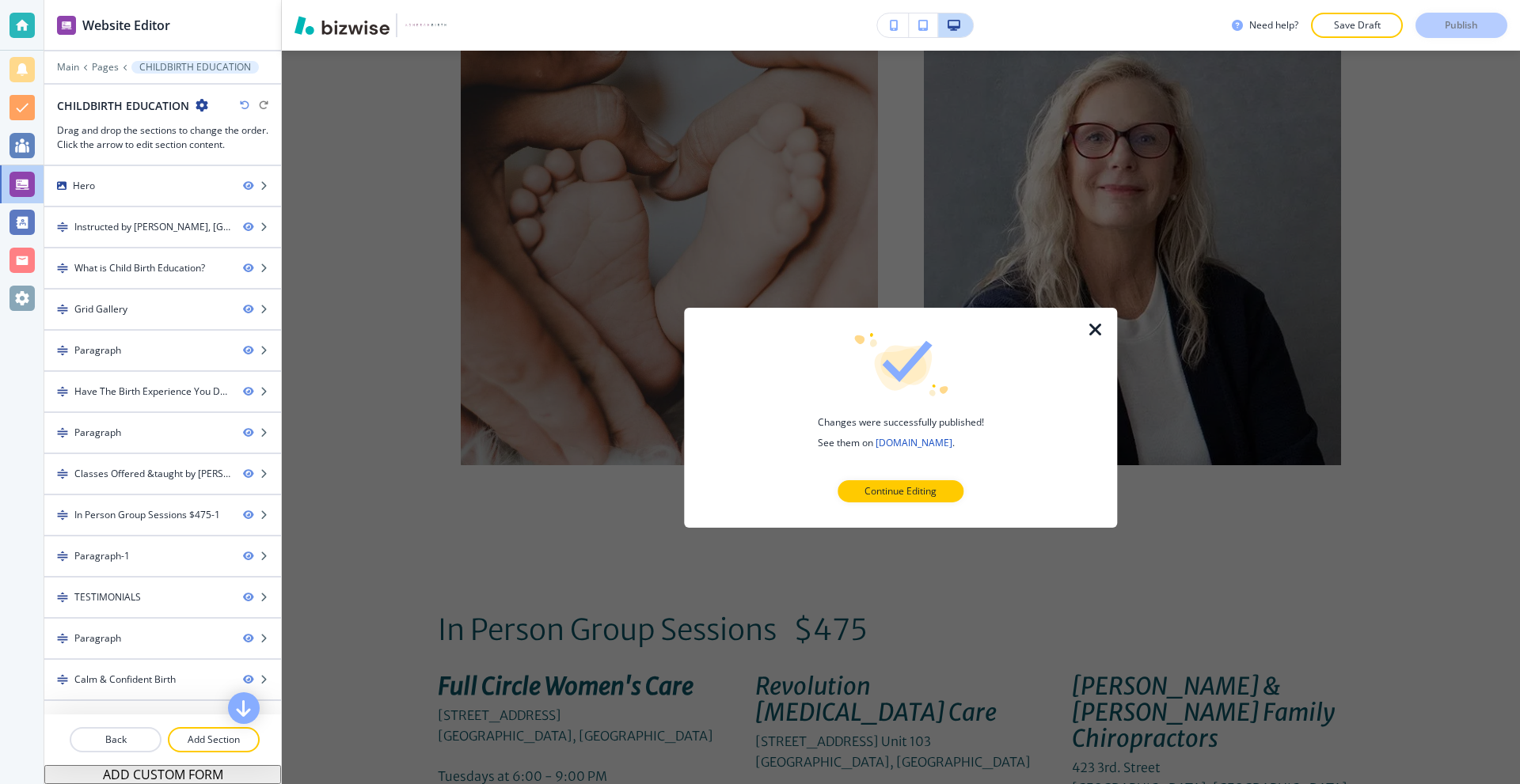
click at [1090, 332] on icon "button" at bounding box center [1095, 329] width 19 height 19
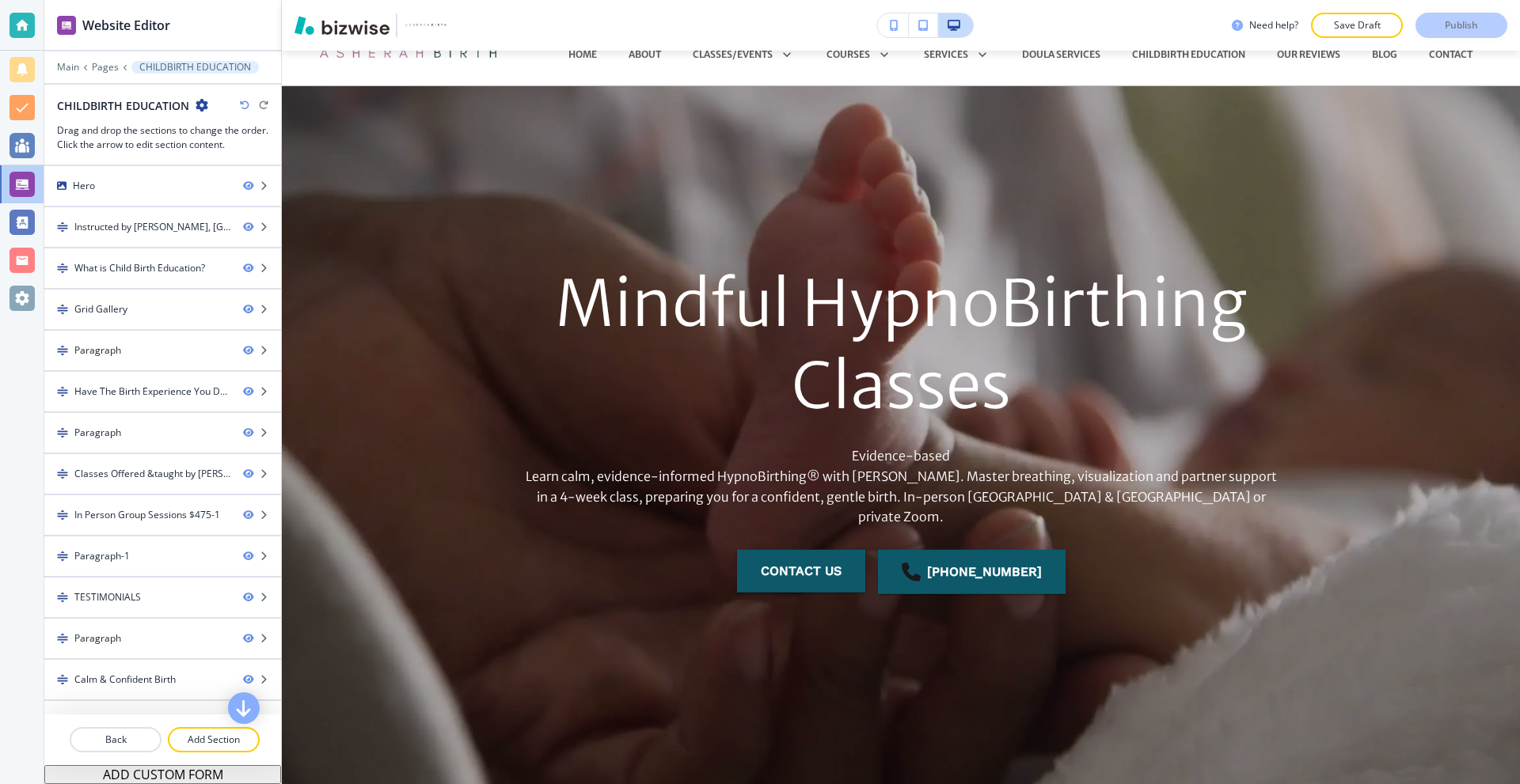
scroll to position [0, 0]
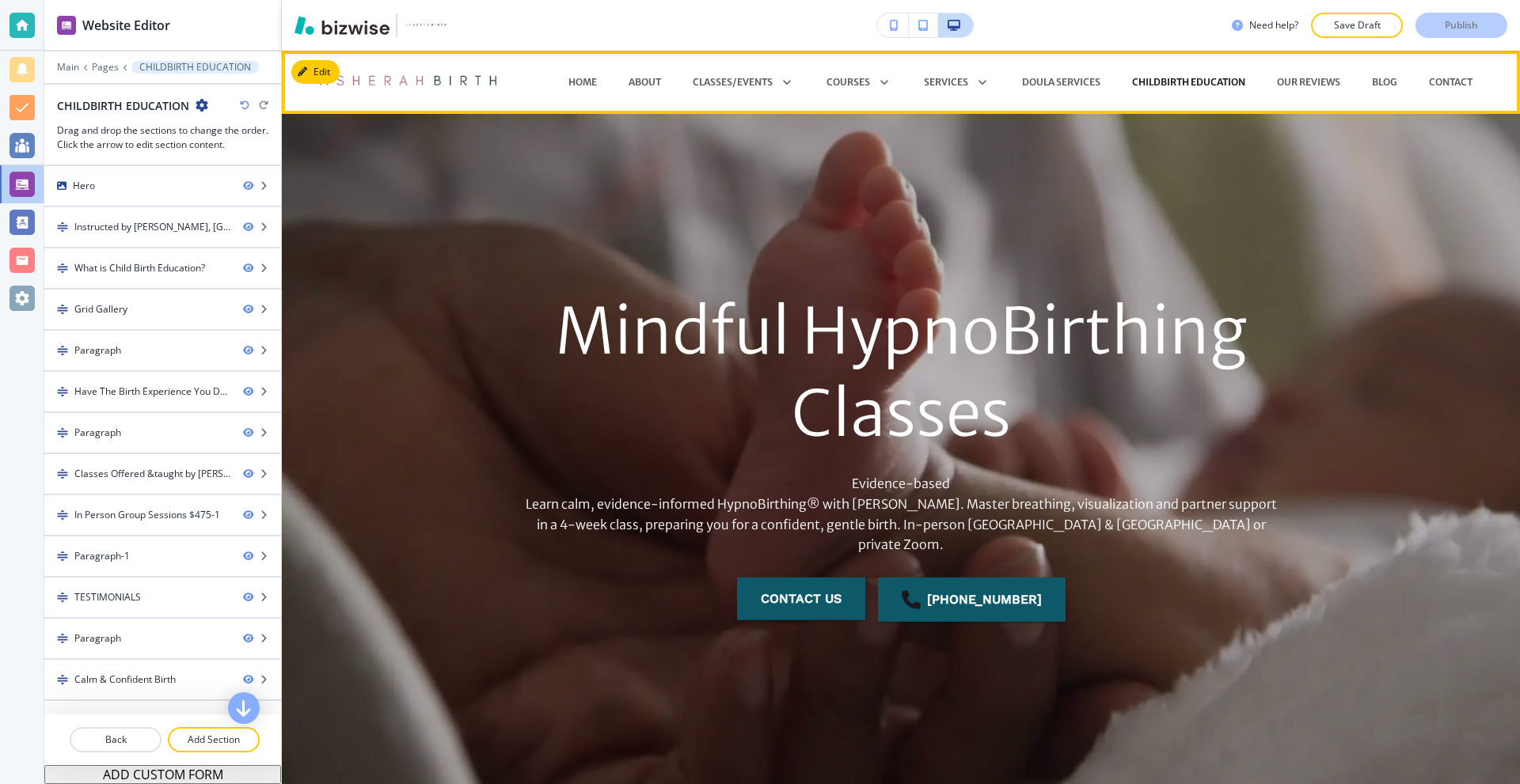
click at [1182, 80] on p "CHILDBIRTH EDUCATION" at bounding box center [1189, 82] width 114 height 15
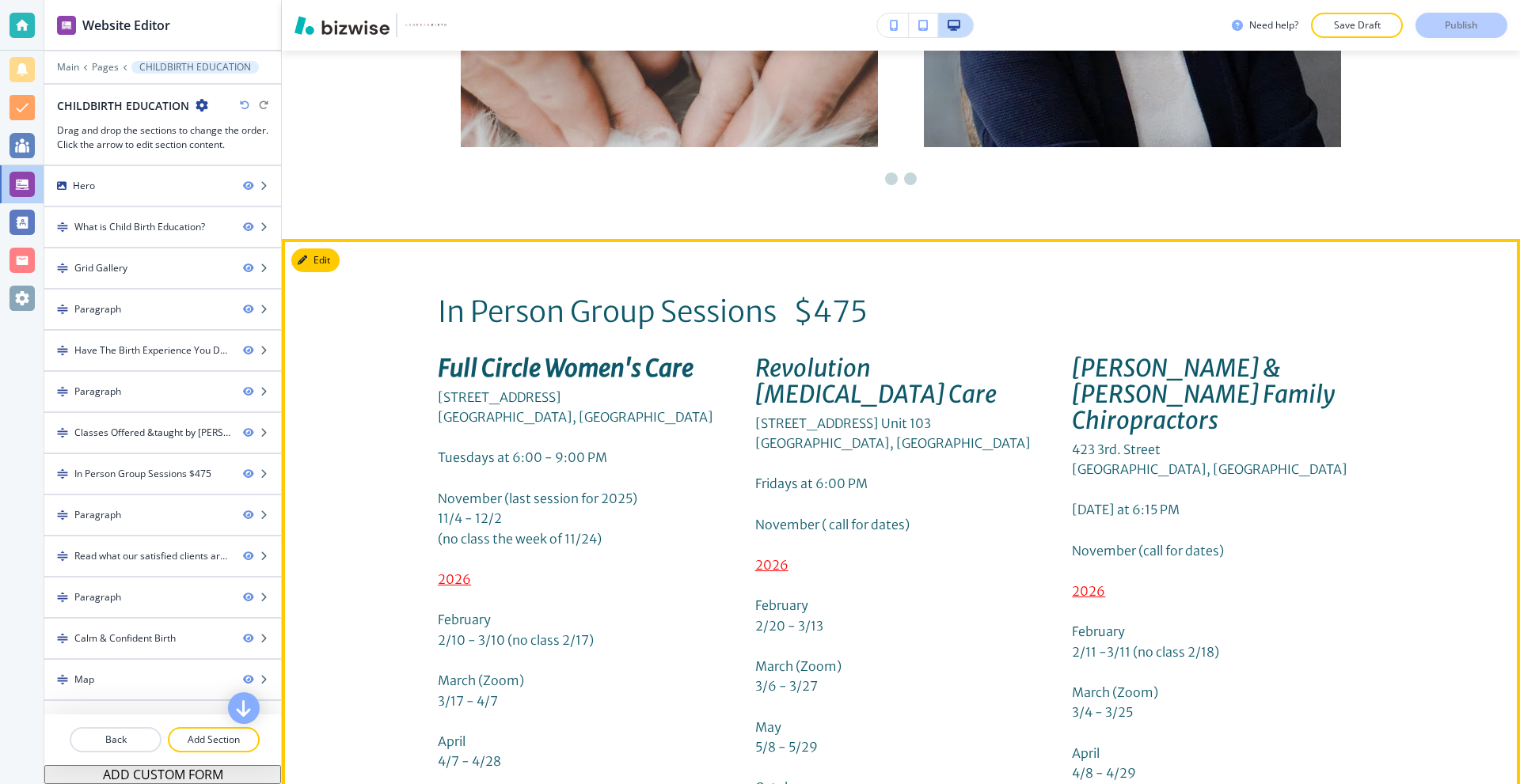
scroll to position [4907, 0]
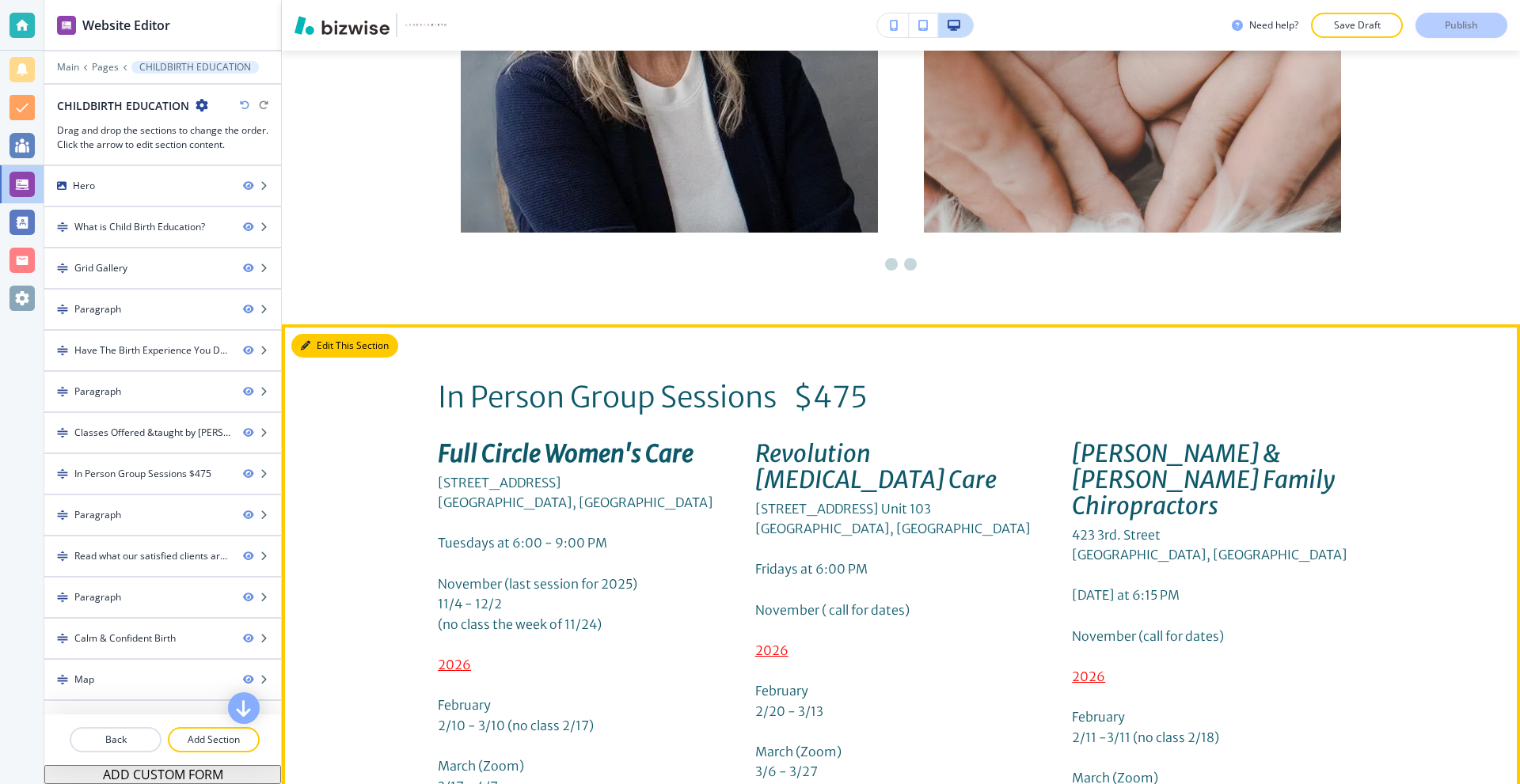
click at [320, 334] on button "Edit This Section" at bounding box center [345, 346] width 107 height 23
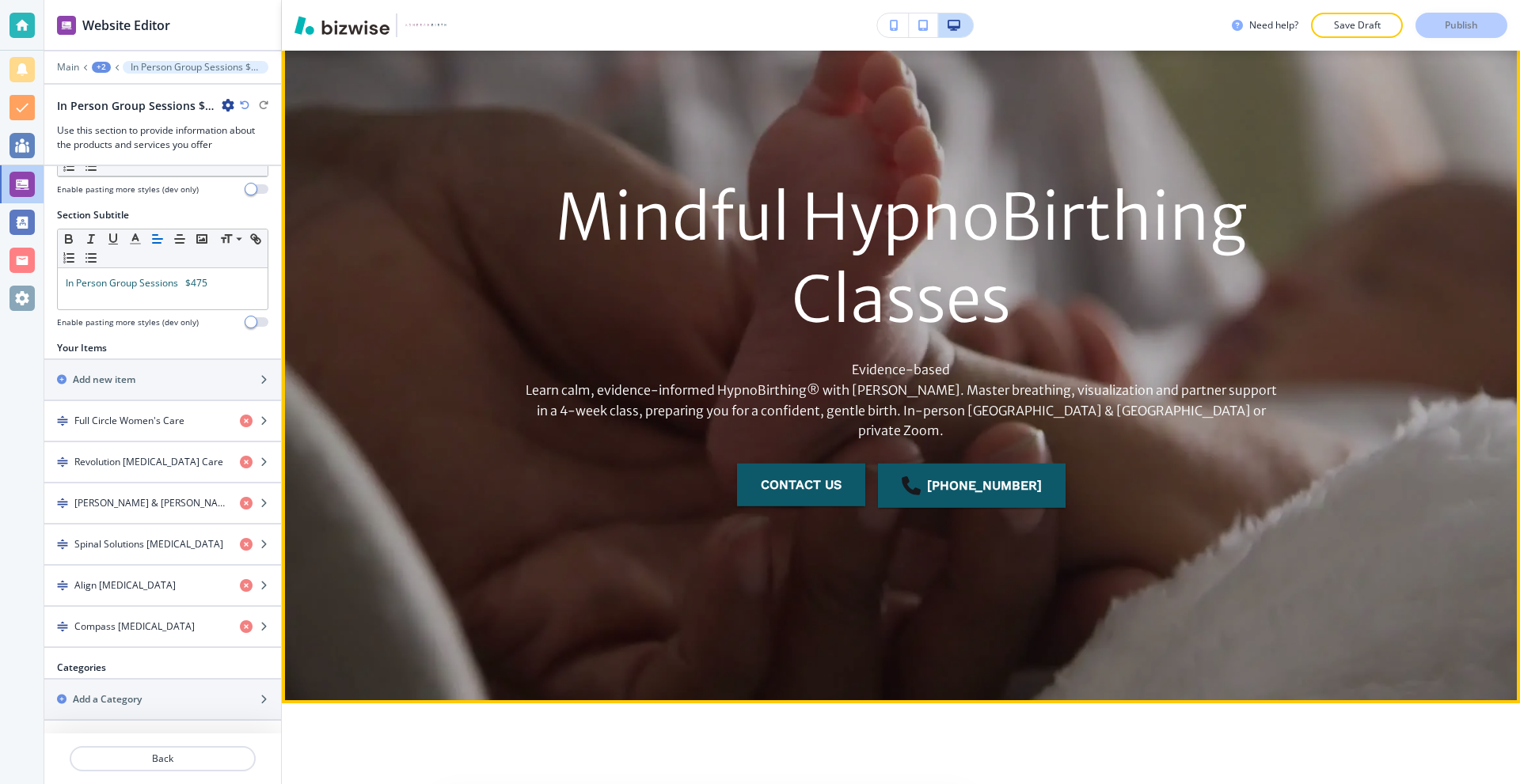
scroll to position [0, 0]
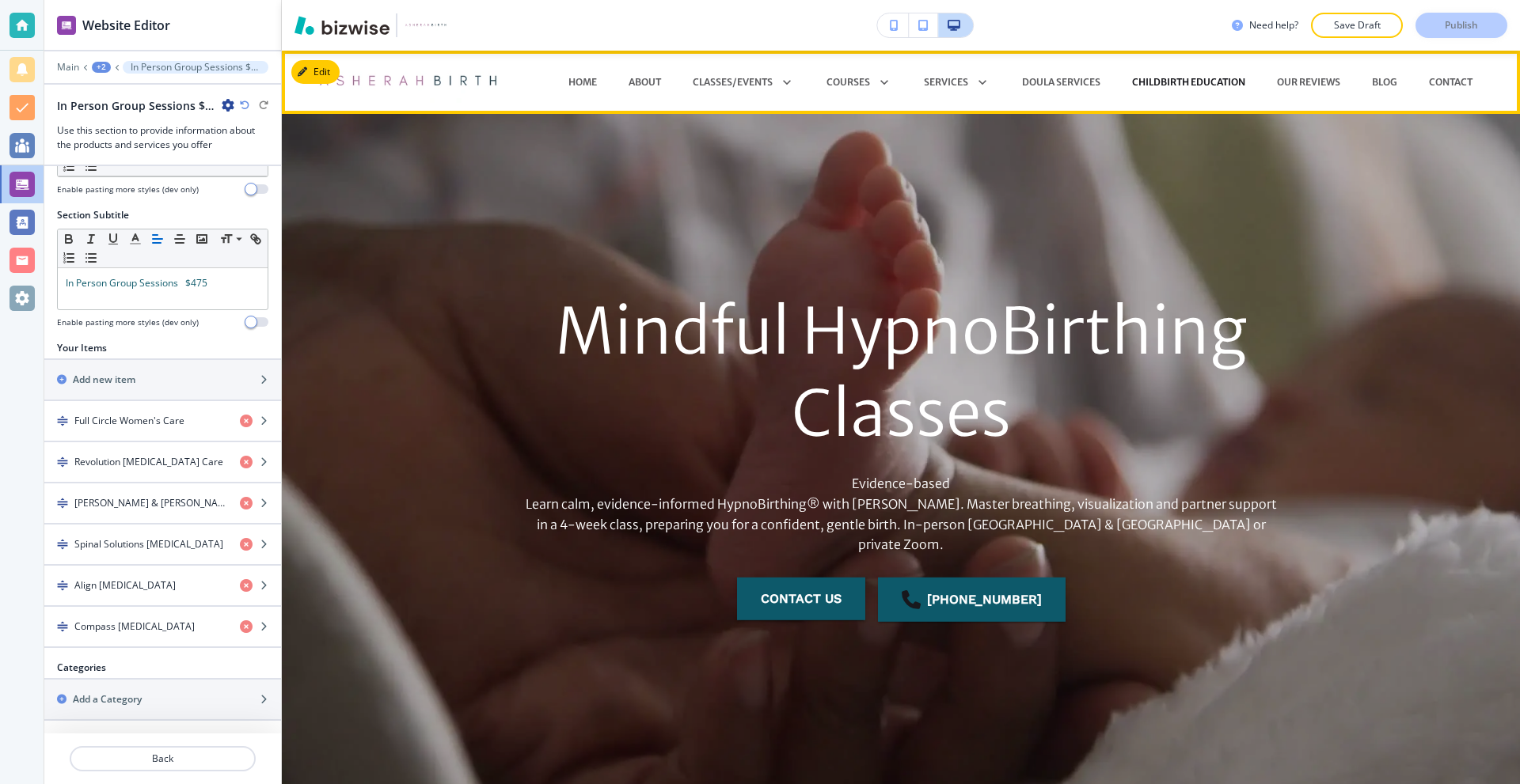
click at [1175, 78] on p "CHILDBIRTH EDUCATION" at bounding box center [1189, 82] width 114 height 15
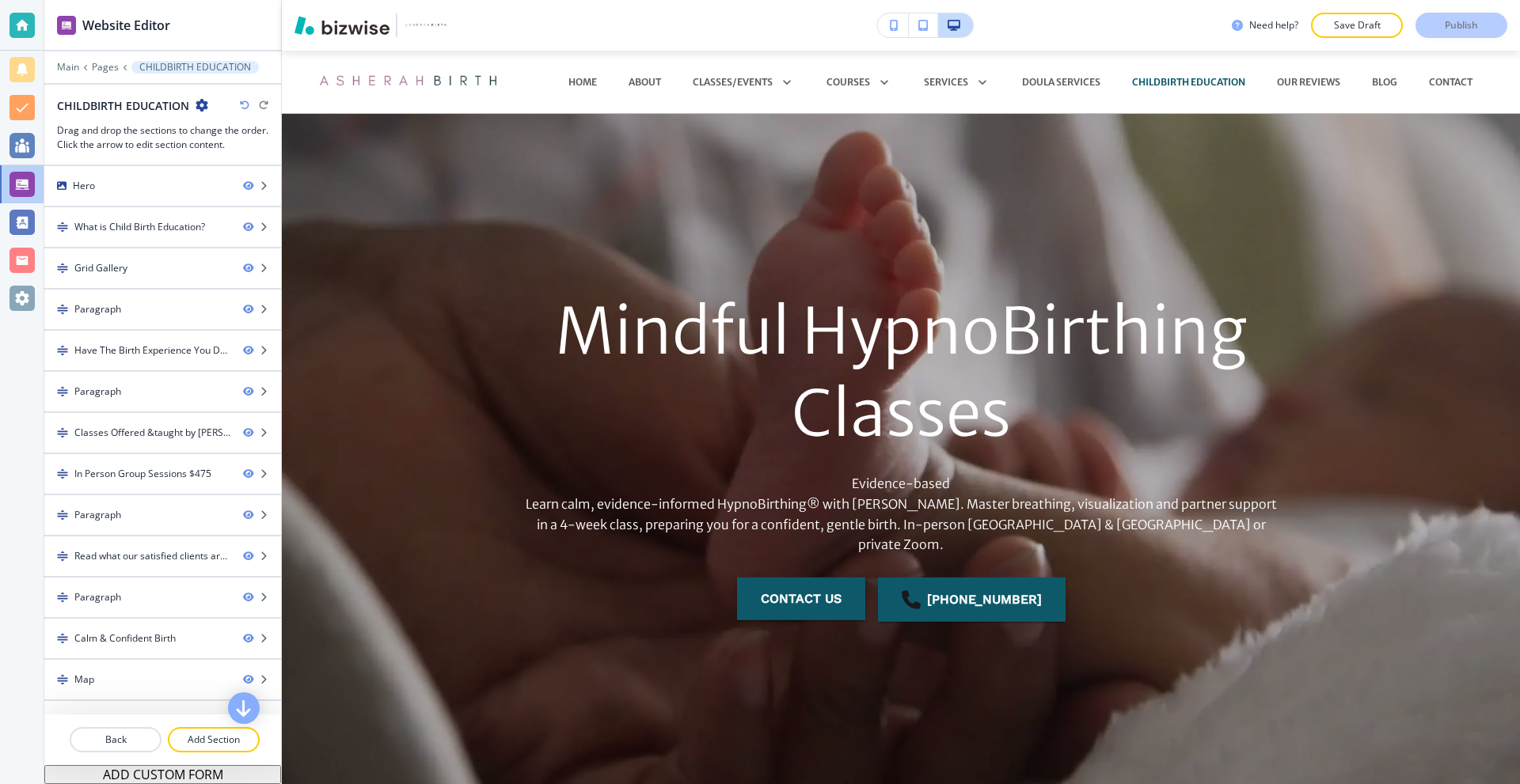
click at [197, 106] on icon "button" at bounding box center [202, 105] width 13 height 13
click at [108, 64] on p "Pages" at bounding box center [105, 67] width 26 height 11
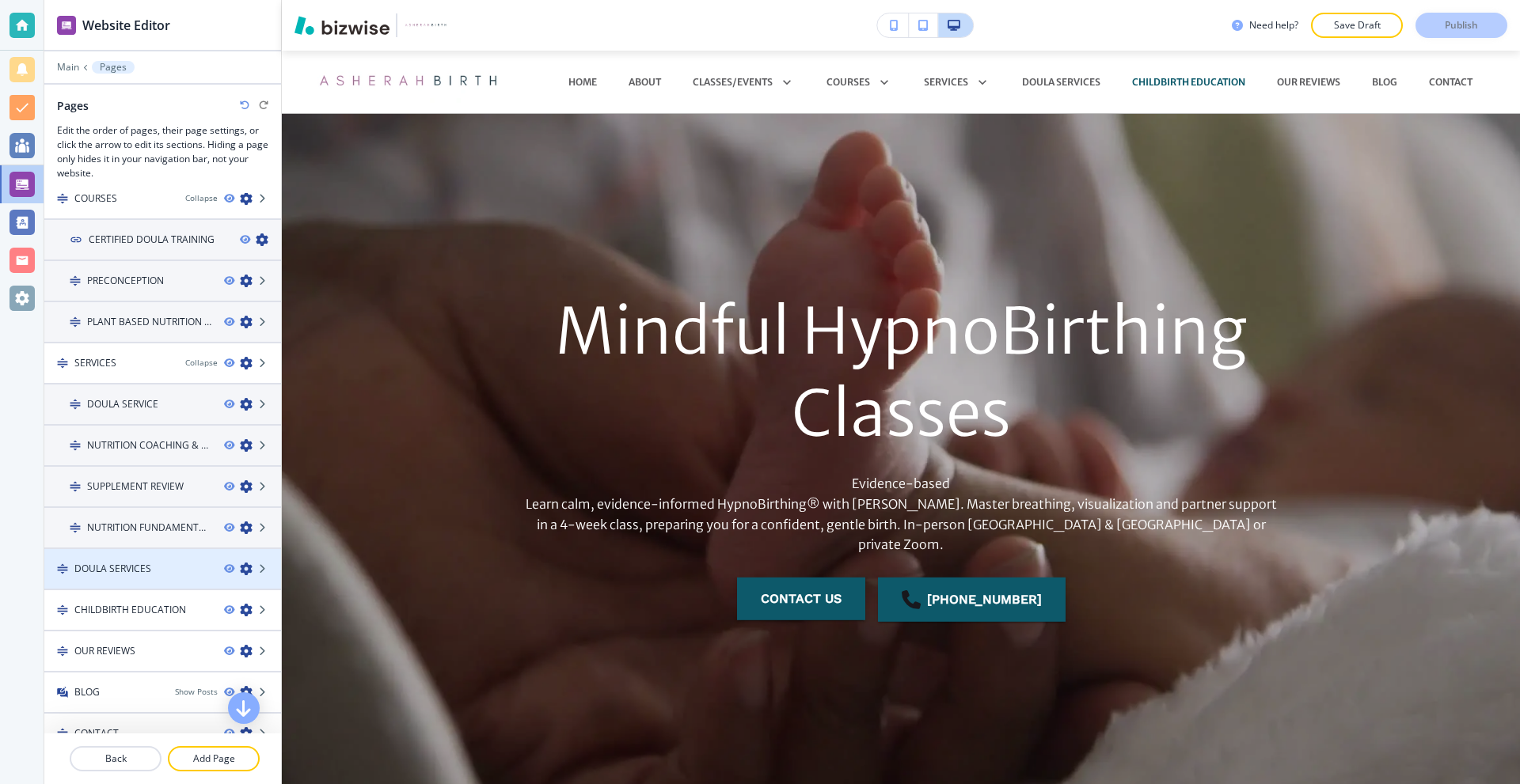
scroll to position [316, 0]
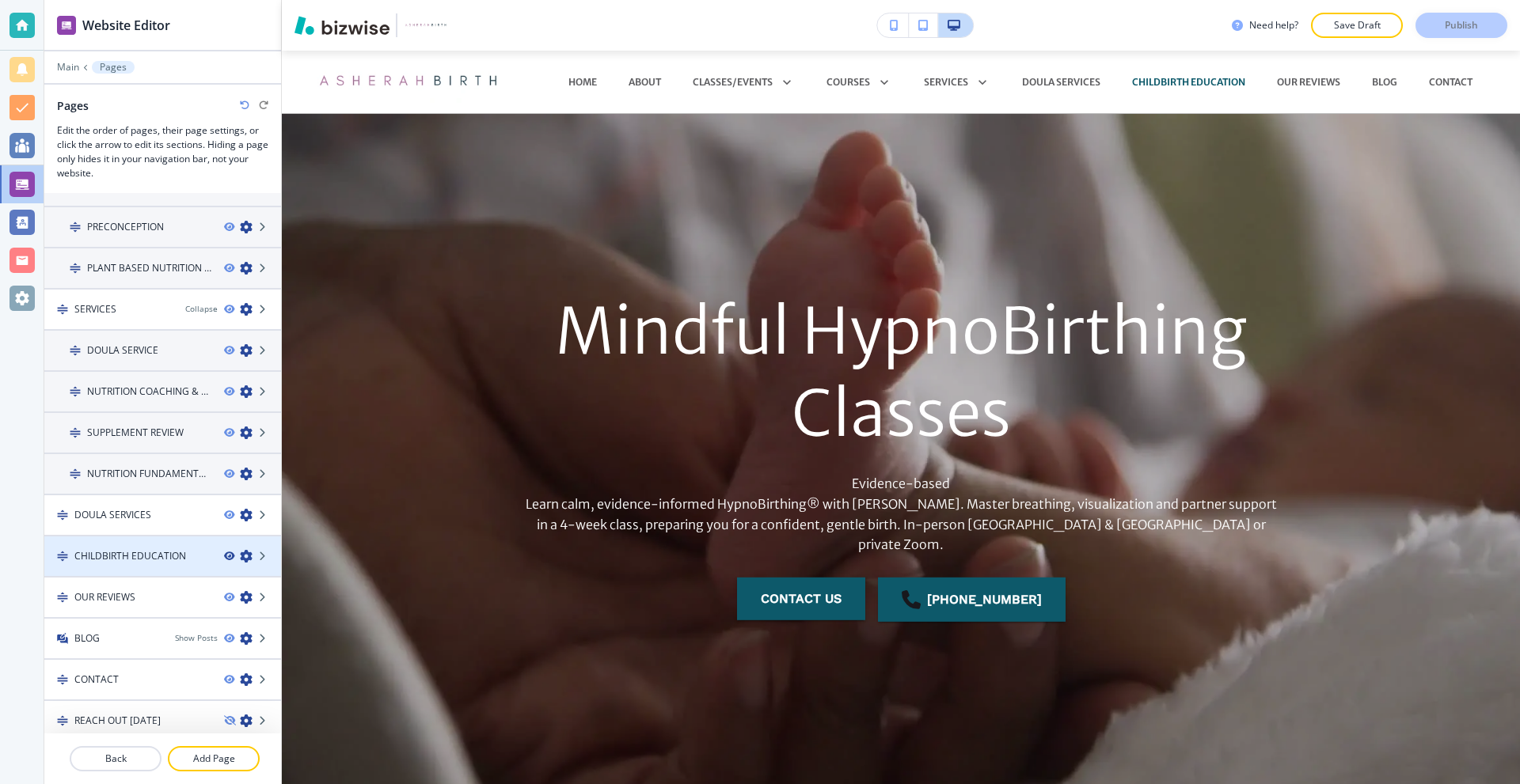
click at [224, 556] on icon "button" at bounding box center [229, 557] width 10 height 10
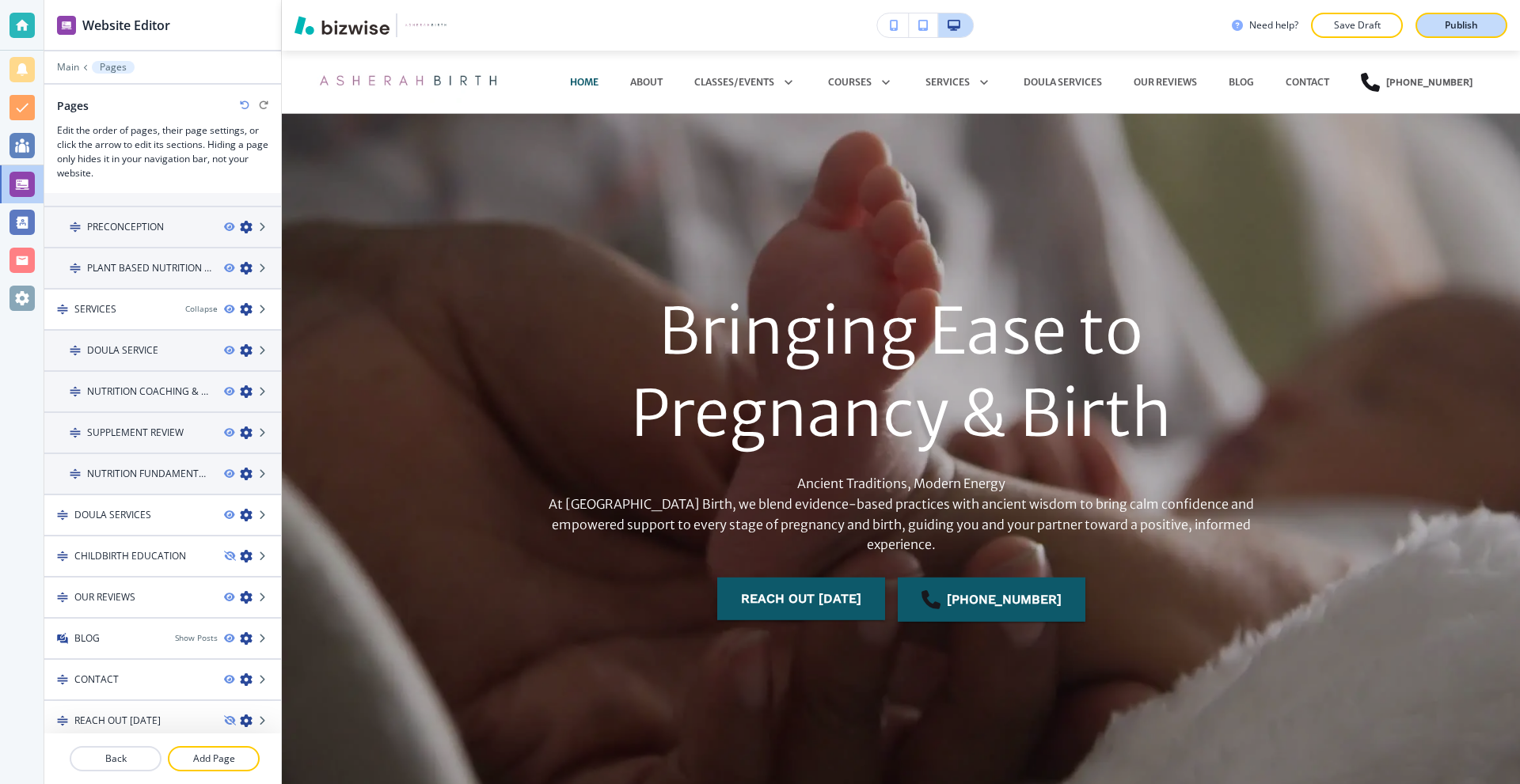
click at [1442, 20] on div "Publish" at bounding box center [1462, 25] width 51 height 15
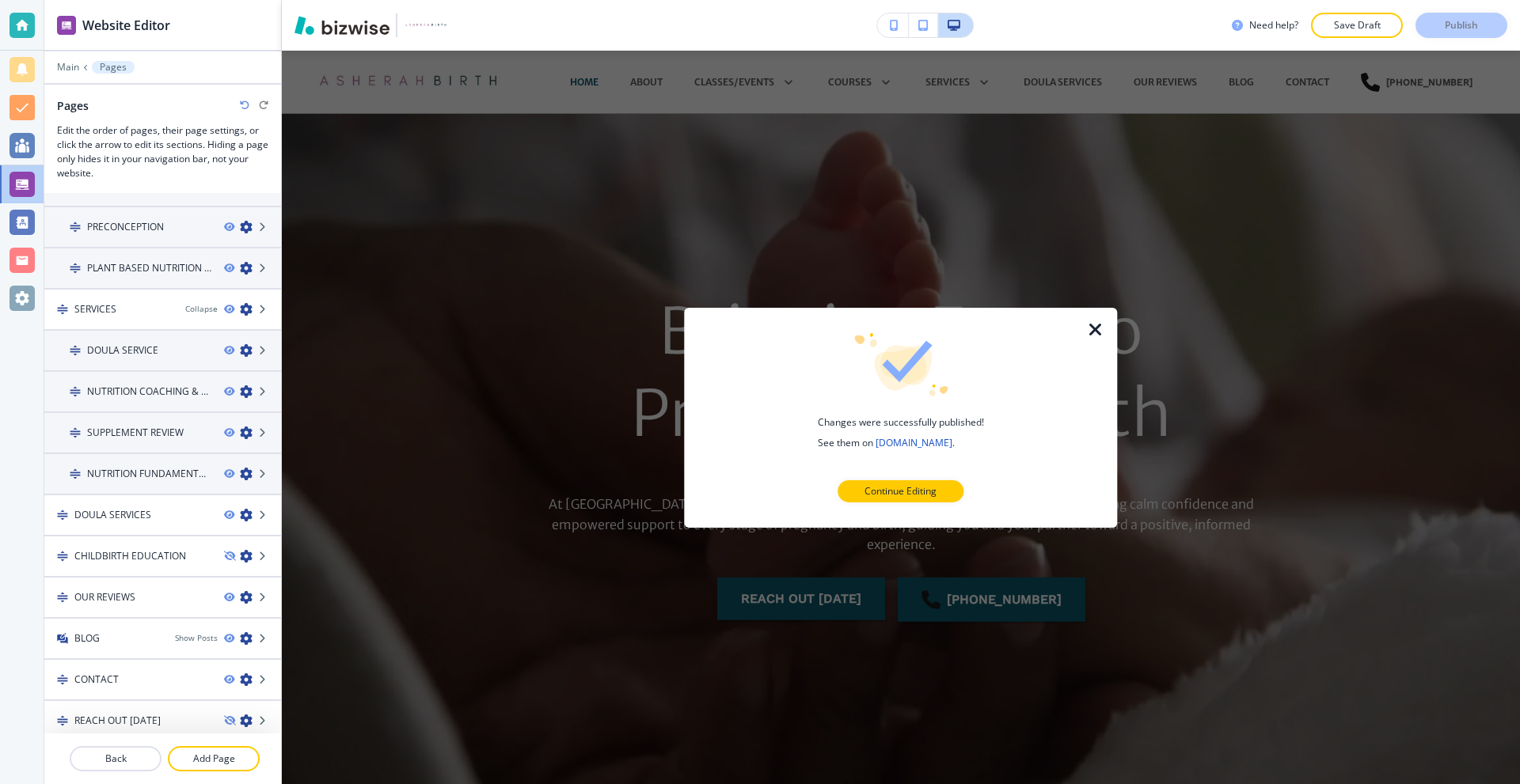
click at [1095, 329] on icon "button" at bounding box center [1095, 329] width 19 height 19
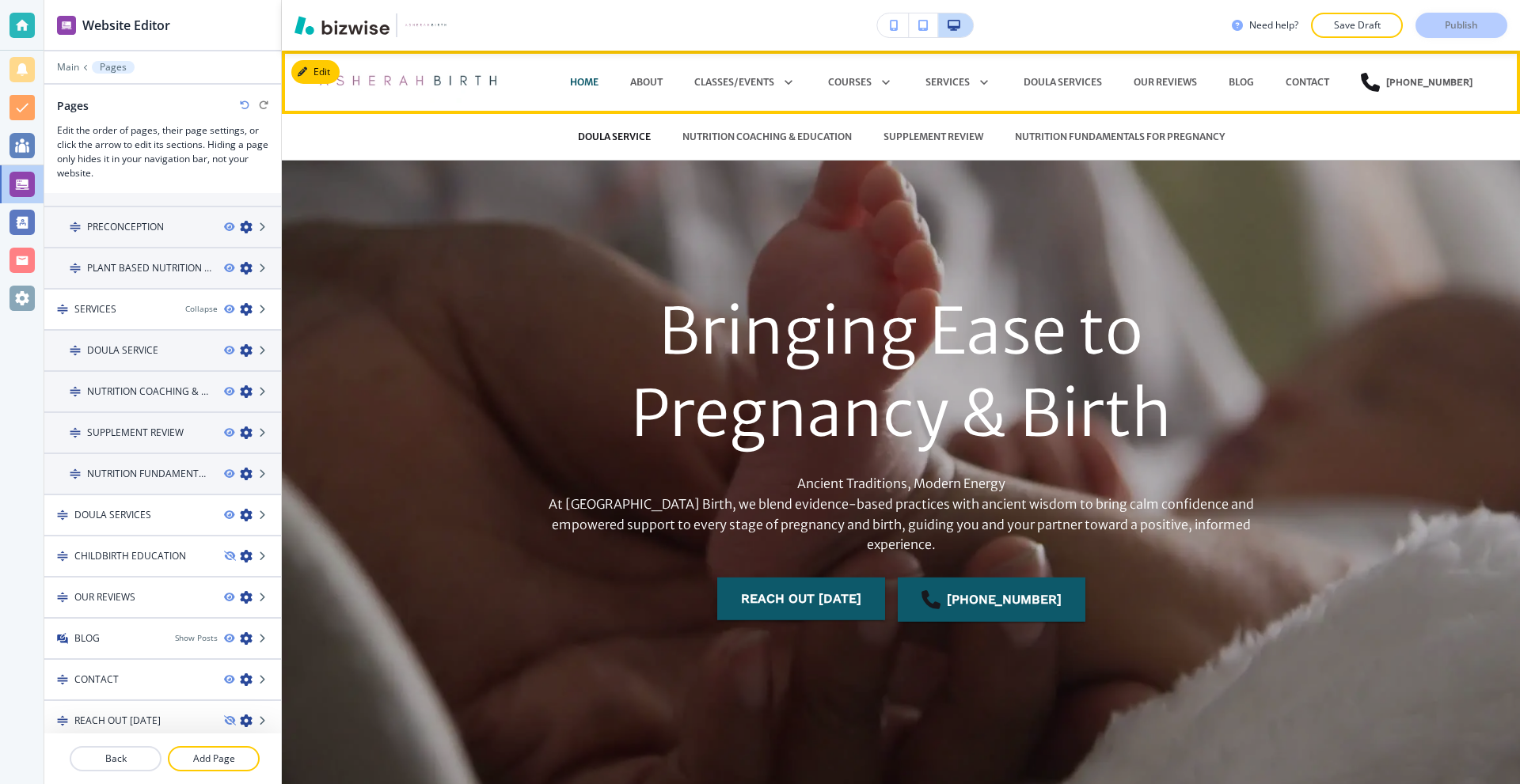
click at [603, 135] on p "DOULA SERVICE" at bounding box center [614, 137] width 72 height 15
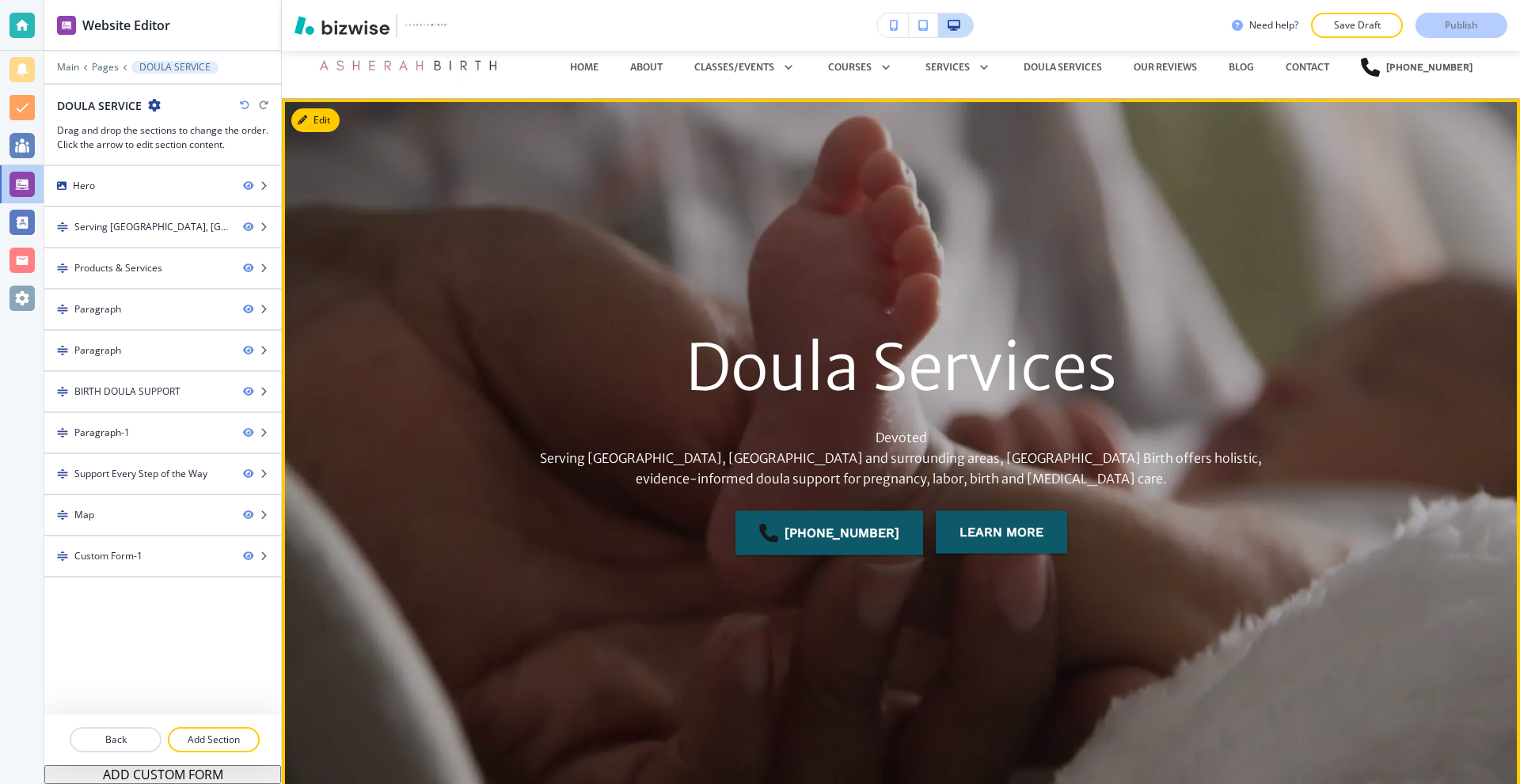
scroll to position [0, 0]
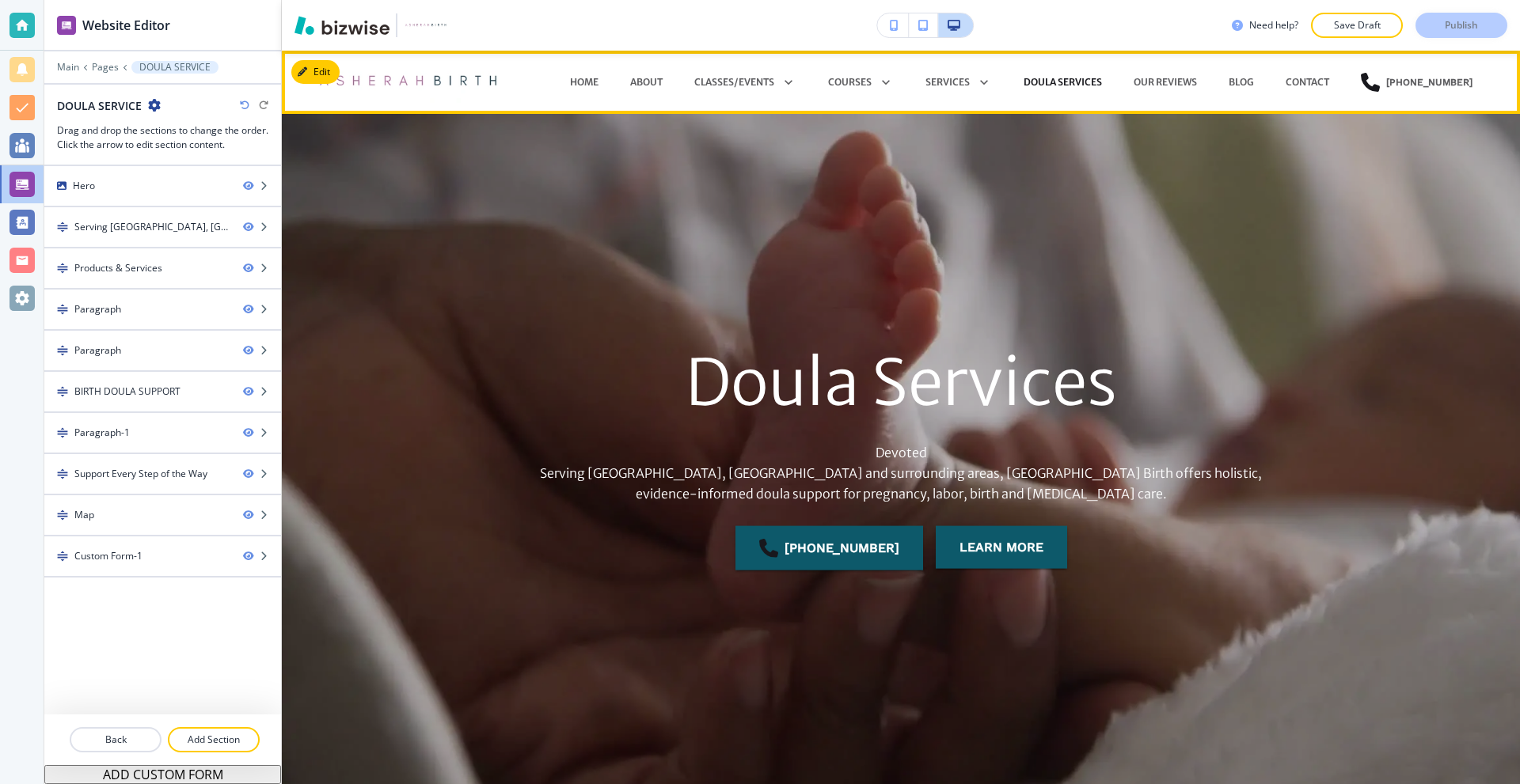
click at [1049, 83] on p "DOULA SERVICES" at bounding box center [1064, 82] width 78 height 15
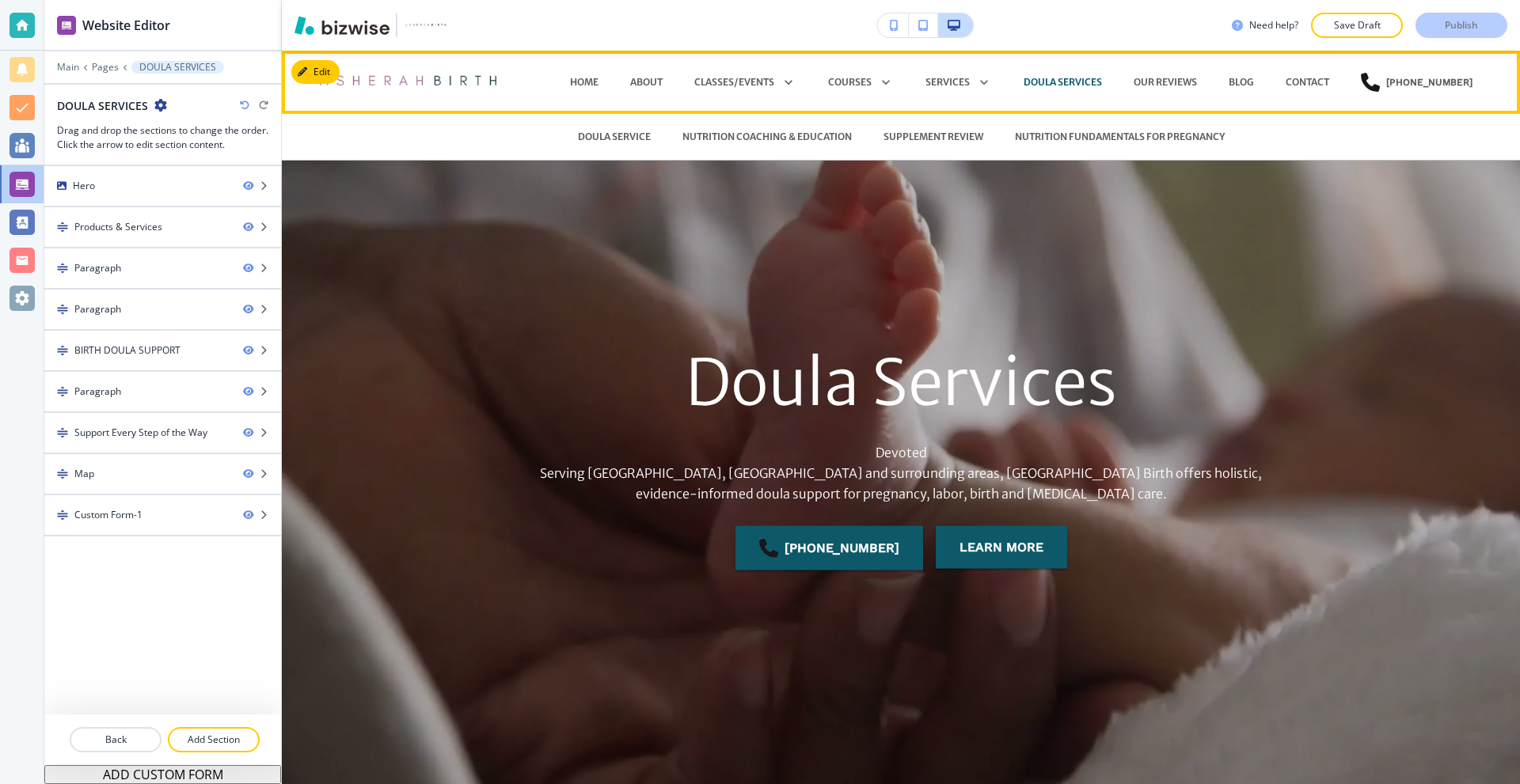
click at [619, 144] on div "DOULA SERVICE" at bounding box center [614, 137] width 105 height 48
click at [616, 134] on p "DOULA SERVICE" at bounding box center [614, 137] width 72 height 15
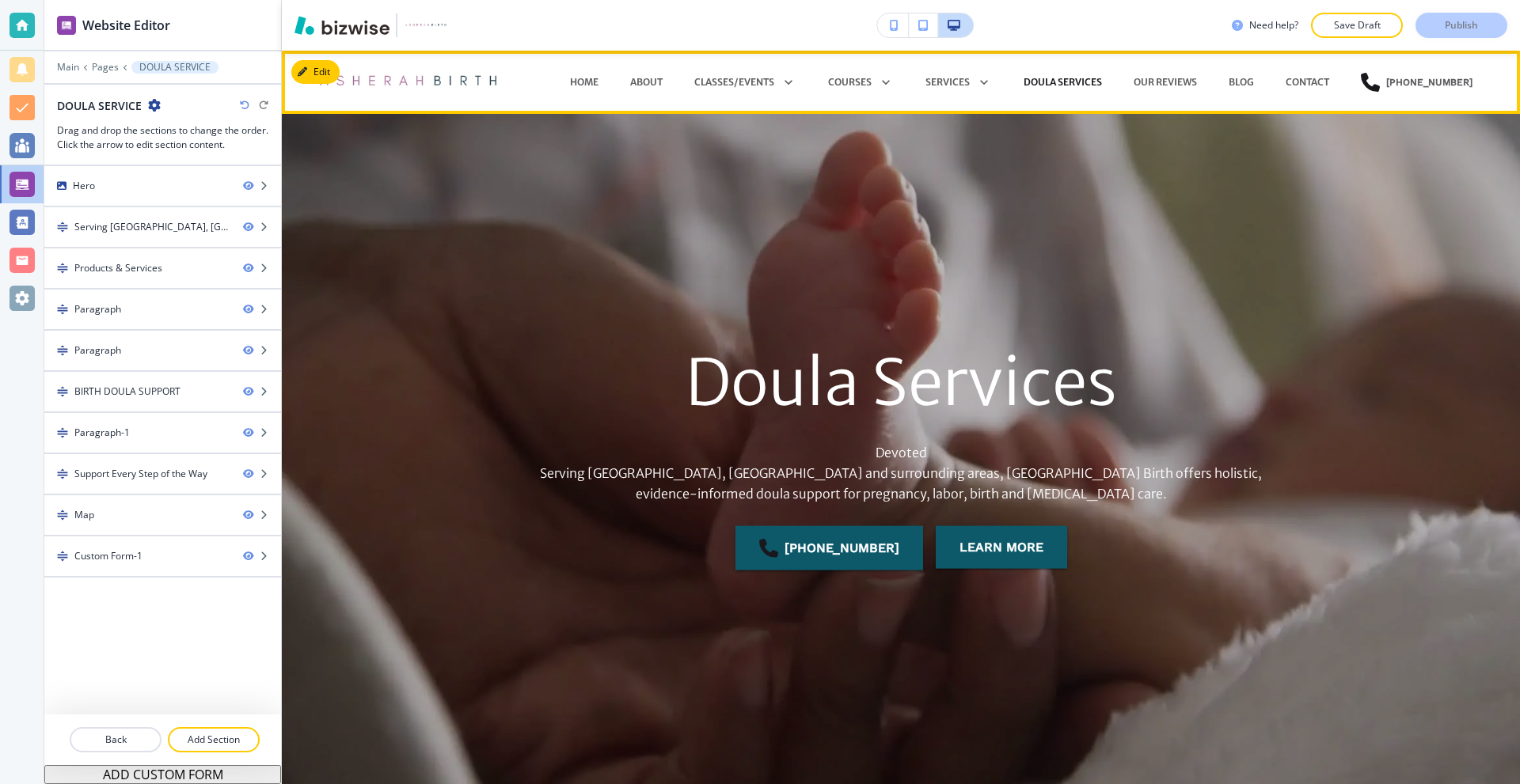
click at [1052, 80] on p "DOULA SERVICES" at bounding box center [1064, 82] width 78 height 15
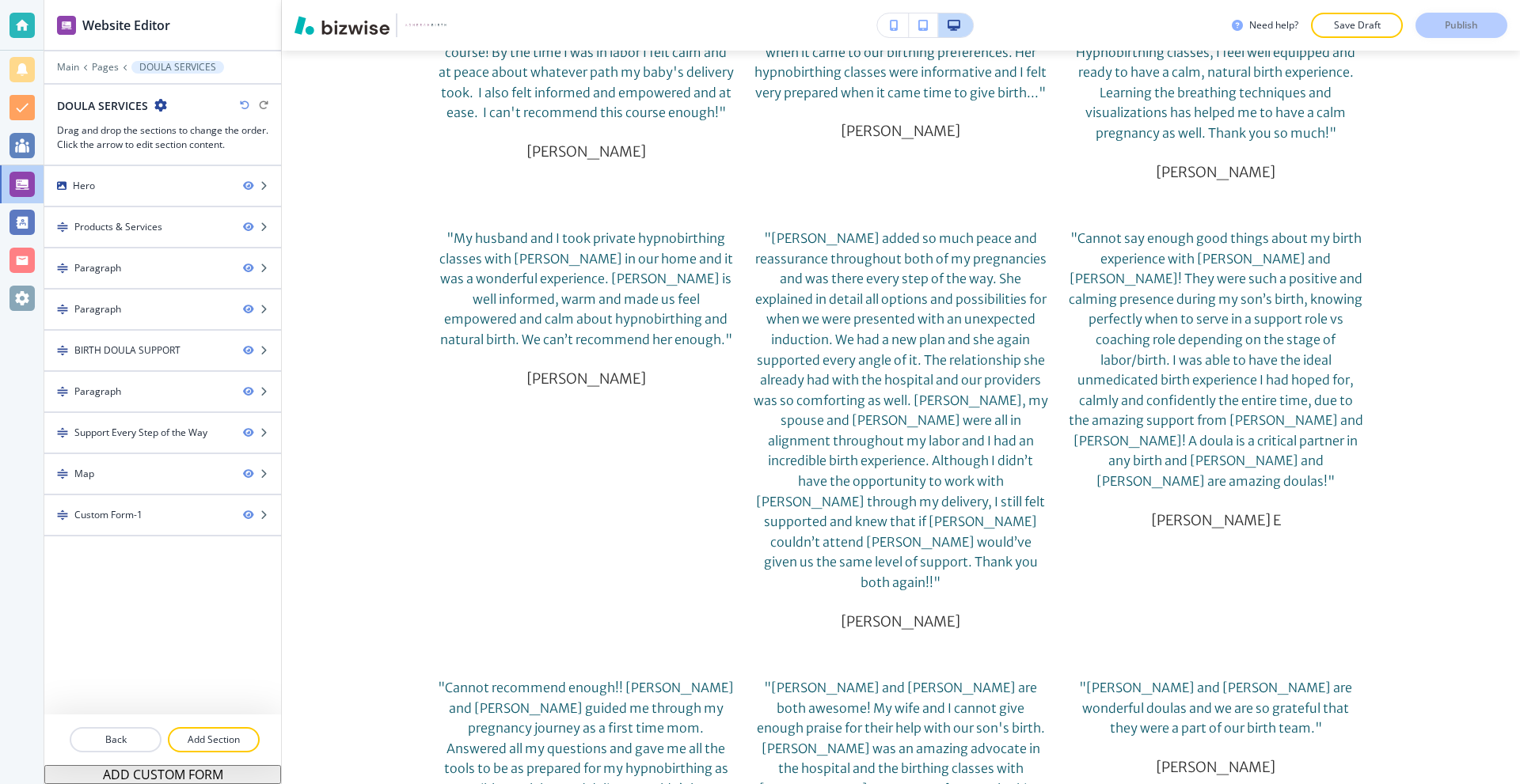
scroll to position [3482, 0]
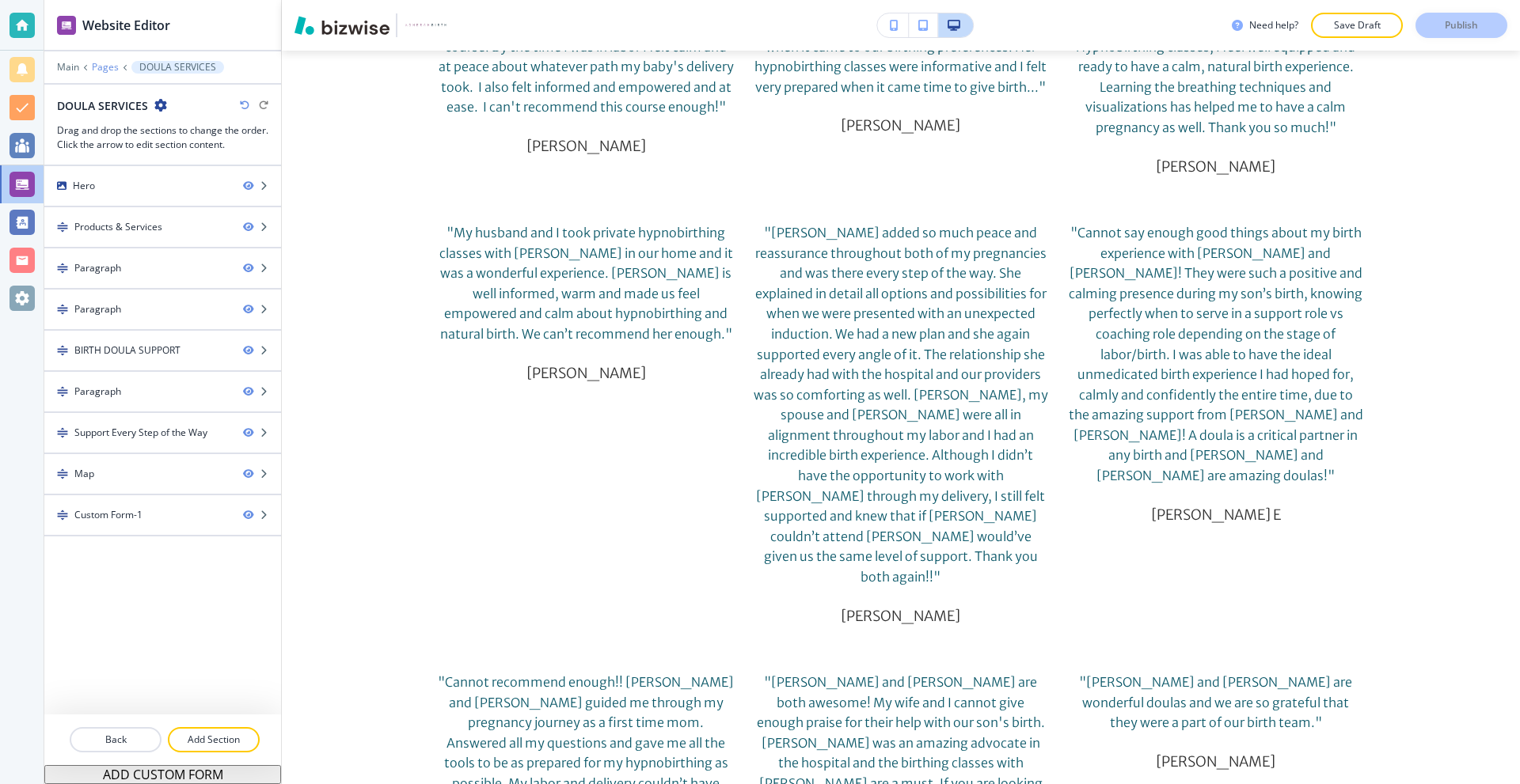
click at [108, 69] on p "Pages" at bounding box center [105, 67] width 26 height 11
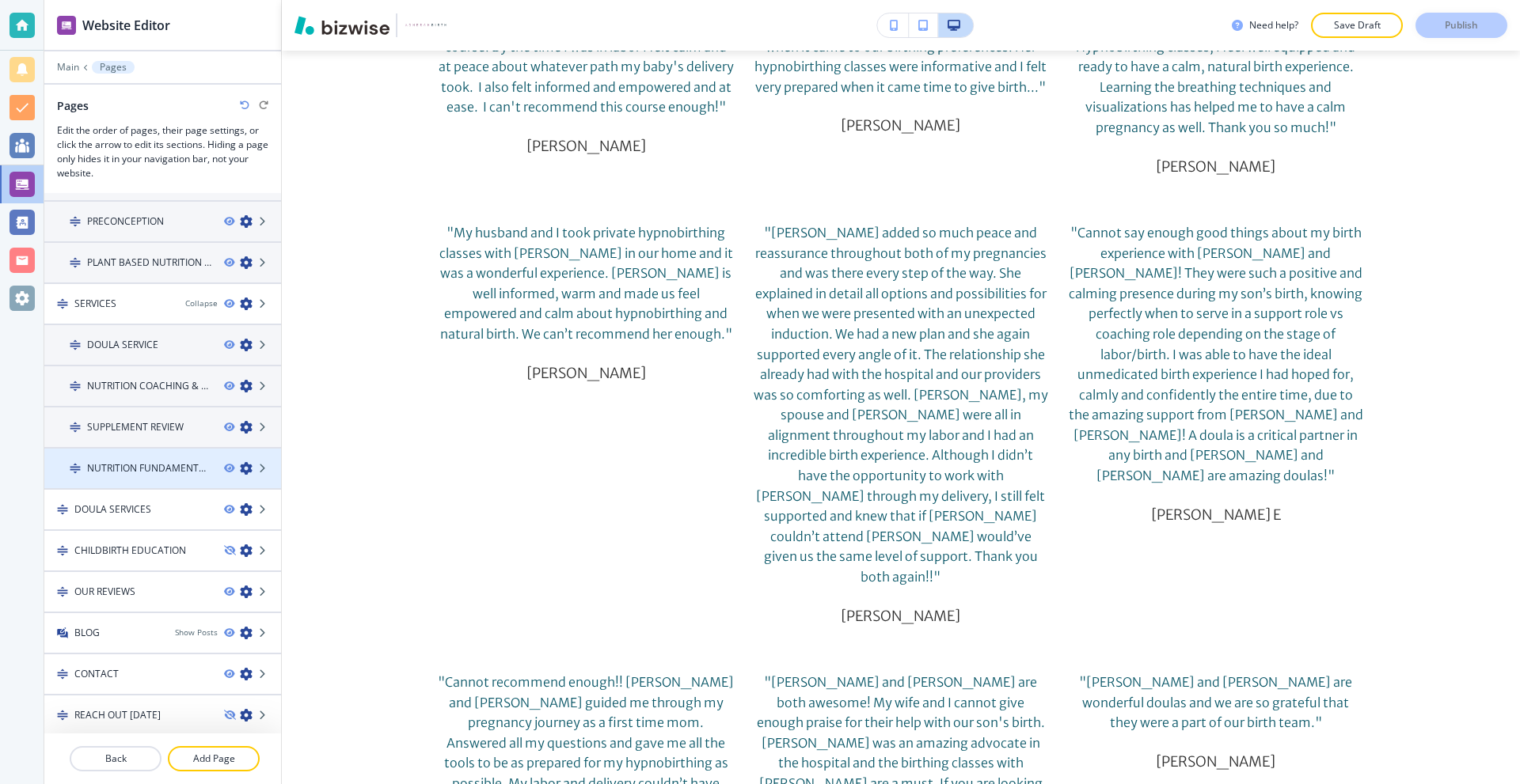
scroll to position [325, 0]
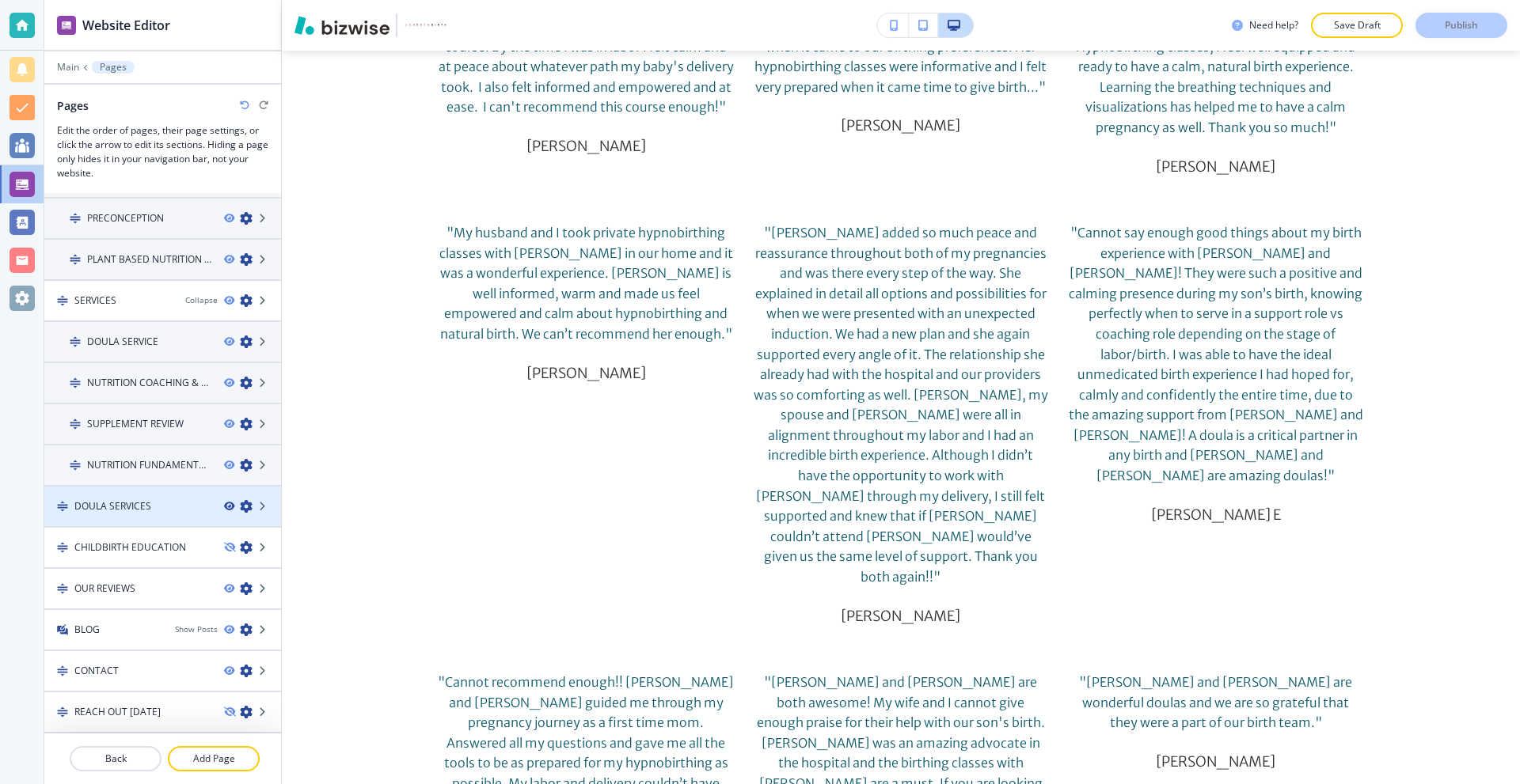
click at [224, 503] on icon "button" at bounding box center [229, 507] width 10 height 10
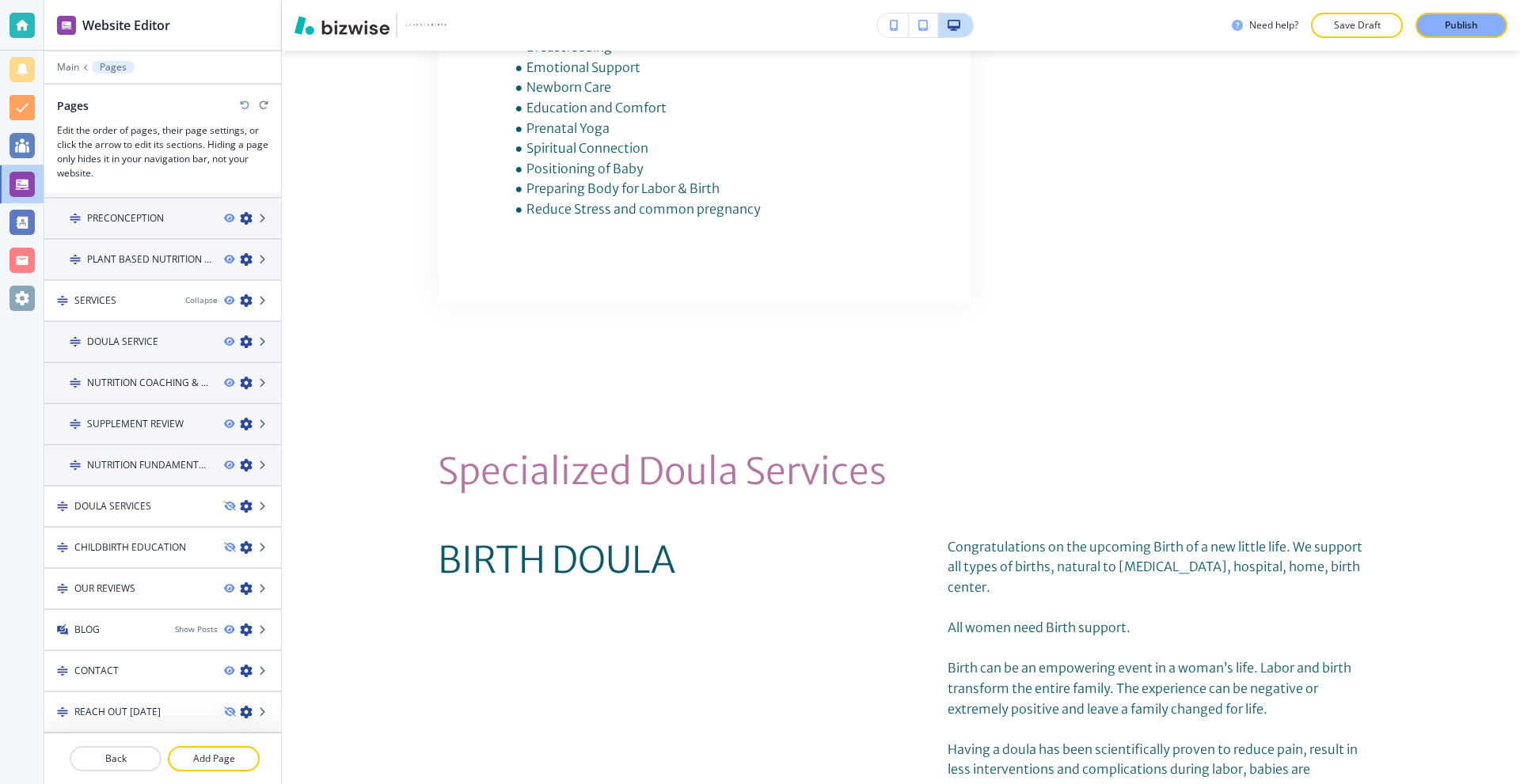
scroll to position [0, 0]
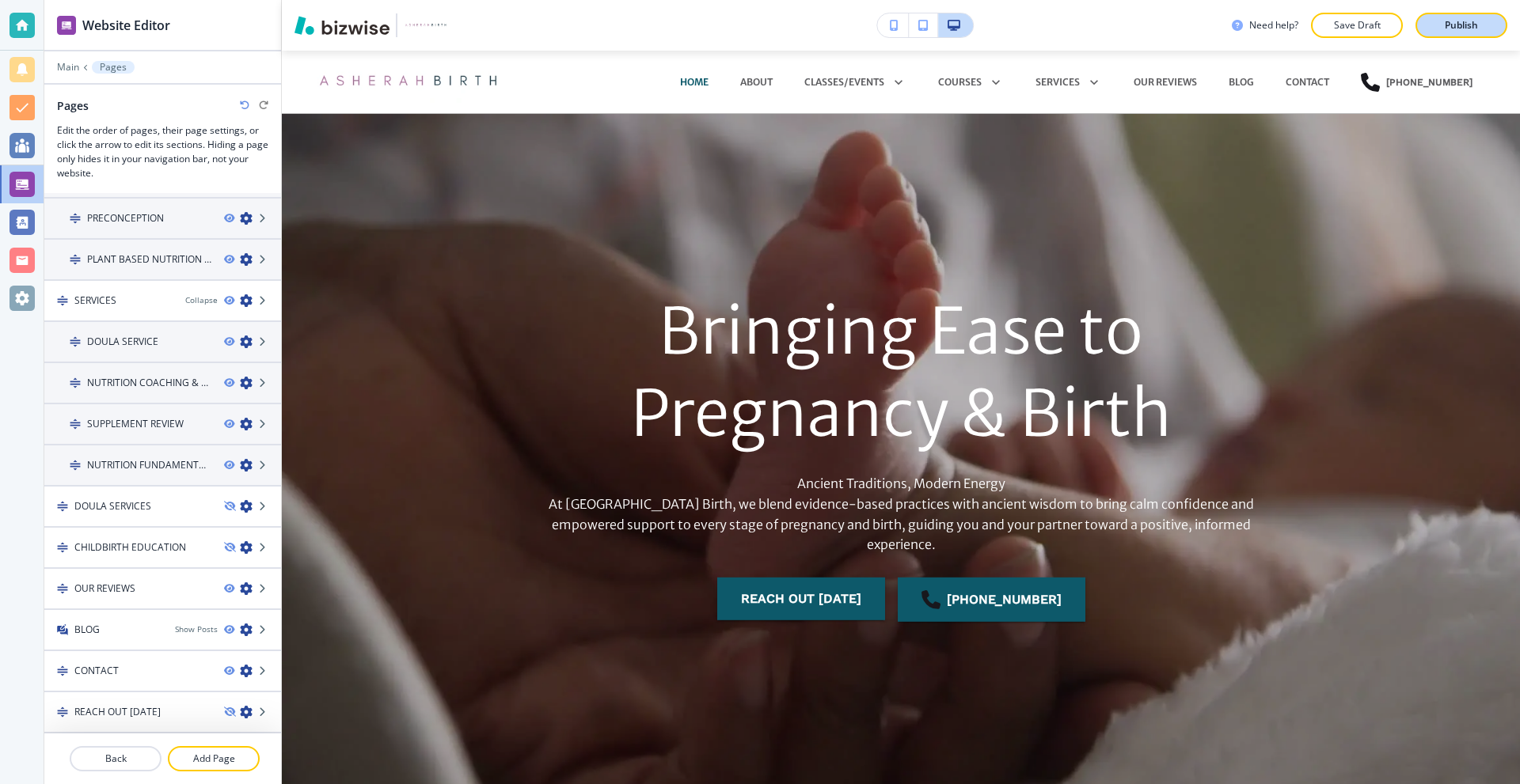
click at [1441, 20] on div "Publish" at bounding box center [1462, 25] width 51 height 15
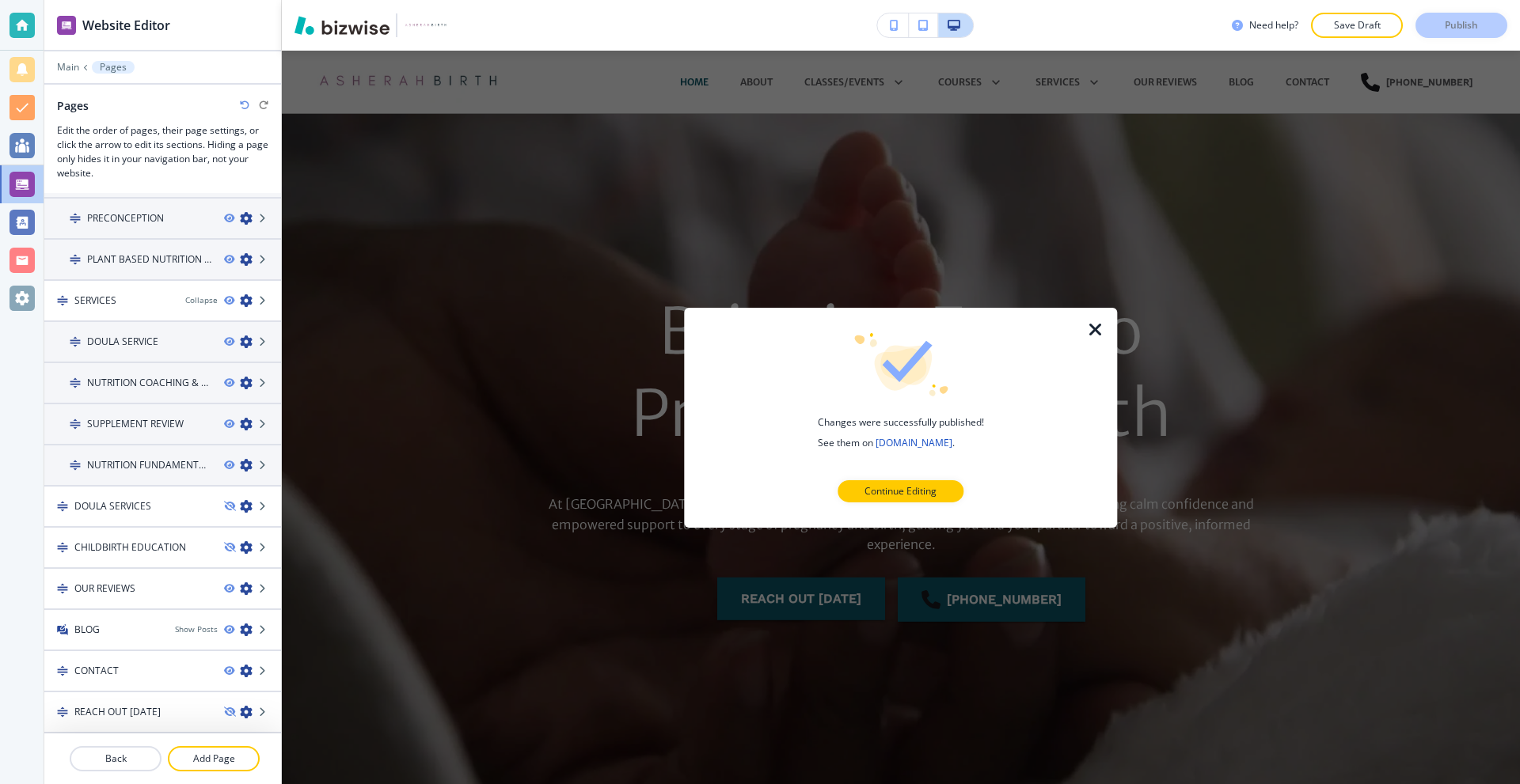
click at [1097, 333] on icon "button" at bounding box center [1095, 329] width 19 height 19
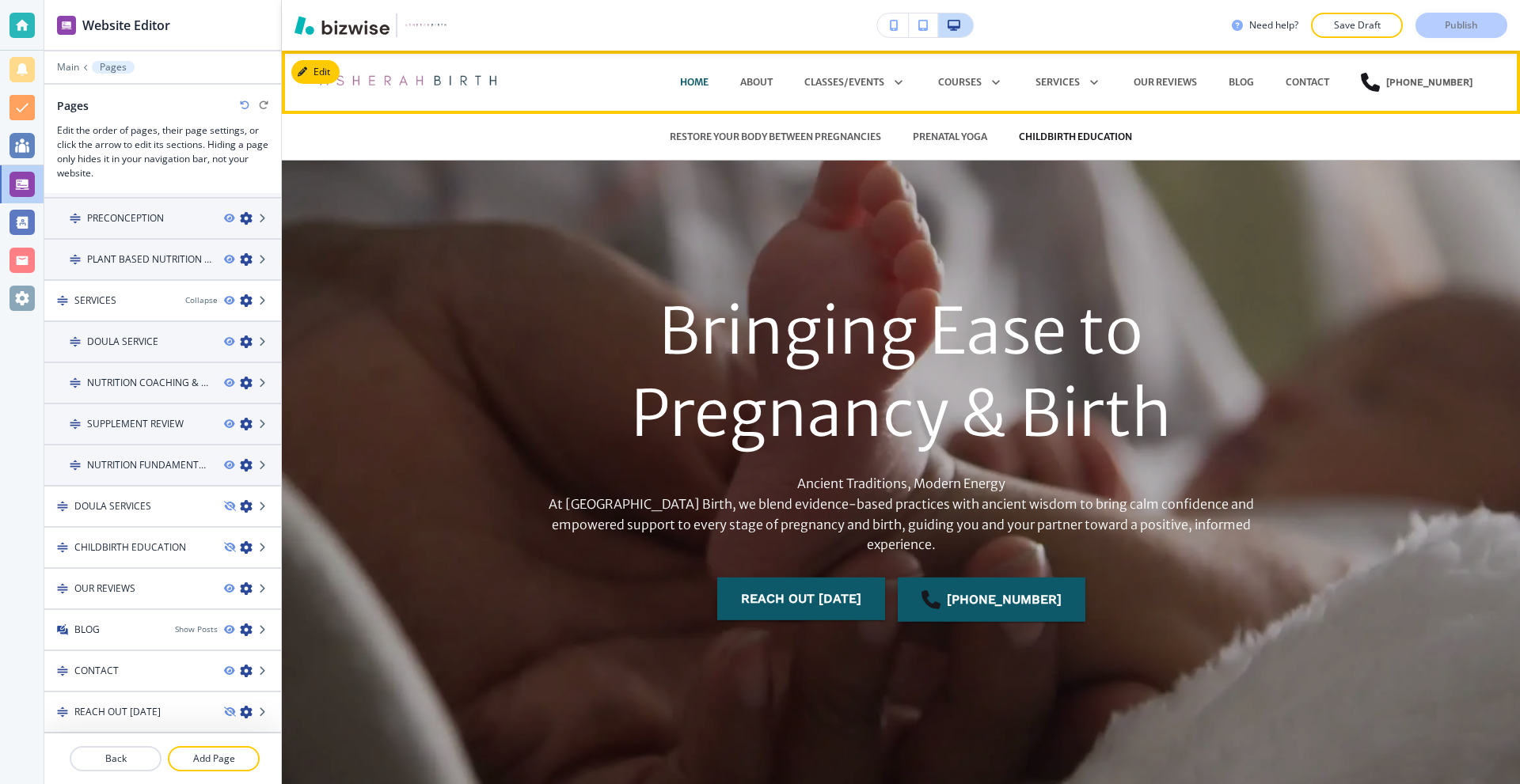
click at [1085, 139] on p "CHILDBIRTH EDUCATION" at bounding box center [1076, 137] width 114 height 15
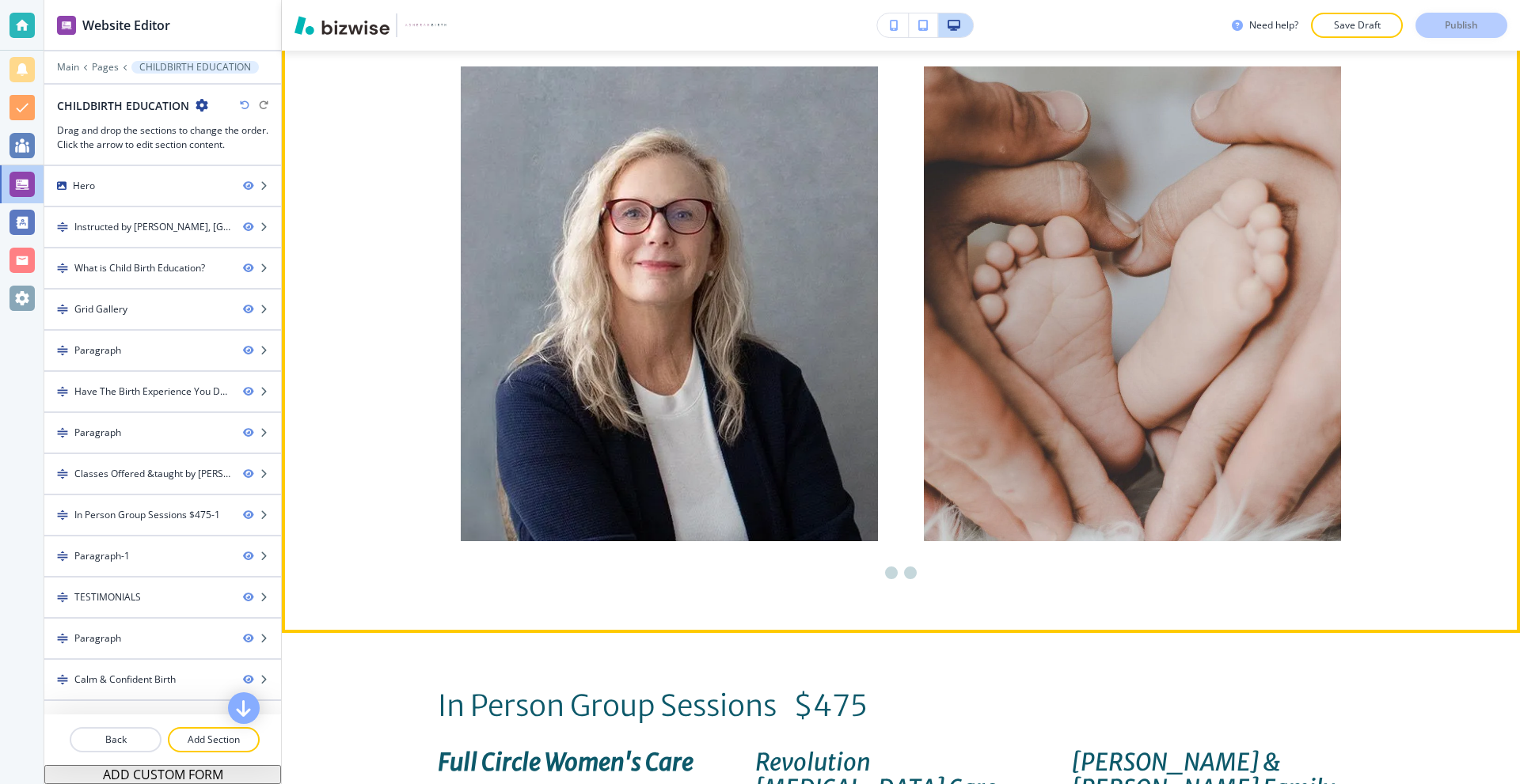
scroll to position [4827, 0]
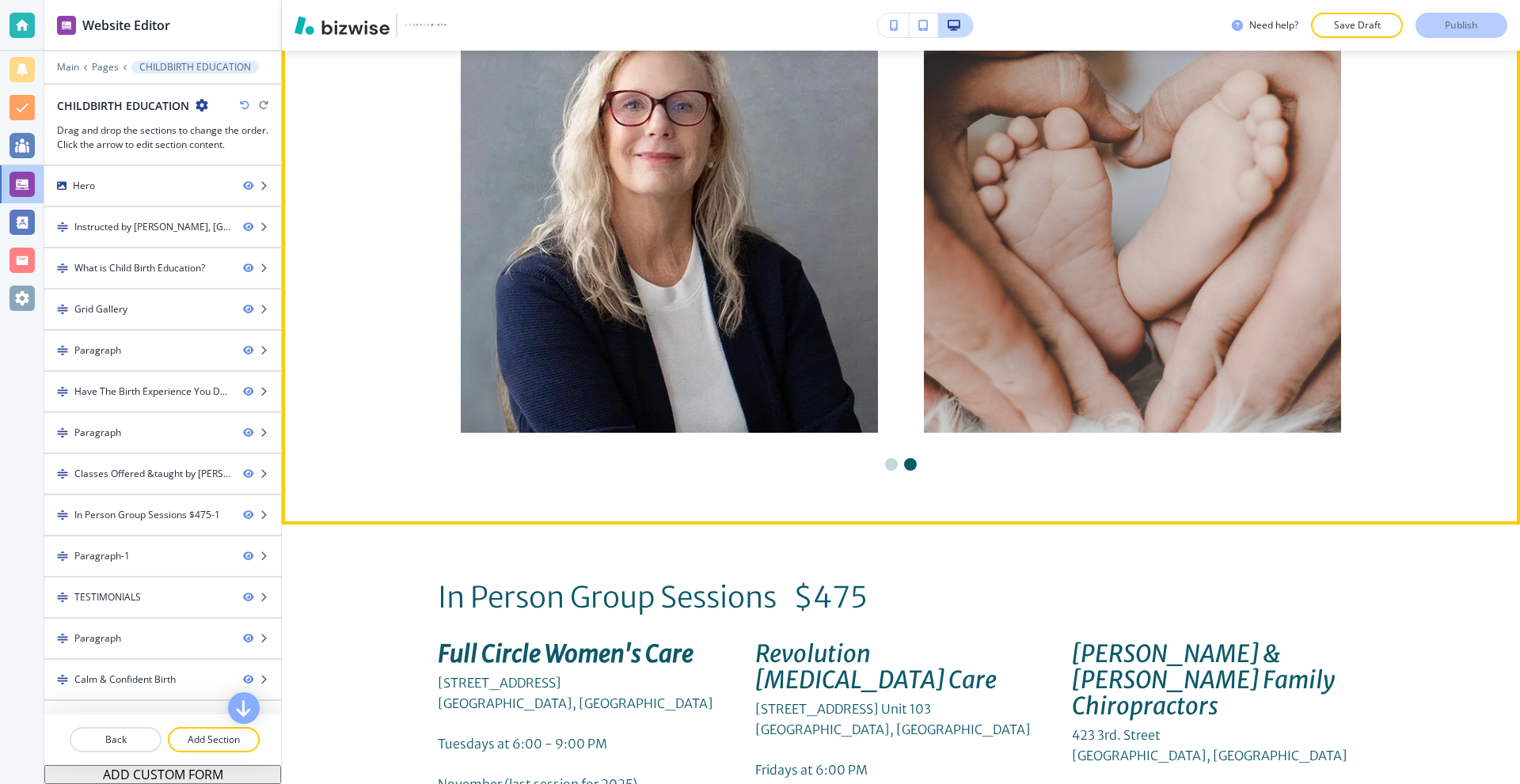
click at [906, 455] on li "Go to slide 2" at bounding box center [910, 464] width 19 height 19
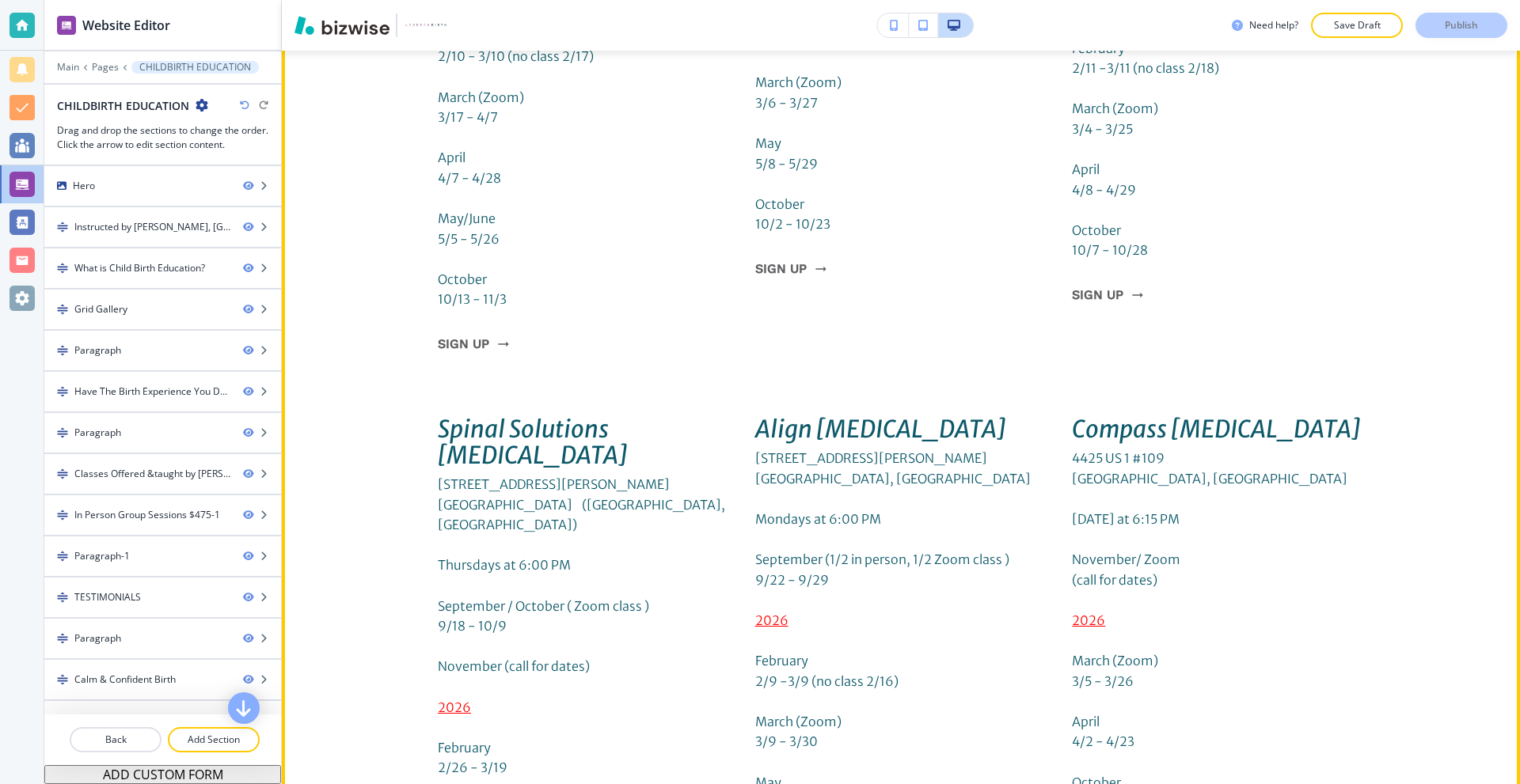
scroll to position [5698, 0]
